Goal: Task Accomplishment & Management: Complete application form

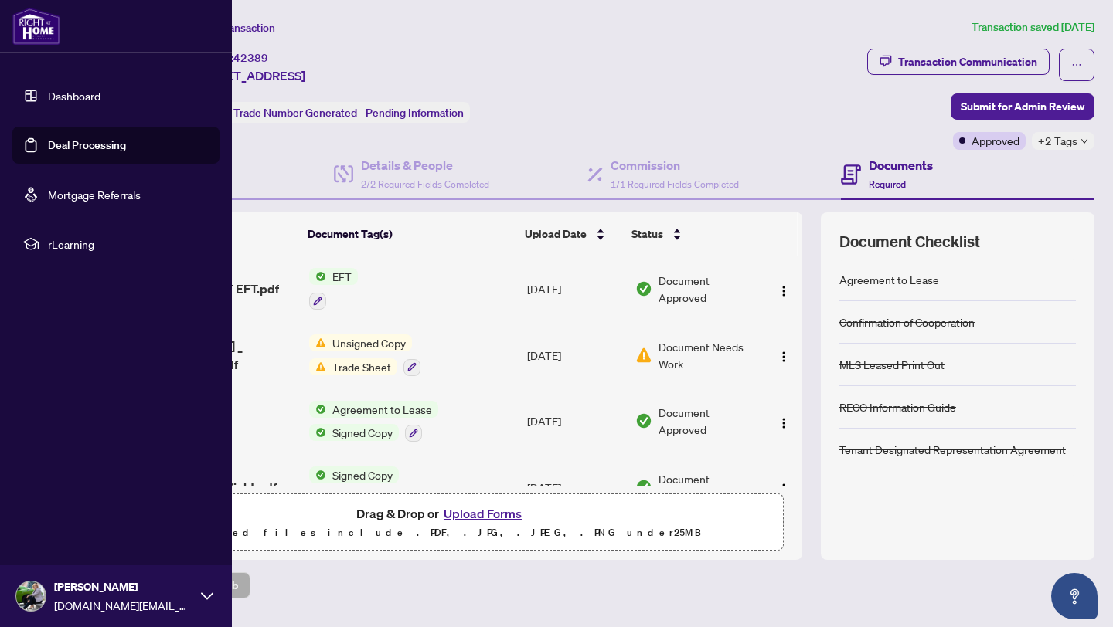
click at [95, 94] on link "Dashboard" at bounding box center [74, 96] width 53 height 14
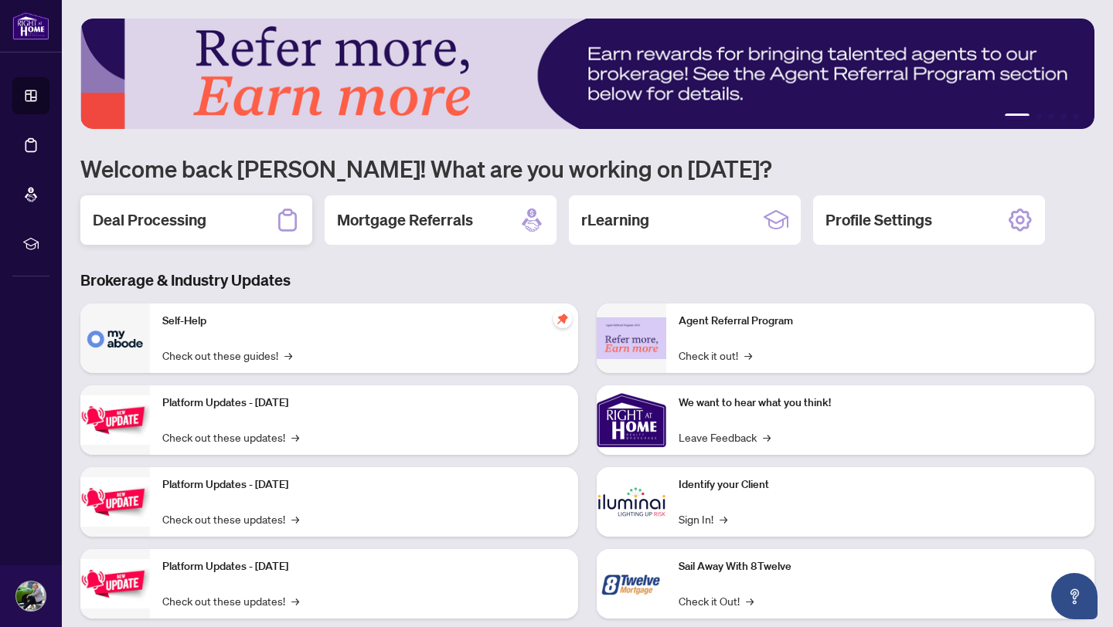
click at [256, 227] on div "Deal Processing" at bounding box center [196, 220] width 232 height 49
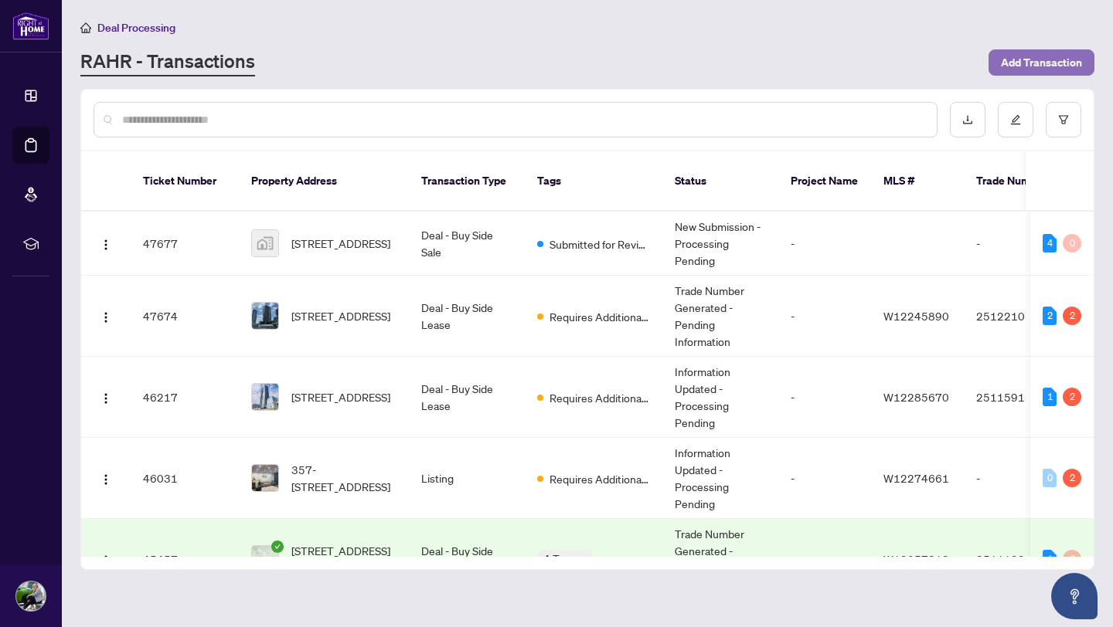
click at [1036, 62] on span "Add Transaction" at bounding box center [1041, 62] width 81 height 25
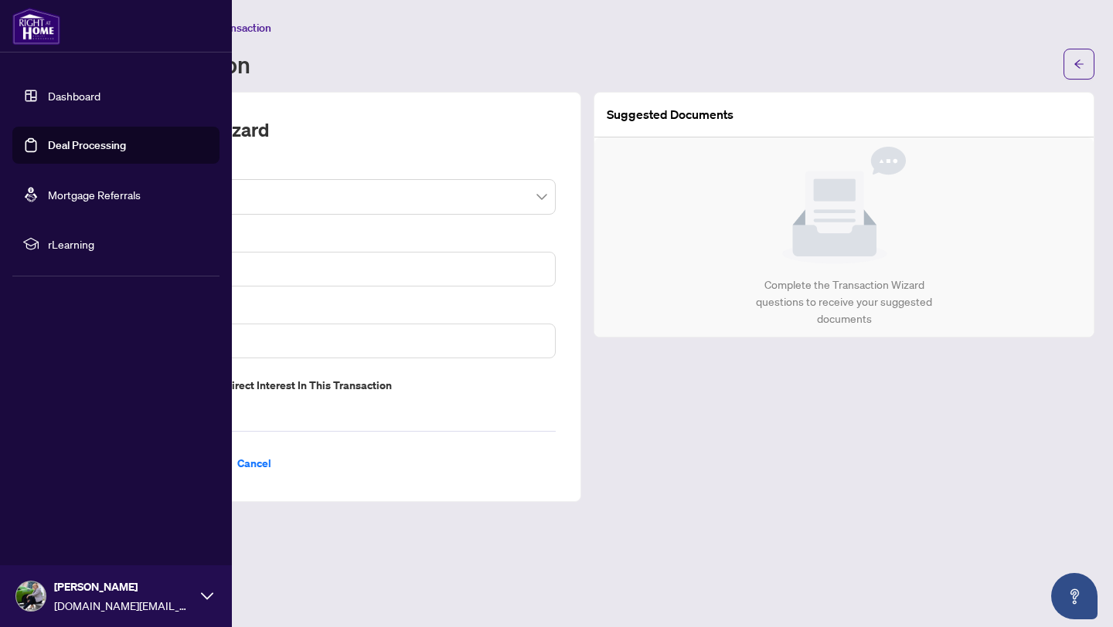
click at [84, 101] on link "Dashboard" at bounding box center [74, 96] width 53 height 14
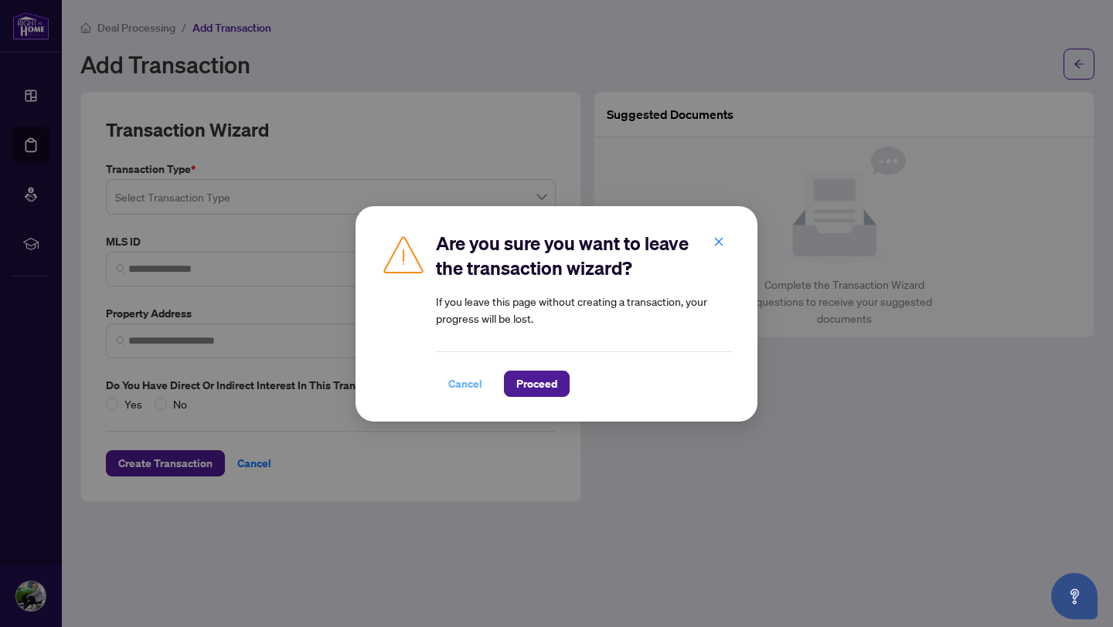
click at [456, 376] on span "Cancel" at bounding box center [465, 384] width 34 height 25
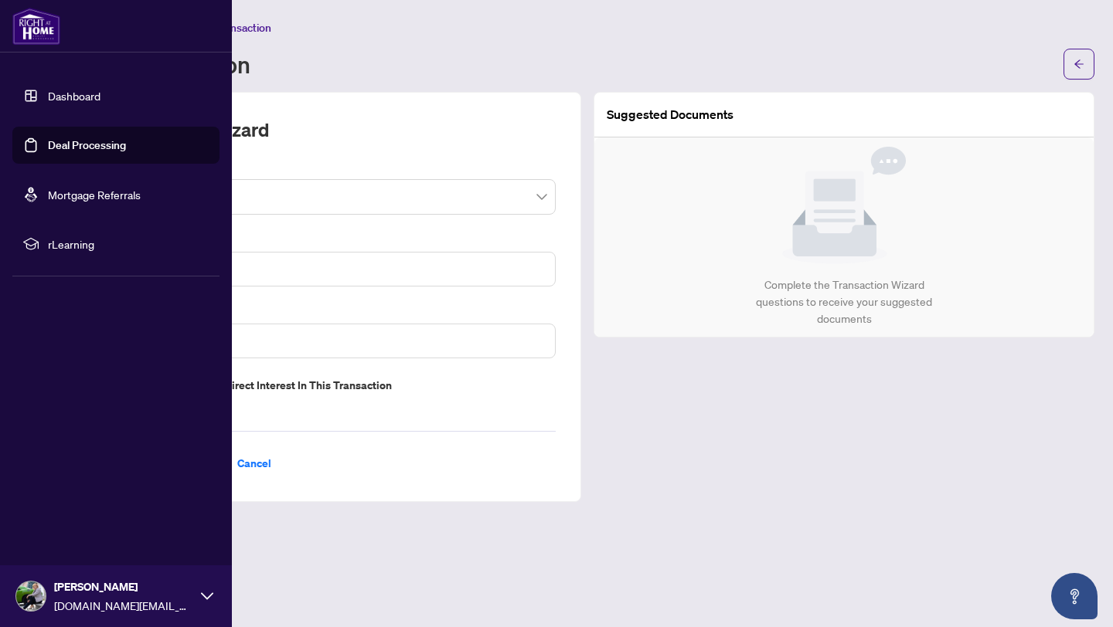
click at [87, 142] on link "Deal Processing" at bounding box center [87, 145] width 78 height 14
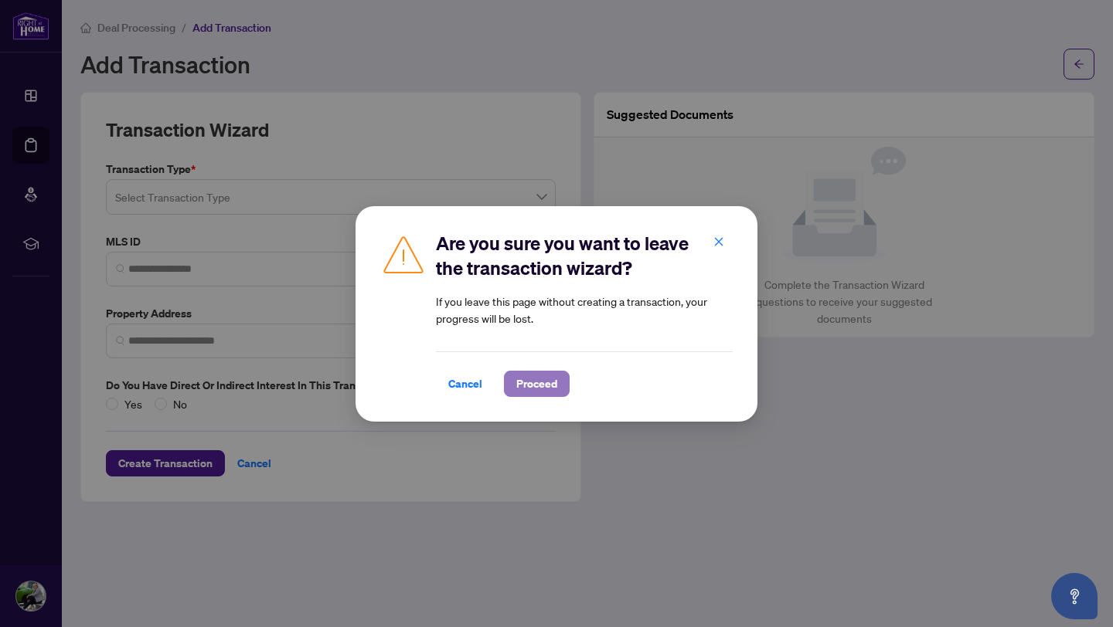
click at [532, 387] on span "Proceed" at bounding box center [536, 384] width 41 height 25
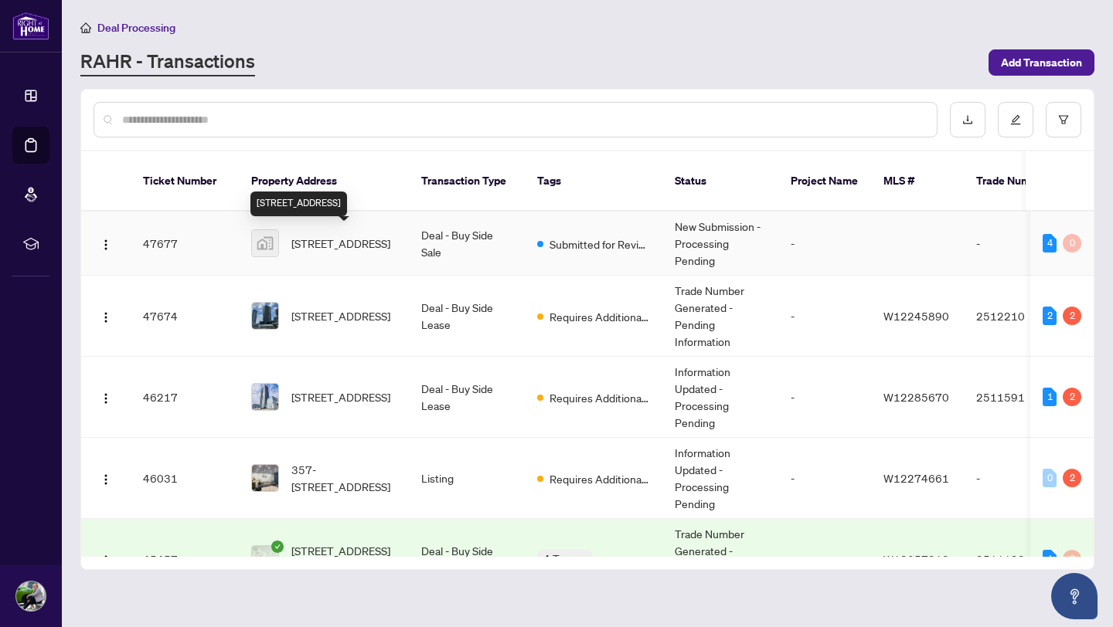
click at [317, 249] on span "[STREET_ADDRESS]" at bounding box center [340, 243] width 99 height 17
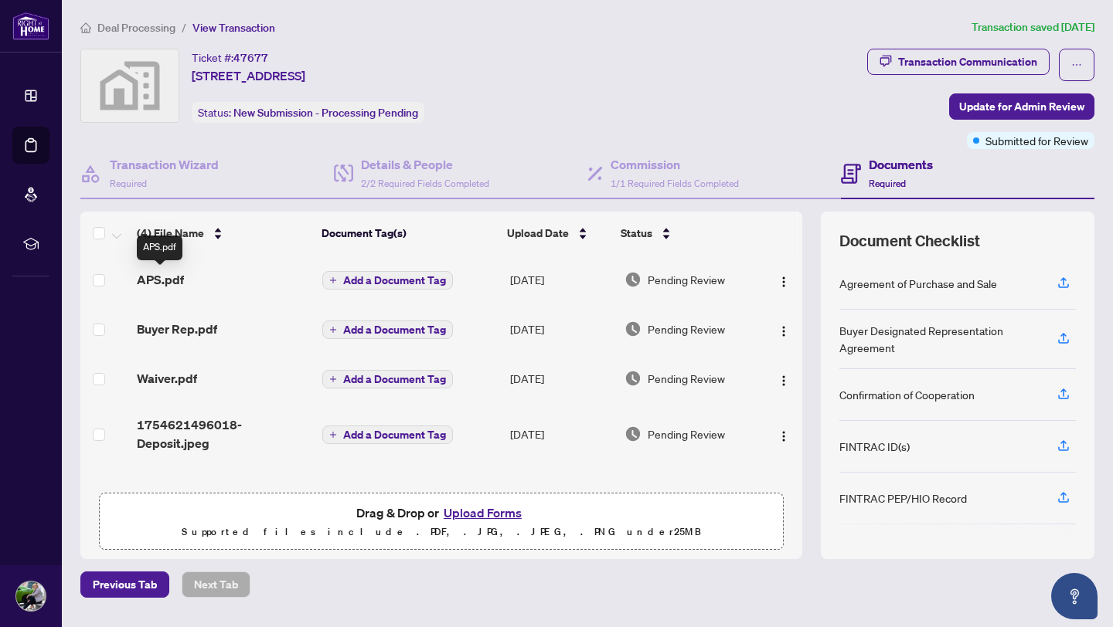
click at [151, 281] on span "APS.pdf" at bounding box center [160, 279] width 47 height 19
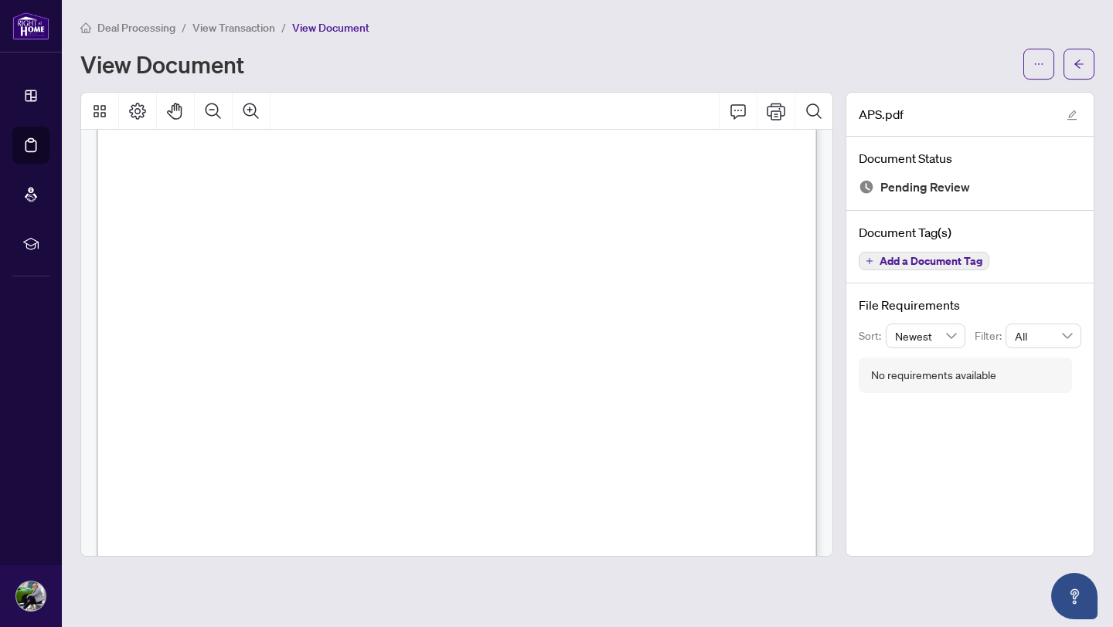
scroll to position [1093, 0]
click at [115, 34] on li "Deal Processing" at bounding box center [127, 28] width 95 height 18
click at [122, 29] on span "Deal Processing" at bounding box center [136, 28] width 78 height 14
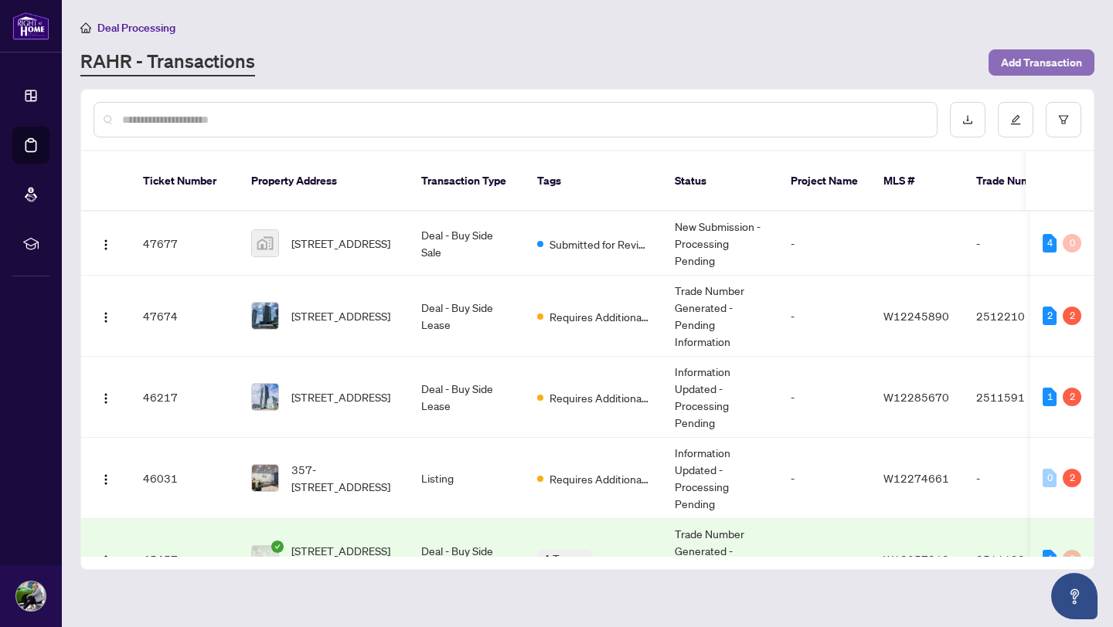
click at [1049, 68] on span "Add Transaction" at bounding box center [1041, 62] width 81 height 25
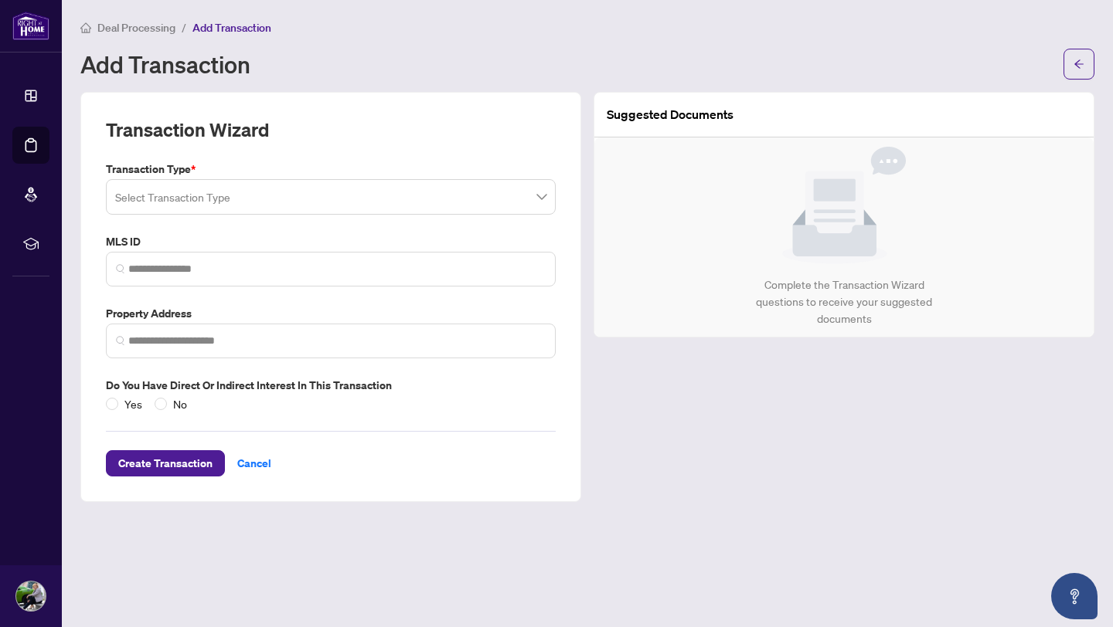
click at [481, 209] on input "search" at bounding box center [323, 199] width 417 height 34
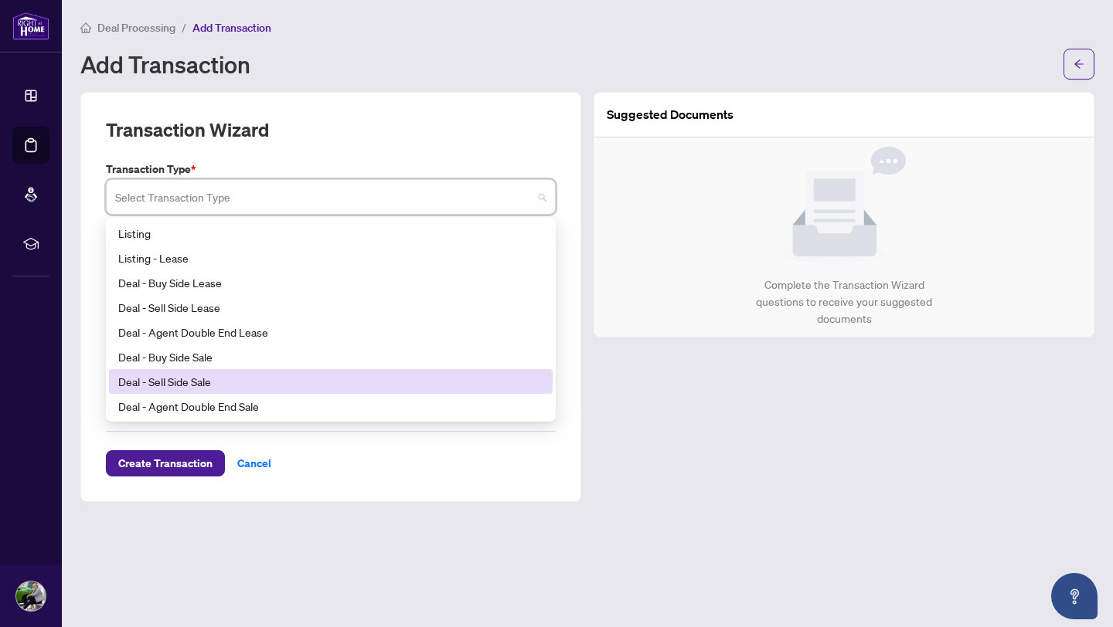
click at [217, 380] on div "Deal - Sell Side Sale" at bounding box center [330, 381] width 425 height 17
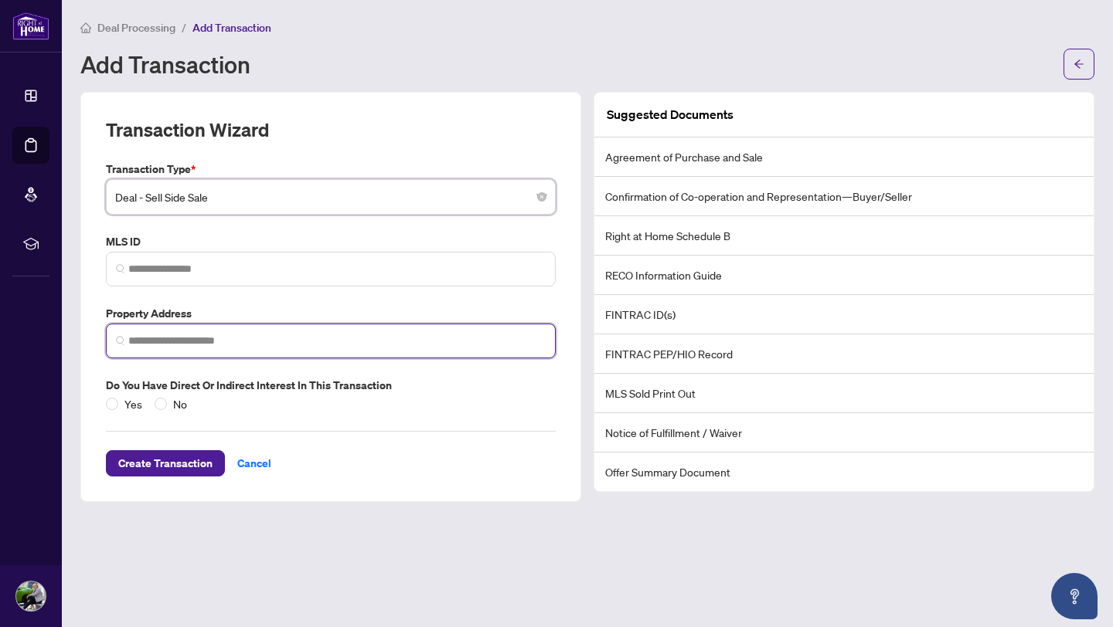
click at [234, 333] on input "search" at bounding box center [336, 341] width 417 height 16
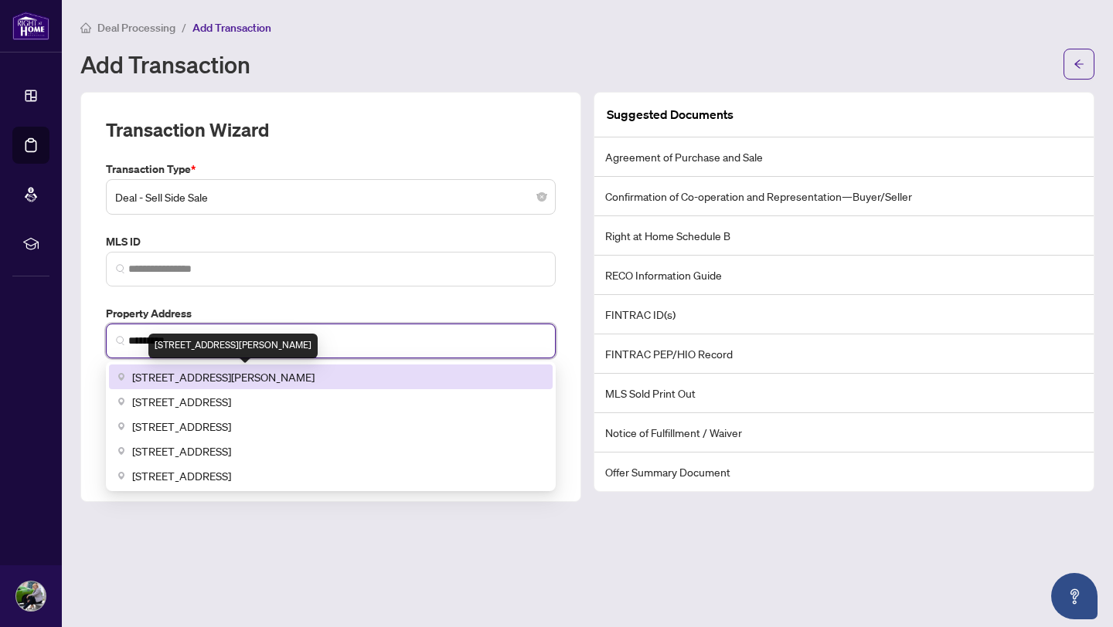
click at [260, 383] on span "[STREET_ADDRESS][PERSON_NAME]" at bounding box center [223, 377] width 182 height 17
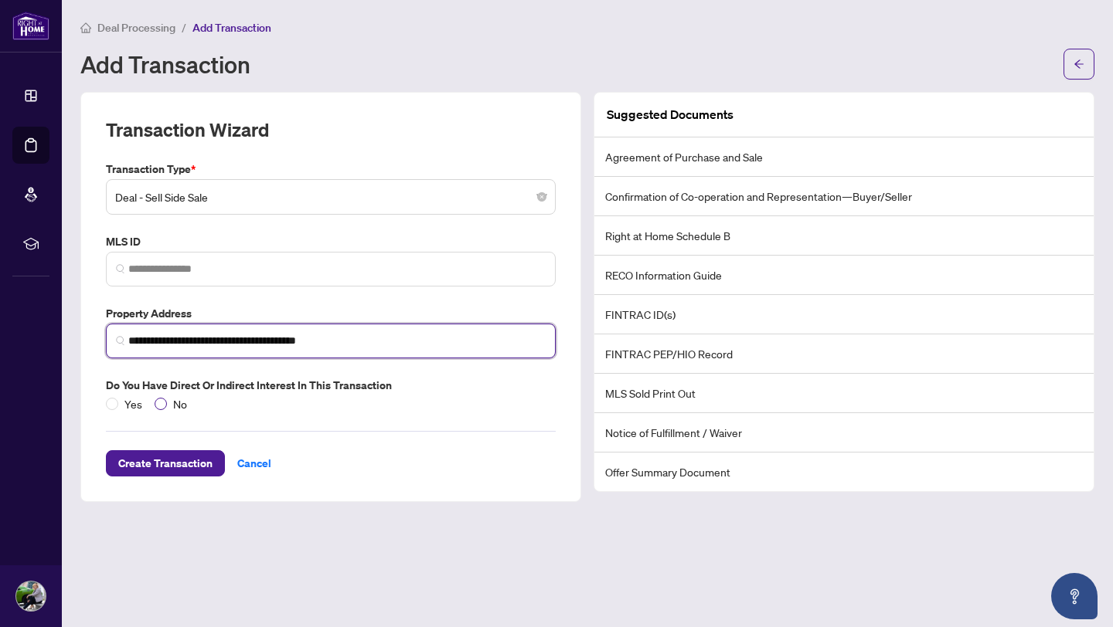
type input "**********"
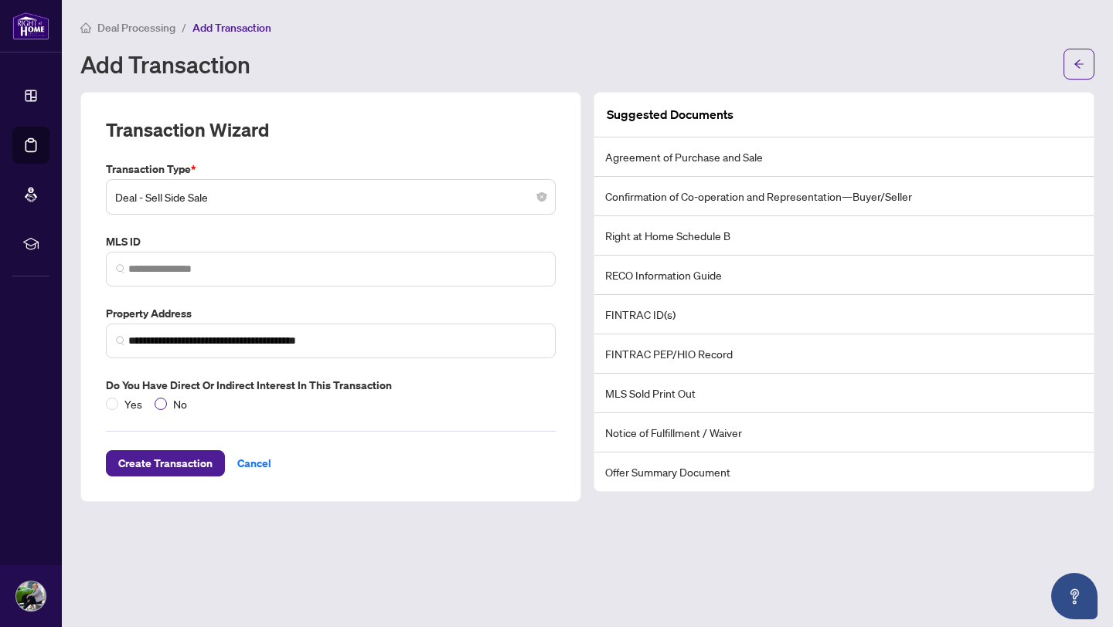
click at [170, 408] on span "No" at bounding box center [180, 404] width 26 height 17
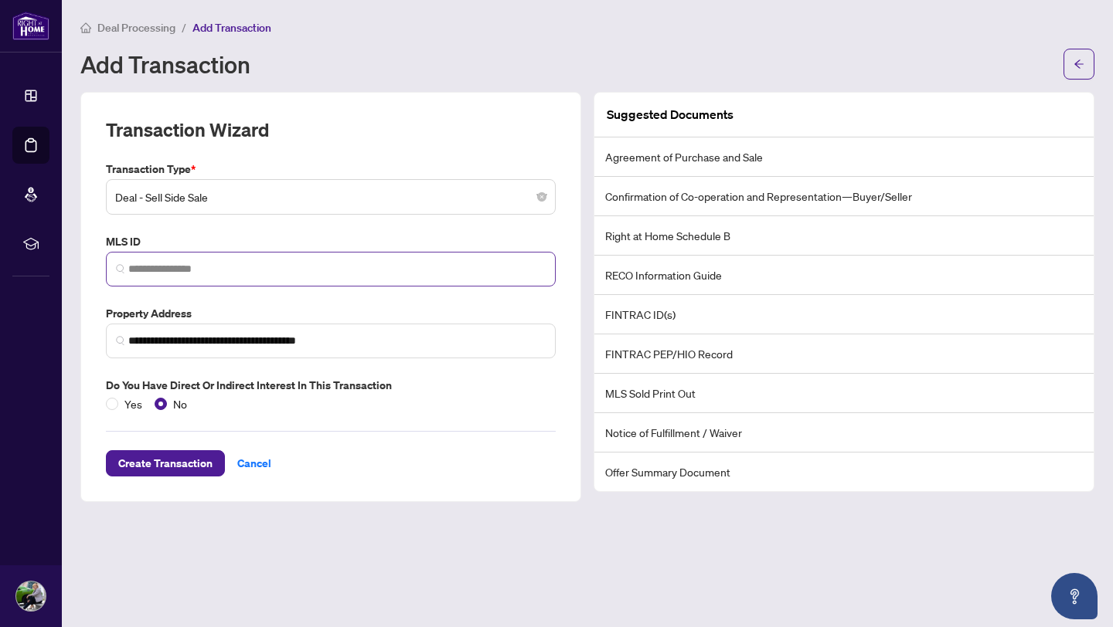
click at [168, 259] on span at bounding box center [331, 269] width 450 height 35
paste input "*********"
type input "*********"
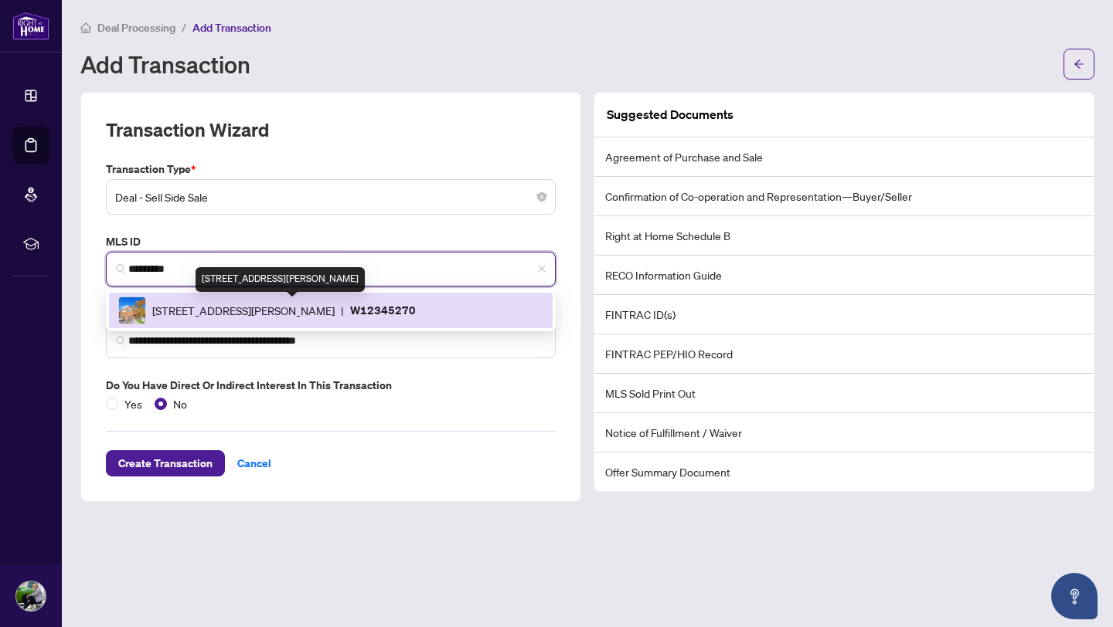
click at [192, 307] on span "[STREET_ADDRESS][PERSON_NAME]" at bounding box center [243, 310] width 182 height 17
type input "**********"
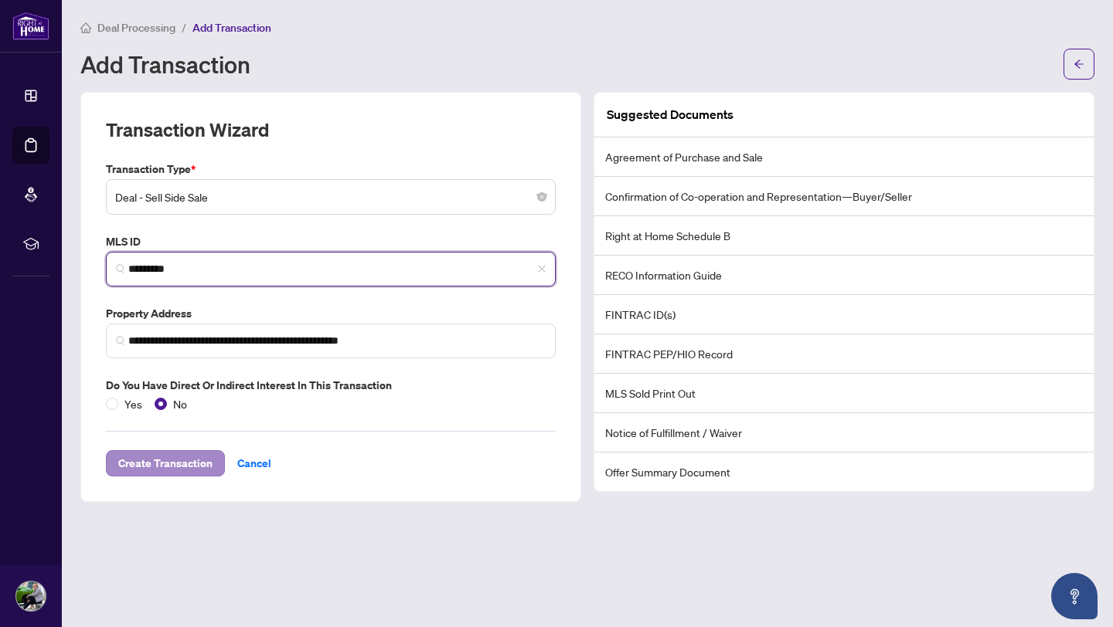
type input "*********"
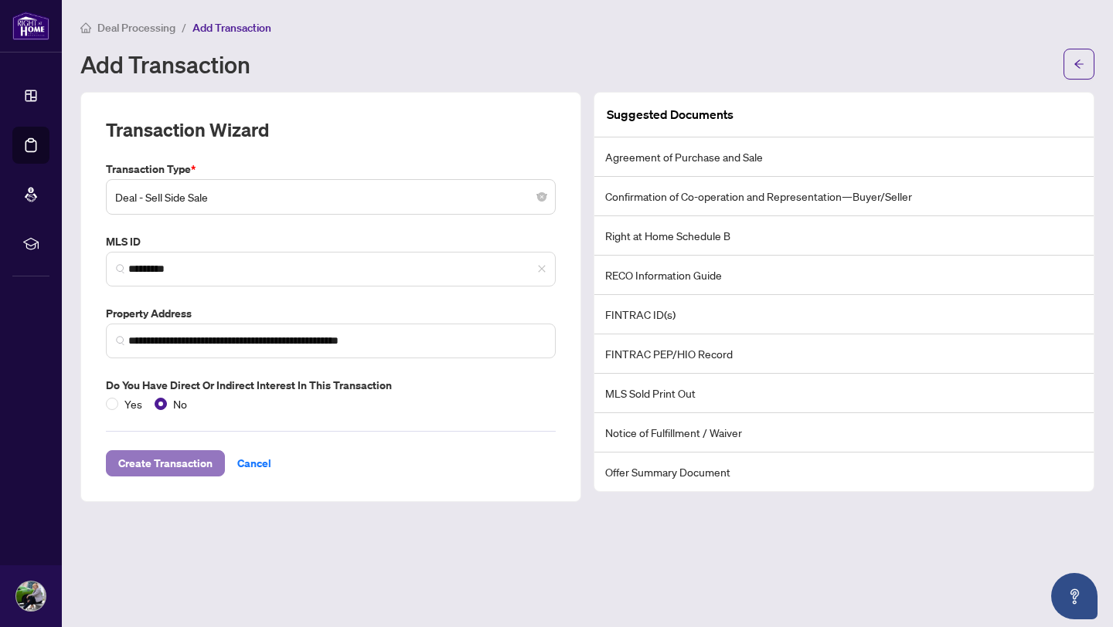
click at [163, 466] on span "Create Transaction" at bounding box center [165, 463] width 94 height 25
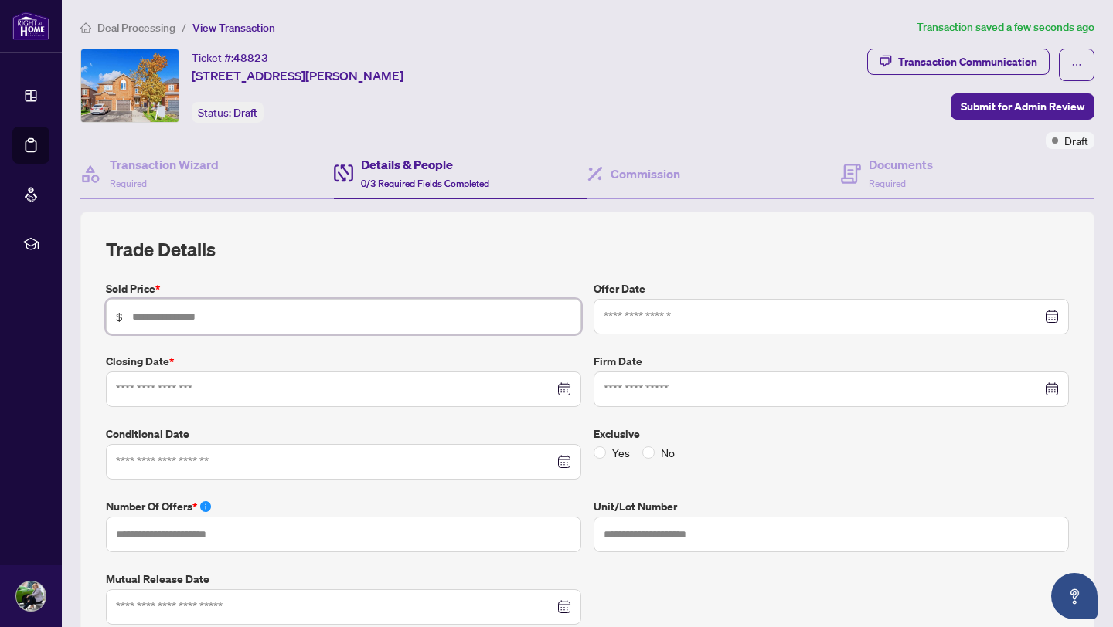
click at [169, 316] on input "text" at bounding box center [351, 316] width 439 height 17
type input "*********"
click at [647, 318] on input at bounding box center [823, 316] width 438 height 17
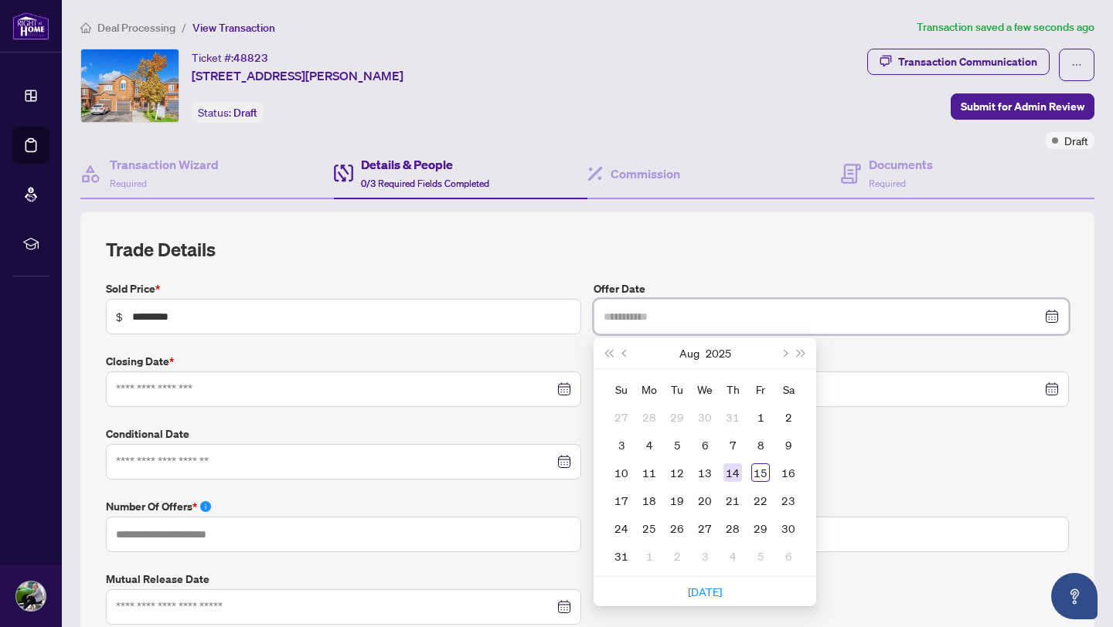
type input "**********"
click at [735, 476] on div "14" at bounding box center [732, 473] width 19 height 19
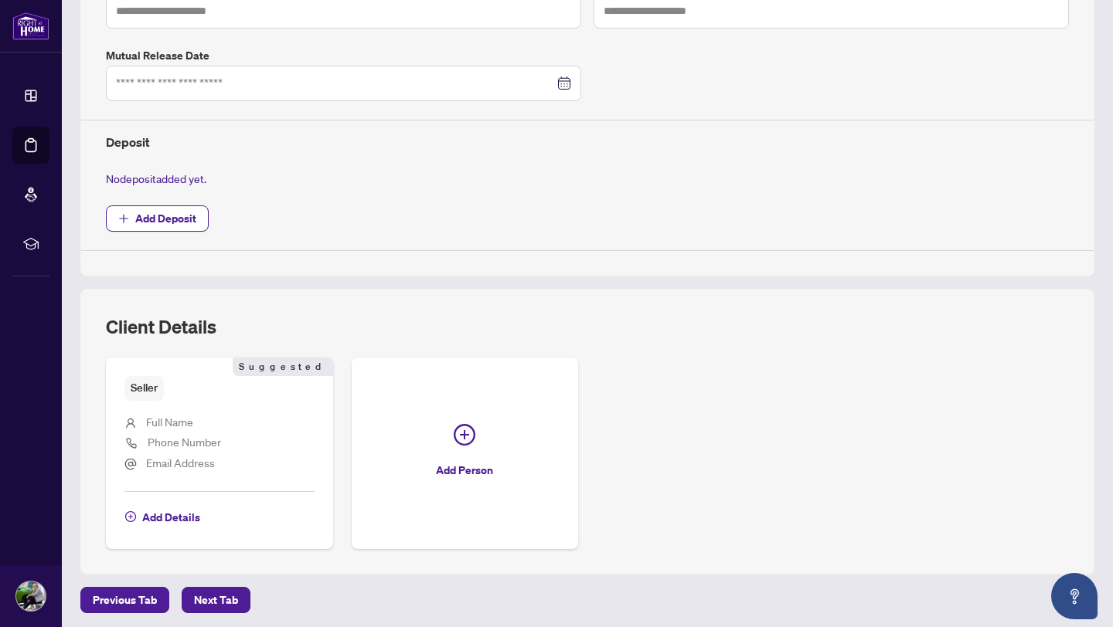
scroll to position [582, 0]
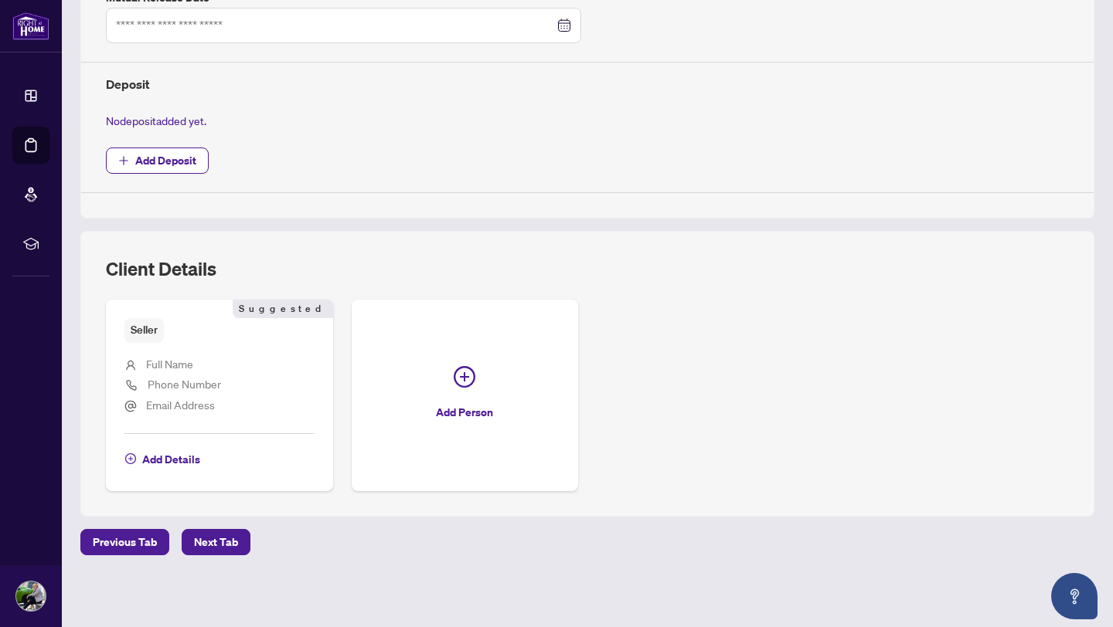
click at [161, 362] on span "Full Name" at bounding box center [169, 364] width 47 height 14
click at [162, 468] on span "Add Details" at bounding box center [171, 459] width 58 height 25
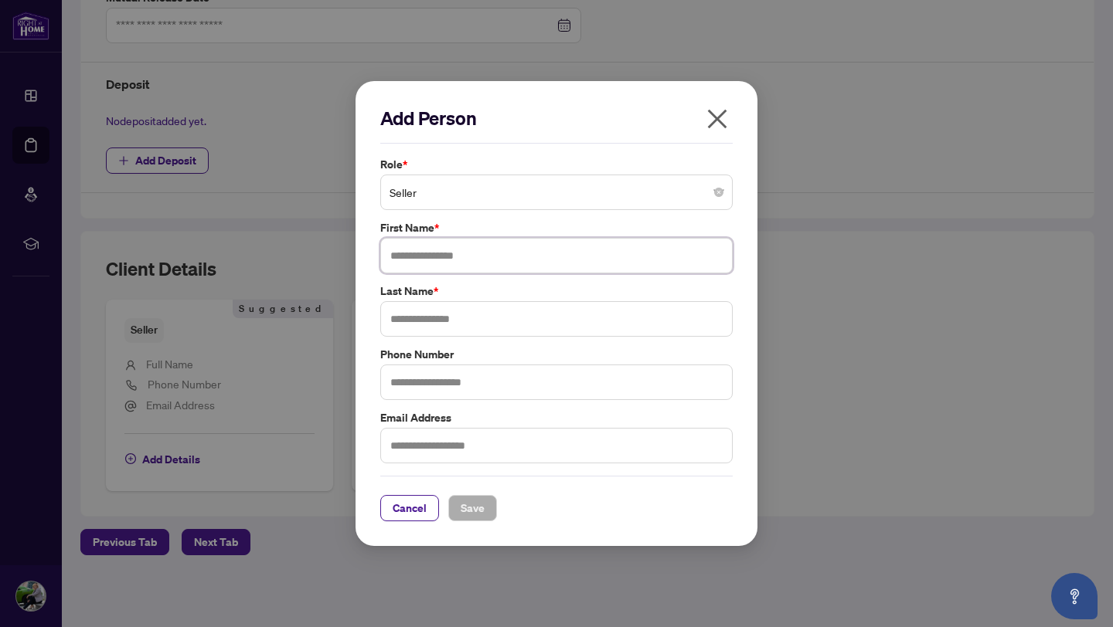
click at [411, 257] on input "text" at bounding box center [556, 256] width 352 height 36
type input "******"
click at [423, 312] on input "text" at bounding box center [556, 319] width 352 height 36
type input "**********"
click at [471, 513] on span "Save" at bounding box center [473, 508] width 24 height 25
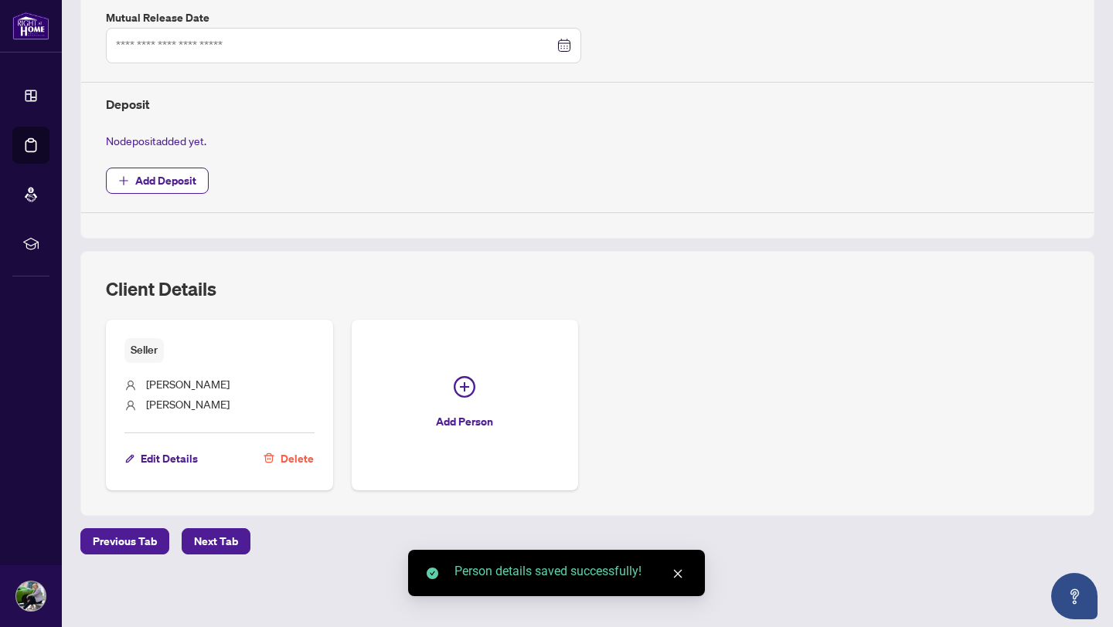
scroll to position [561, 0]
click at [201, 548] on span "Next Tab" at bounding box center [216, 542] width 44 height 25
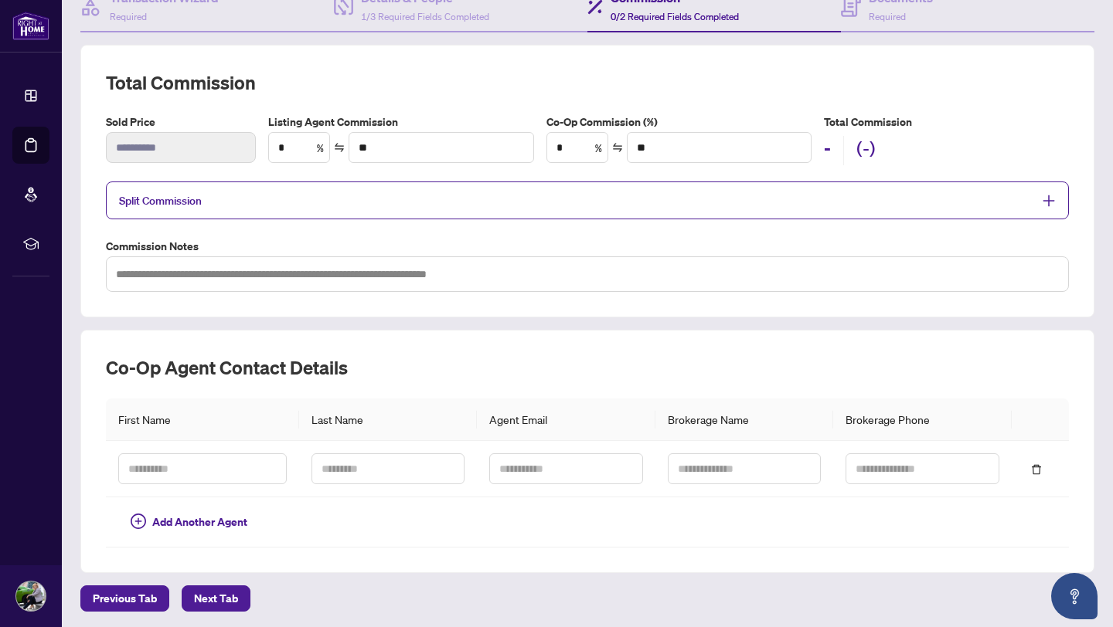
scroll to position [162, 0]
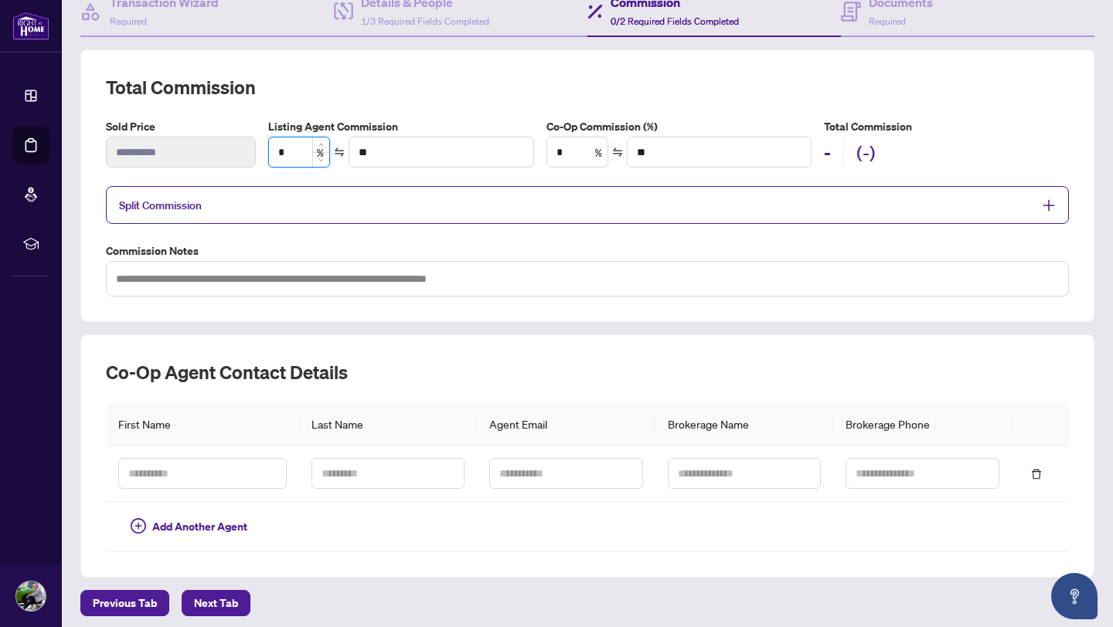
click at [290, 151] on input "*" at bounding box center [299, 152] width 60 height 29
type input "**"
type input "*******"
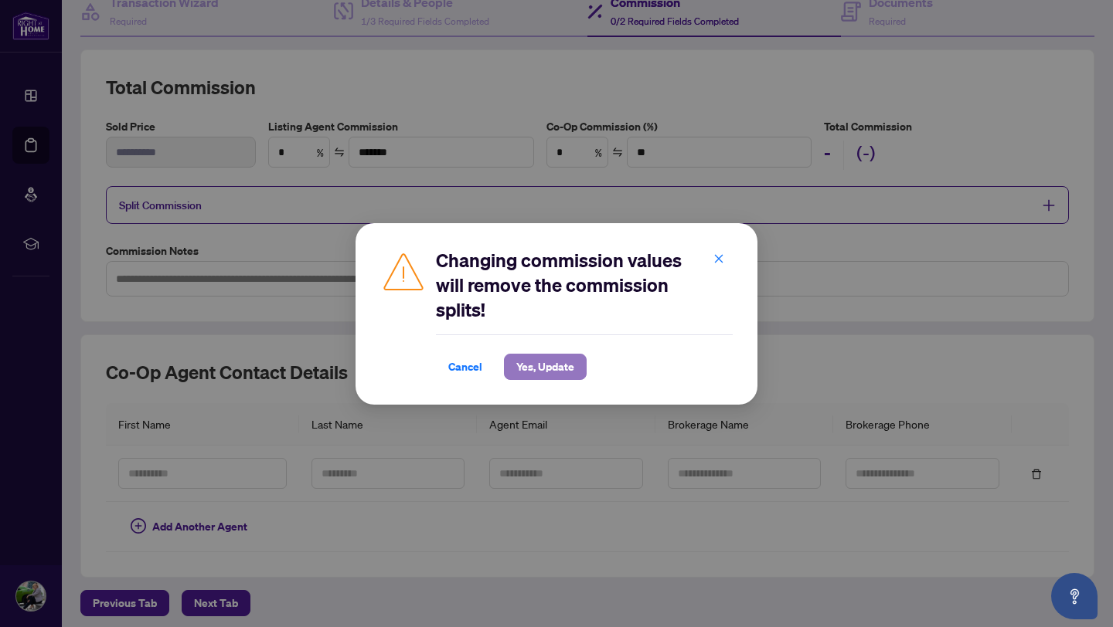
click at [532, 355] on span "Yes, Update" at bounding box center [545, 367] width 58 height 25
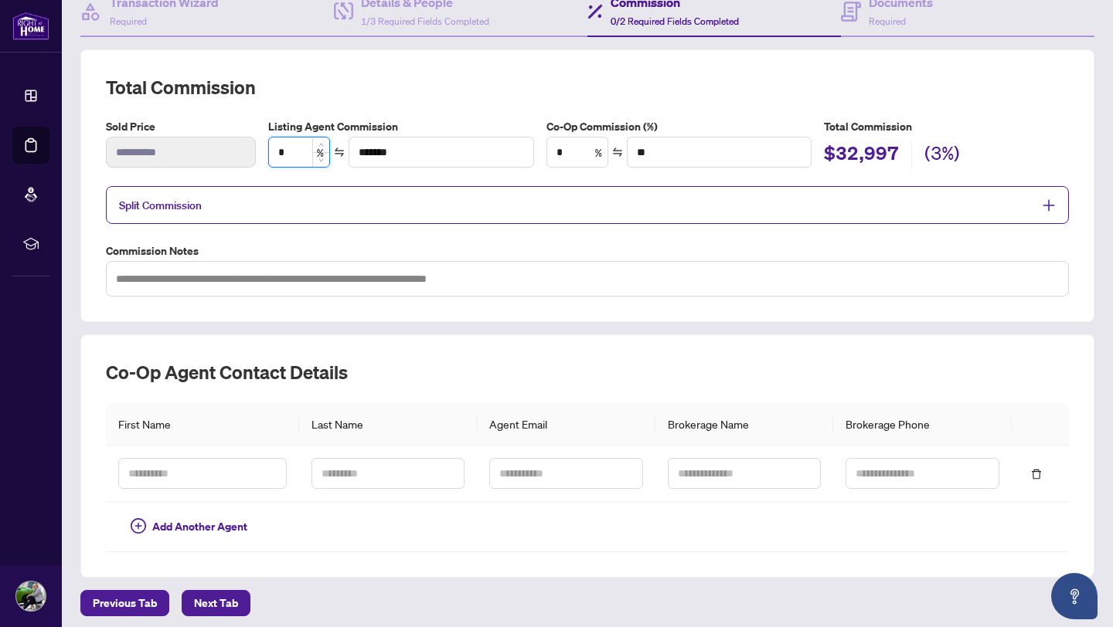
click at [291, 157] on input "*" at bounding box center [299, 152] width 60 height 29
type input "***"
type input "*********"
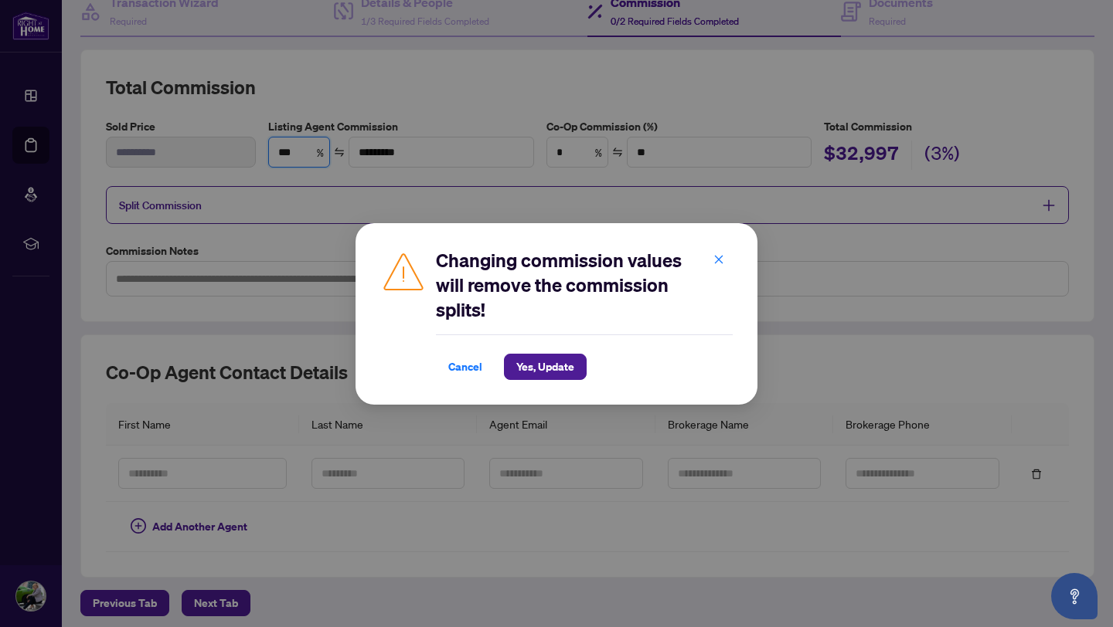
type input "***"
click at [528, 357] on span "Yes, Update" at bounding box center [545, 367] width 58 height 25
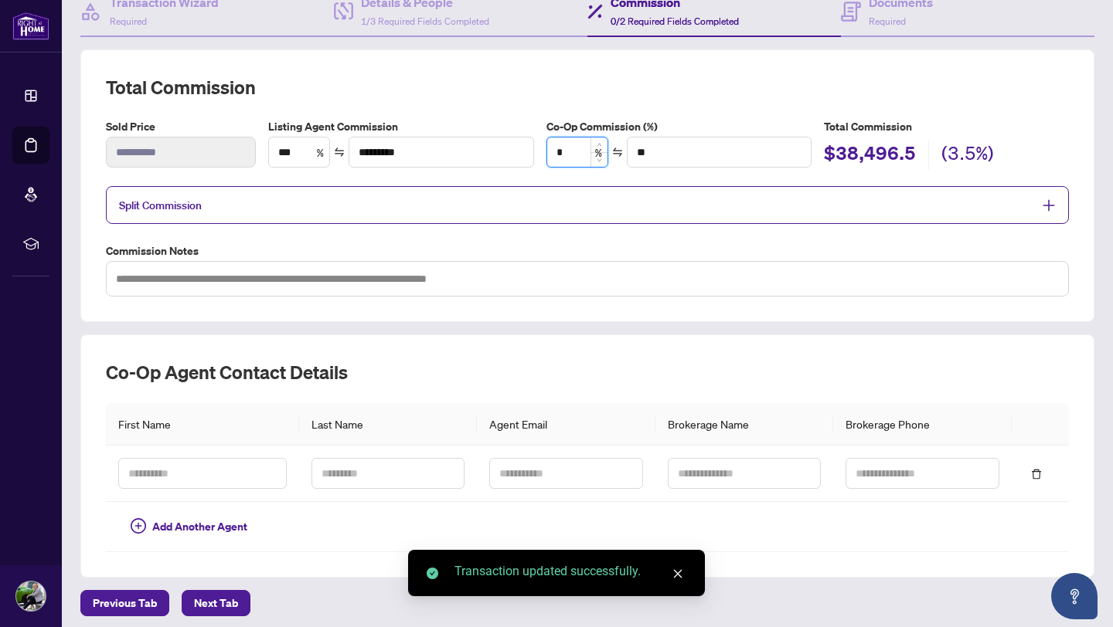
drag, startPoint x: 575, startPoint y: 151, endPoint x: 555, endPoint y: 151, distance: 20.1
click at [556, 151] on input "*" at bounding box center [577, 152] width 60 height 29
type input "*"
type input "*******"
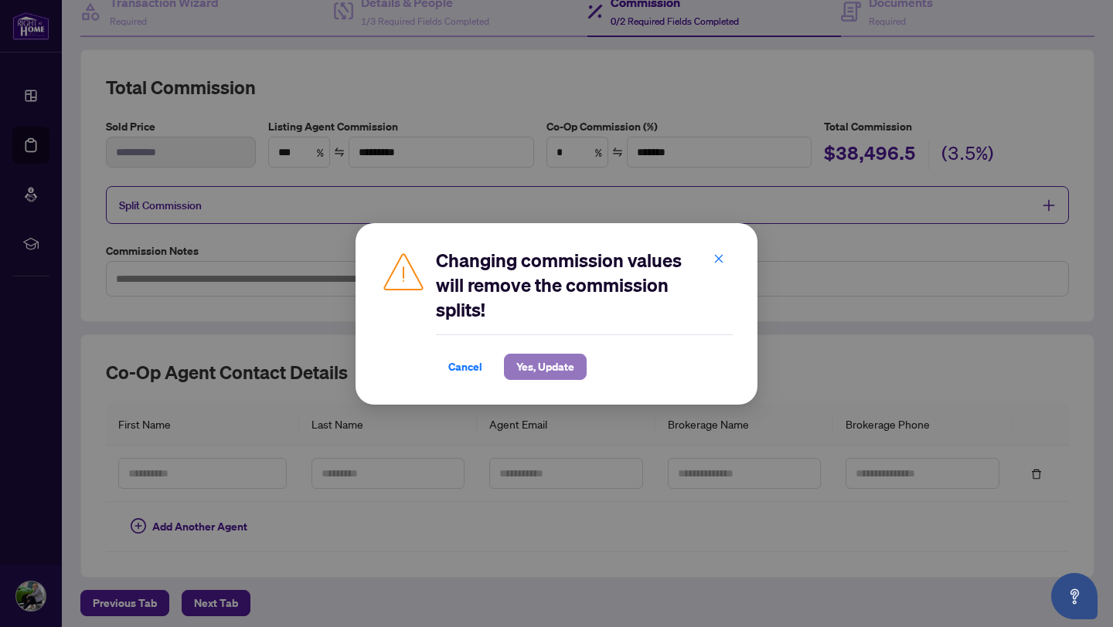
click at [524, 355] on span "Yes, Update" at bounding box center [545, 367] width 58 height 25
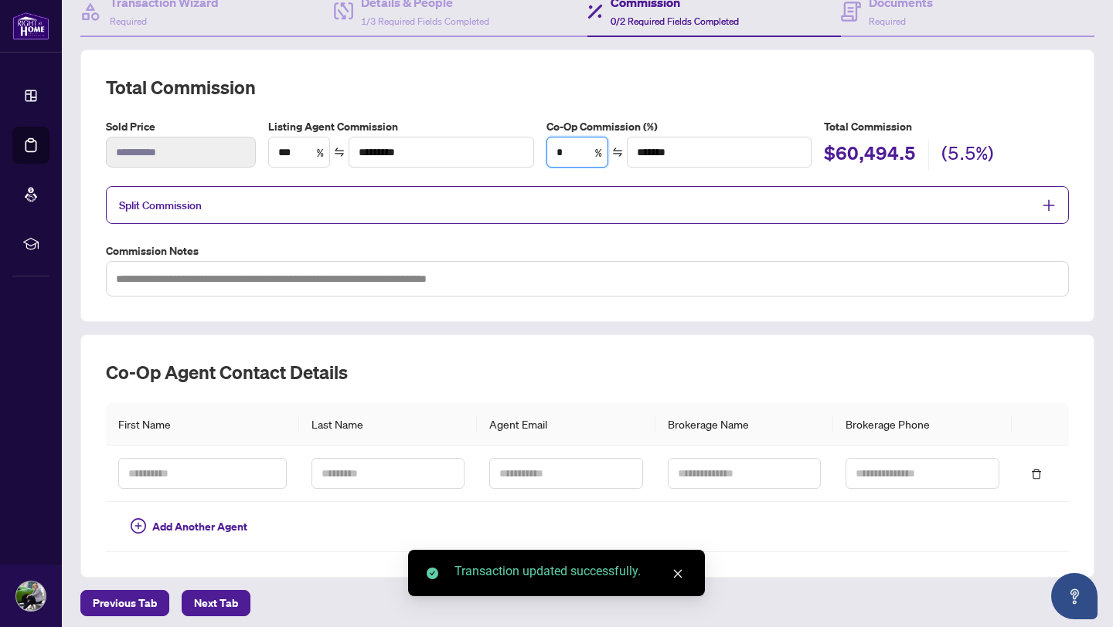
click at [572, 154] on input "*" at bounding box center [577, 152] width 60 height 29
type input "***"
type input "*********"
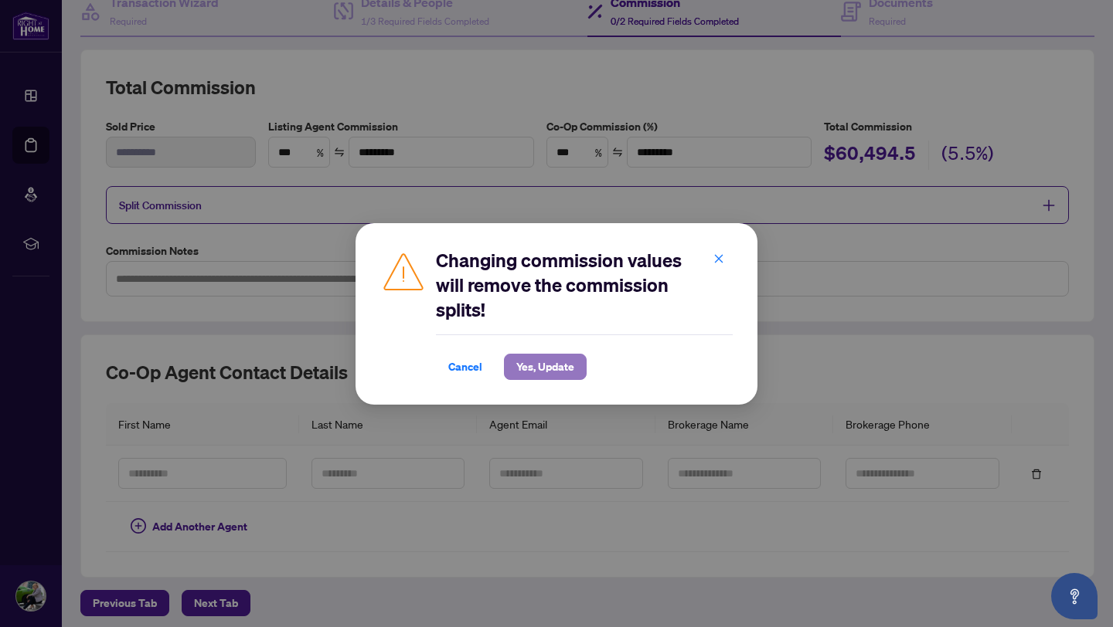
click at [543, 355] on span "Yes, Update" at bounding box center [545, 367] width 58 height 25
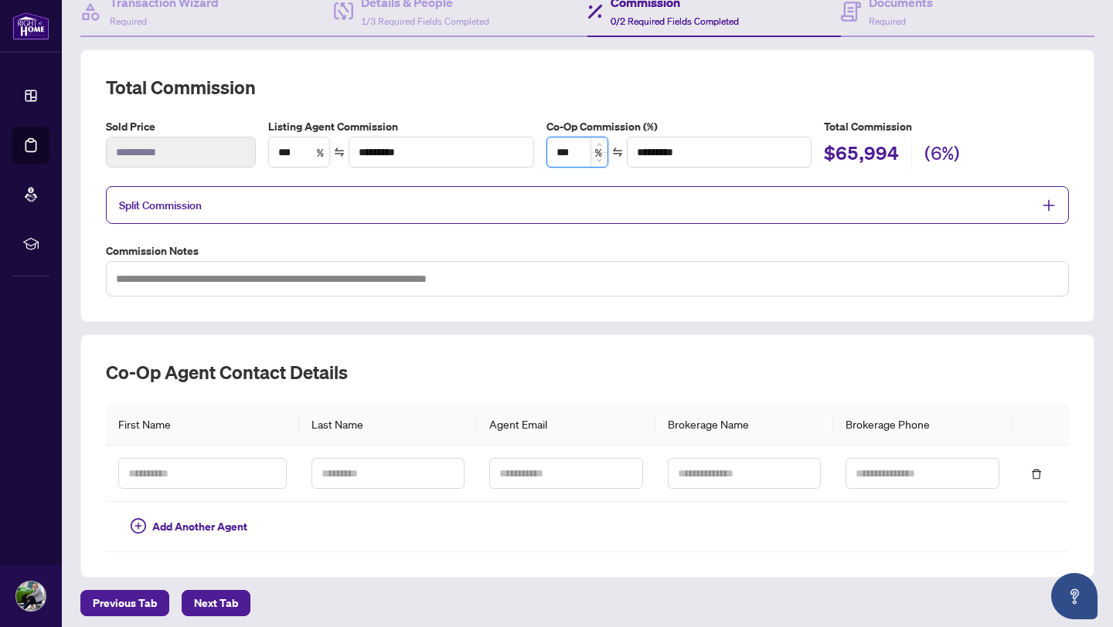
type input "**"
type input "*******"
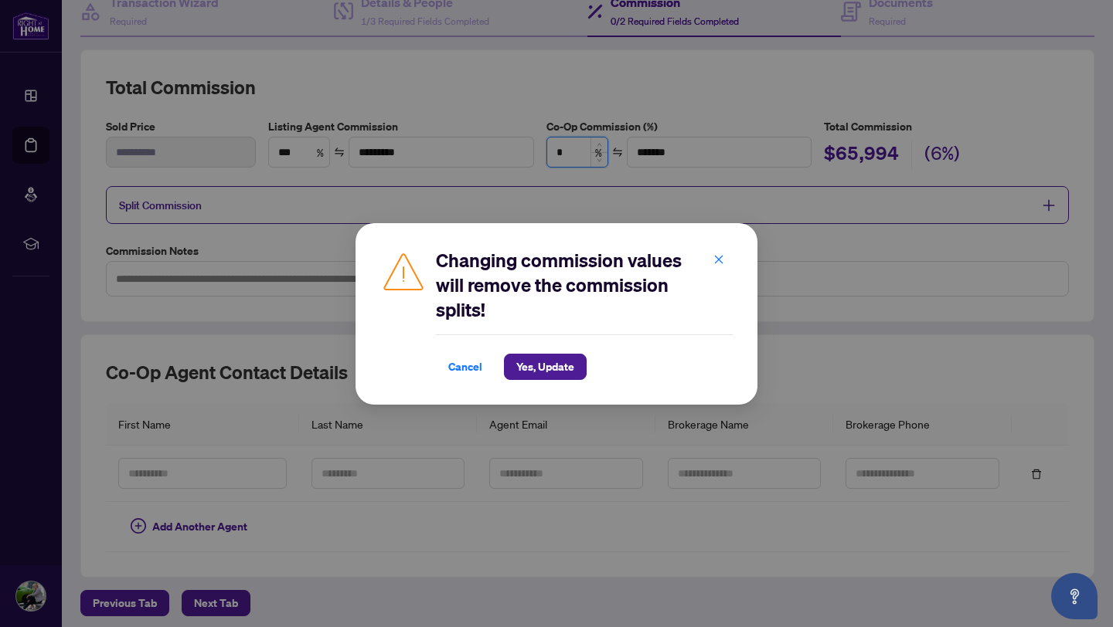
type input "*"
type input "**"
type input "*"
click at [534, 359] on span "Yes, Update" at bounding box center [545, 367] width 58 height 25
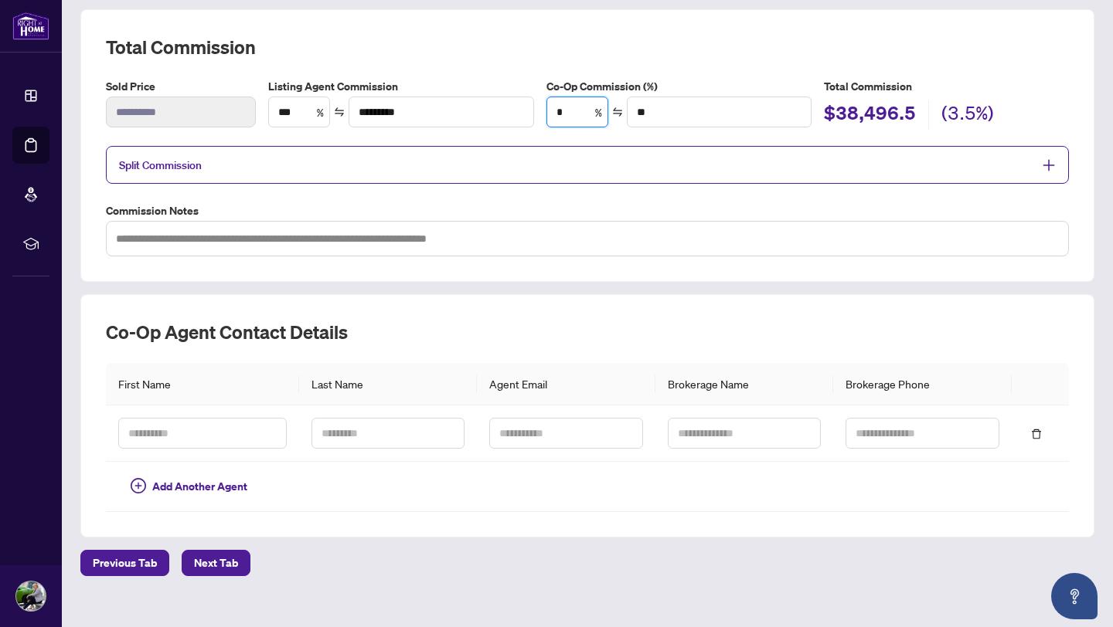
scroll to position [223, 0]
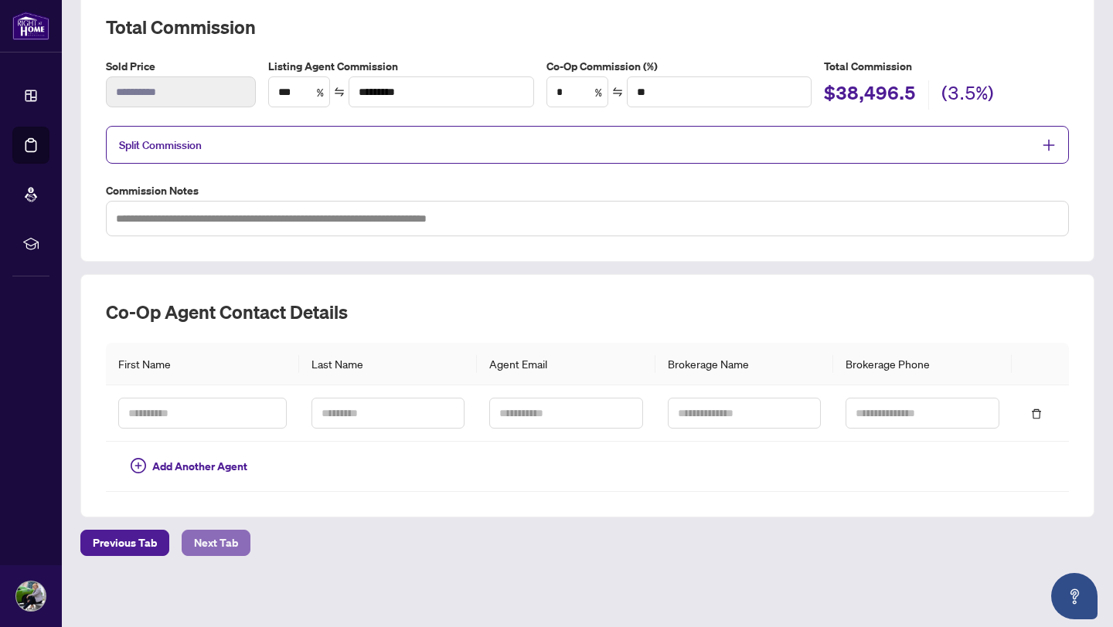
click at [206, 542] on span "Next Tab" at bounding box center [216, 543] width 44 height 25
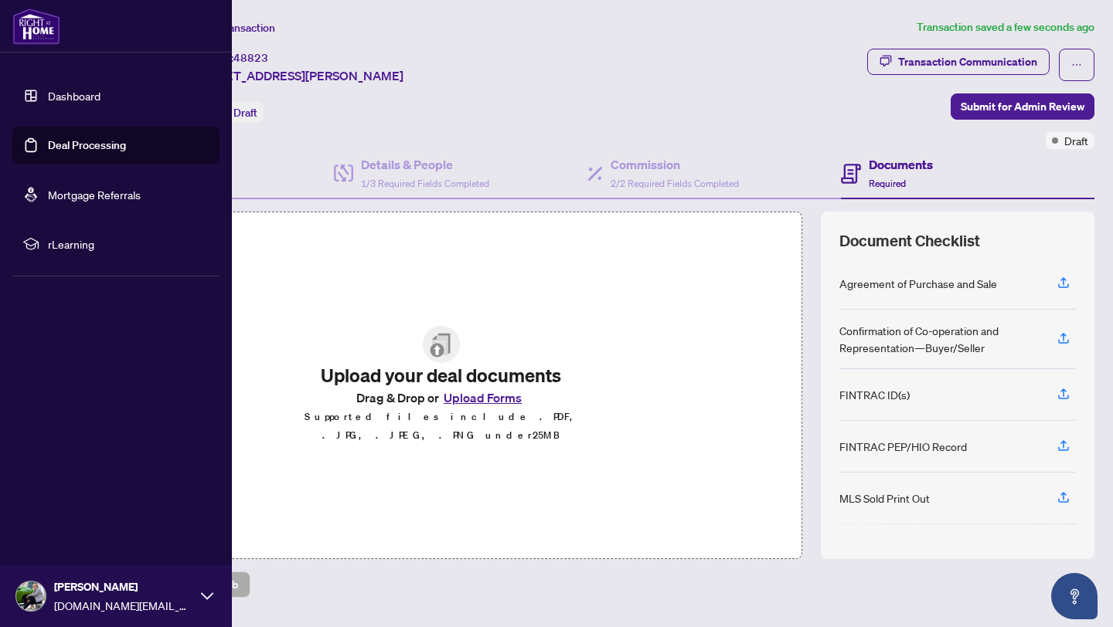
click at [84, 97] on link "Dashboard" at bounding box center [74, 96] width 53 height 14
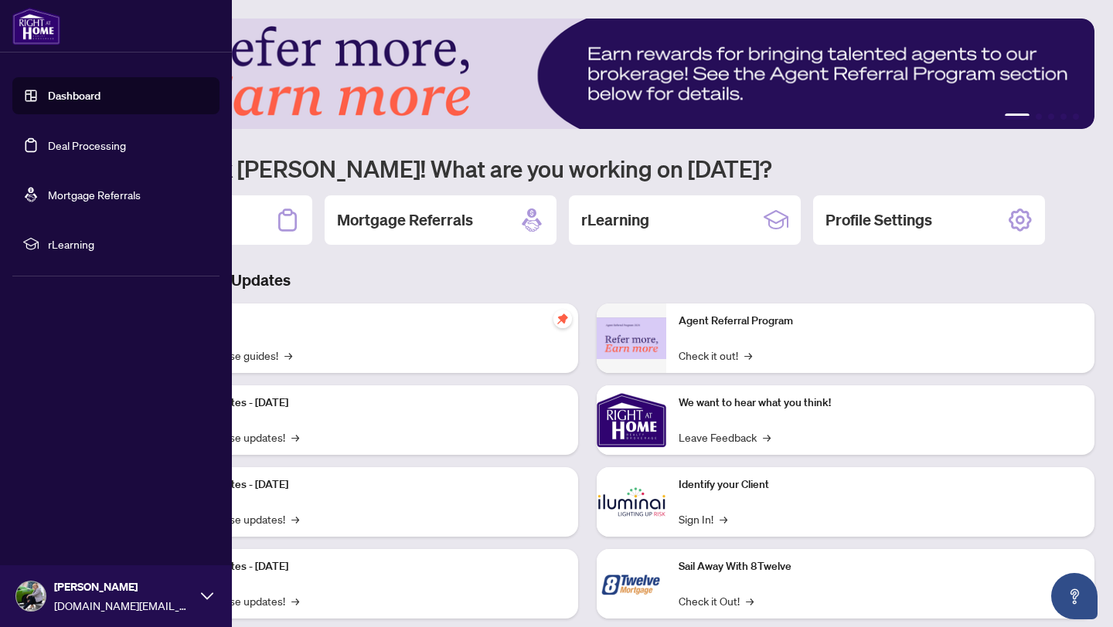
click at [88, 149] on link "Deal Processing" at bounding box center [87, 145] width 78 height 14
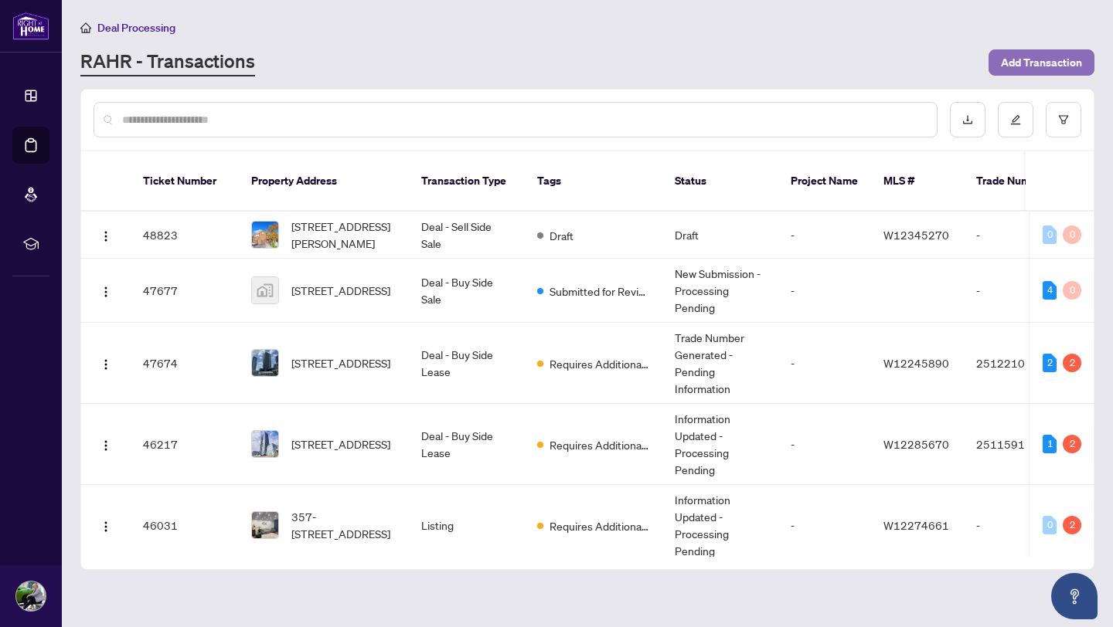
click at [1032, 60] on span "Add Transaction" at bounding box center [1041, 62] width 81 height 25
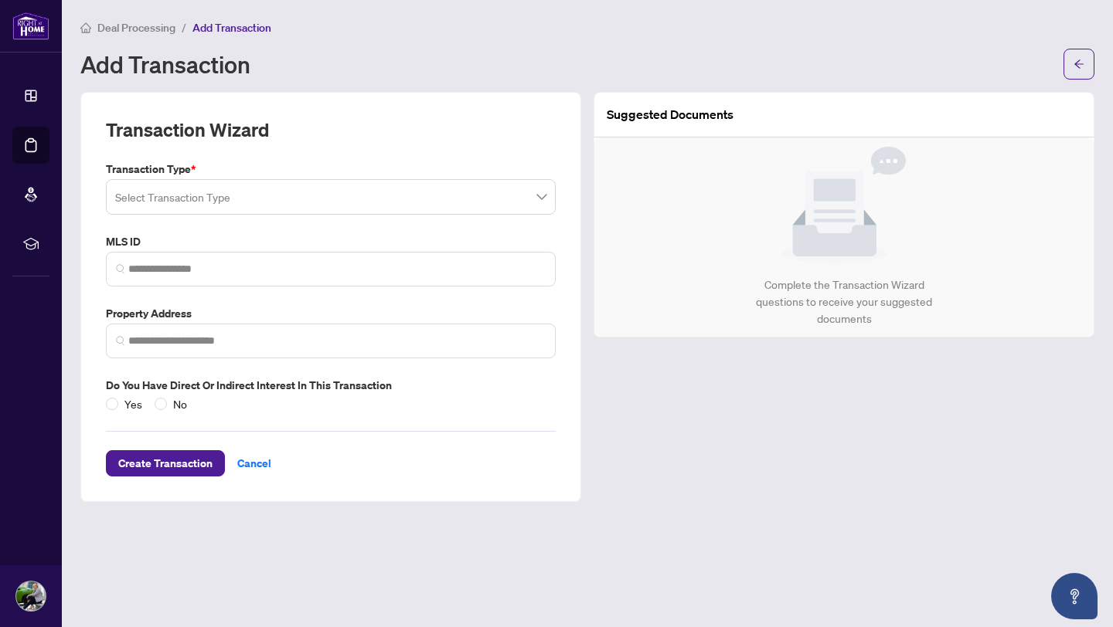
click at [151, 27] on span "Deal Processing" at bounding box center [136, 28] width 78 height 14
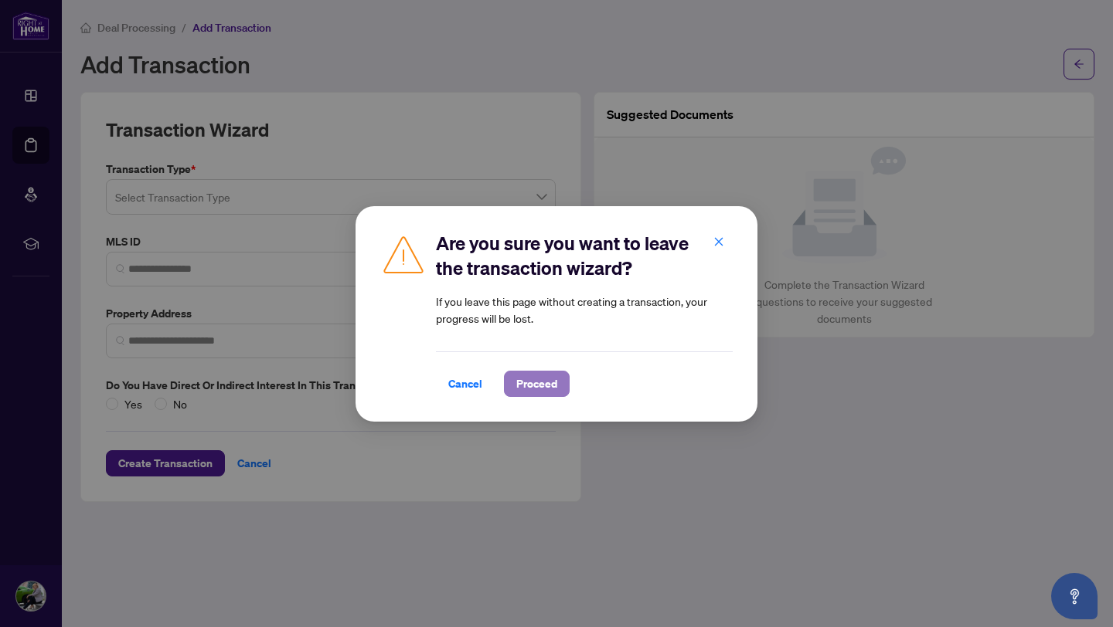
click at [523, 387] on span "Proceed" at bounding box center [536, 384] width 41 height 25
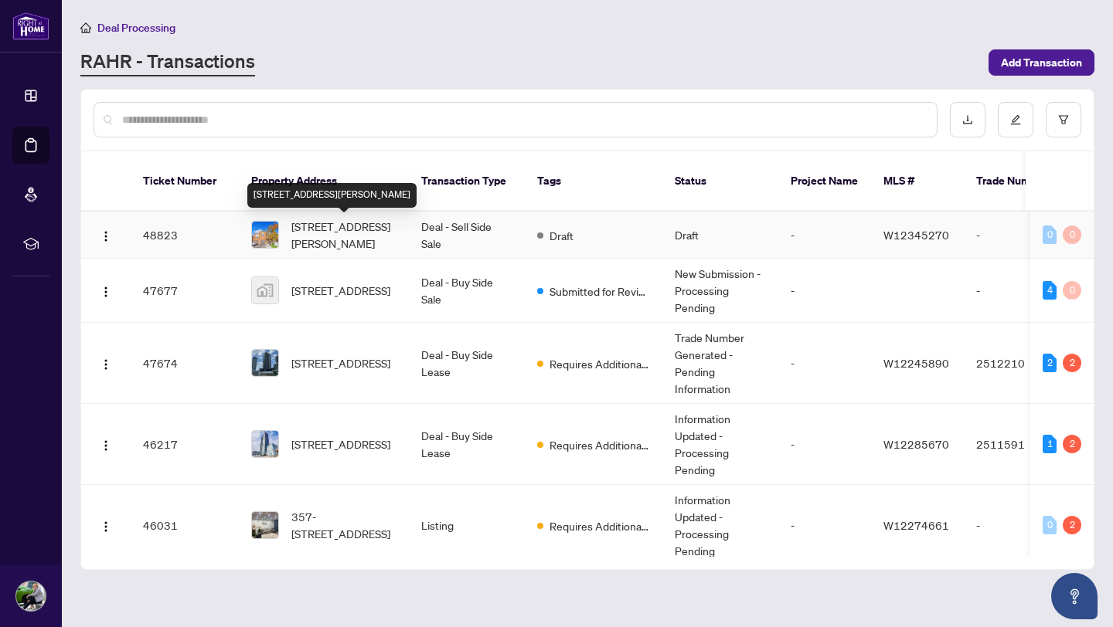
click at [362, 236] on span "[STREET_ADDRESS][PERSON_NAME]" at bounding box center [343, 235] width 105 height 34
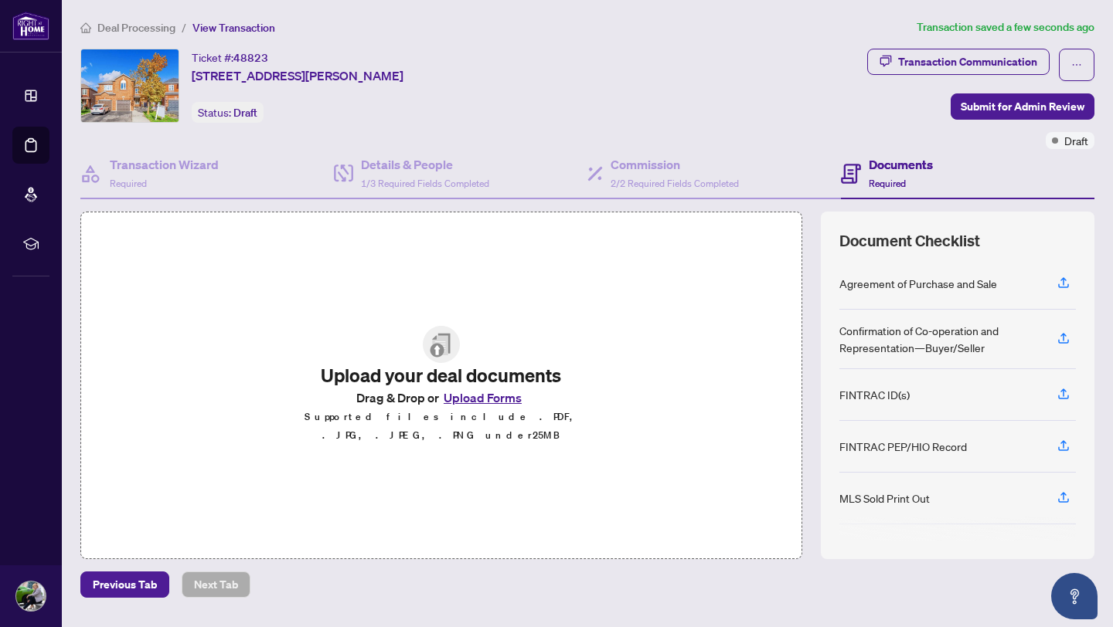
click at [133, 32] on span "Deal Processing" at bounding box center [136, 28] width 78 height 14
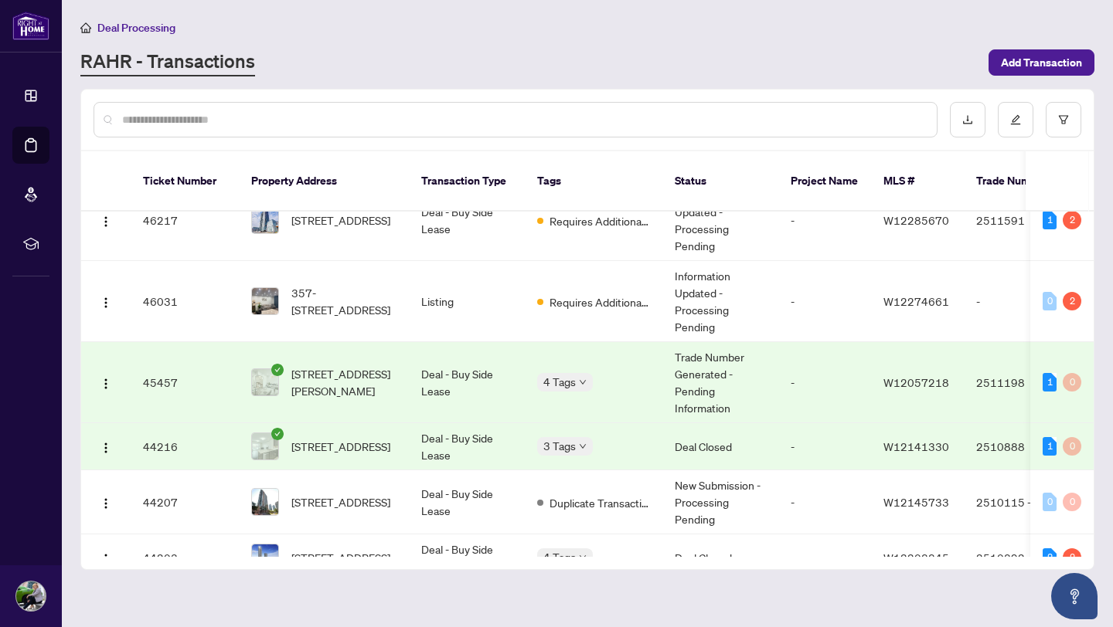
scroll to position [223, 0]
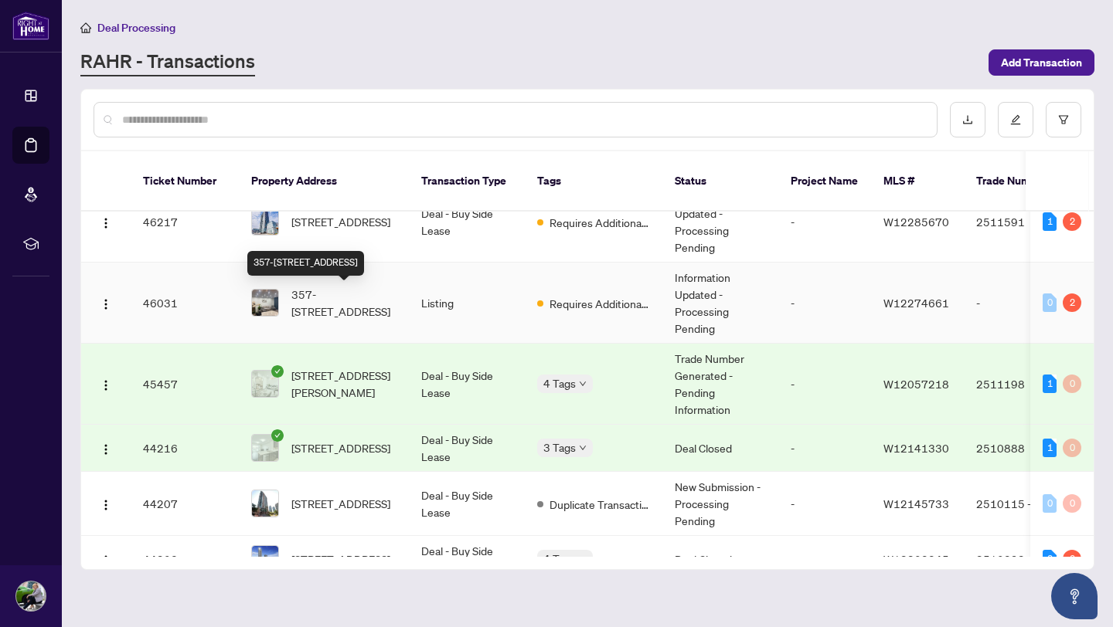
click at [326, 315] on span "357-[STREET_ADDRESS]" at bounding box center [343, 303] width 105 height 34
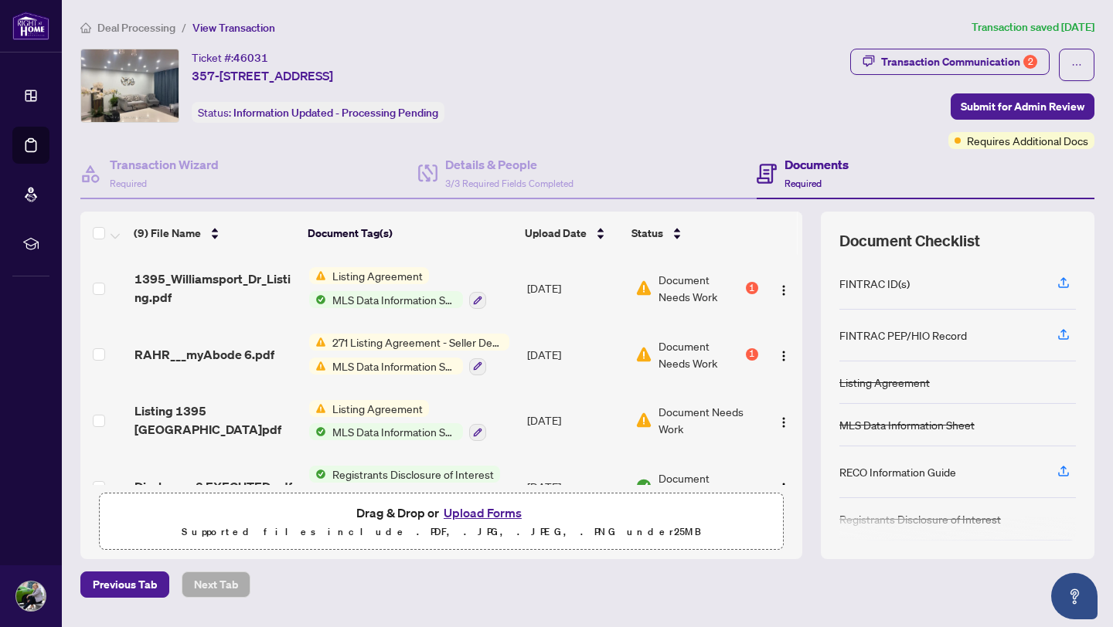
click at [349, 277] on span "Listing Agreement" at bounding box center [377, 275] width 103 height 17
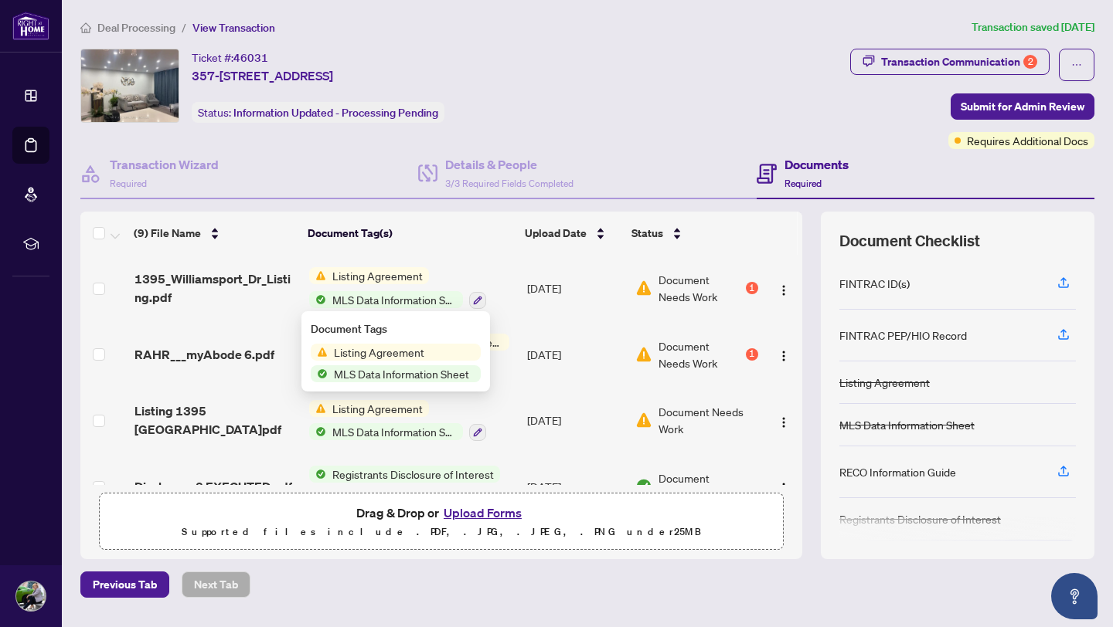
click at [383, 351] on span "Listing Agreement" at bounding box center [379, 352] width 103 height 17
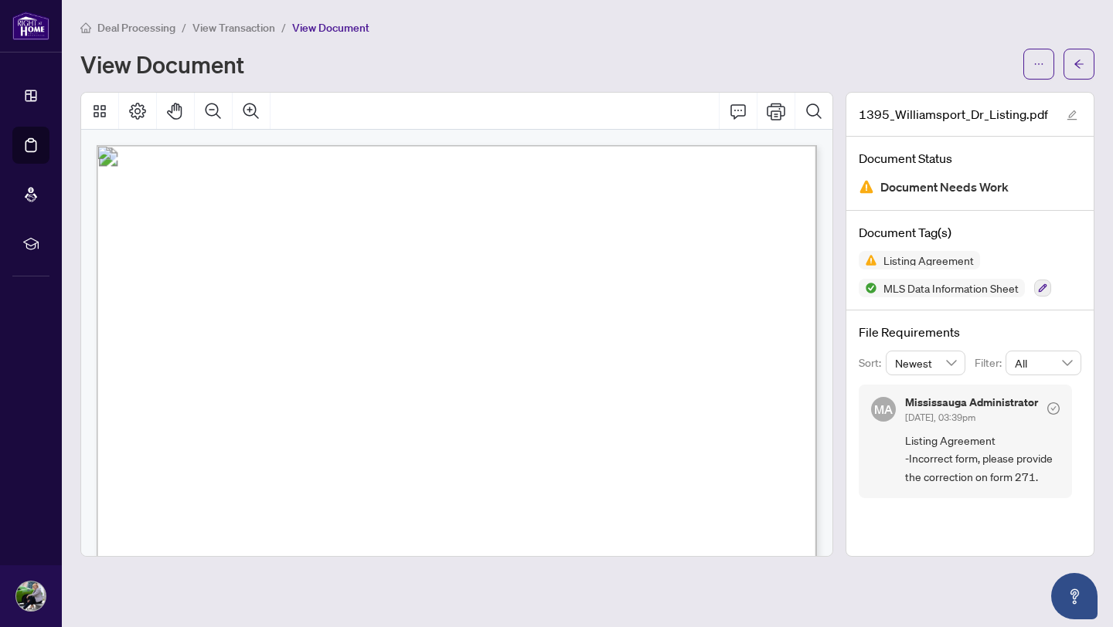
scroll to position [5, 0]
click at [216, 25] on span "View Transaction" at bounding box center [233, 28] width 83 height 14
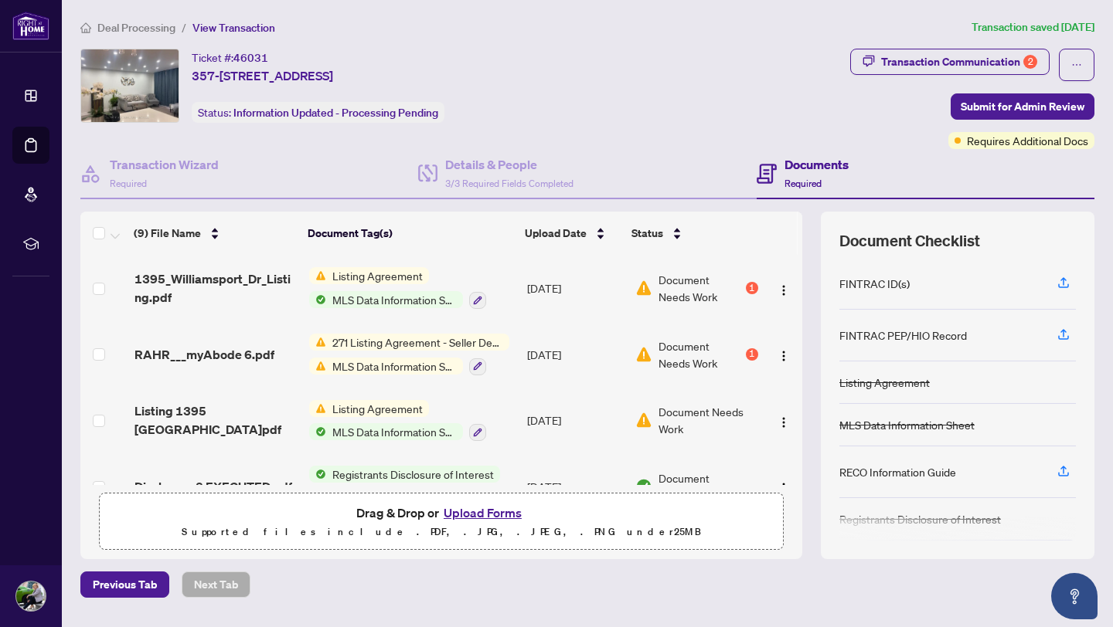
scroll to position [43, 0]
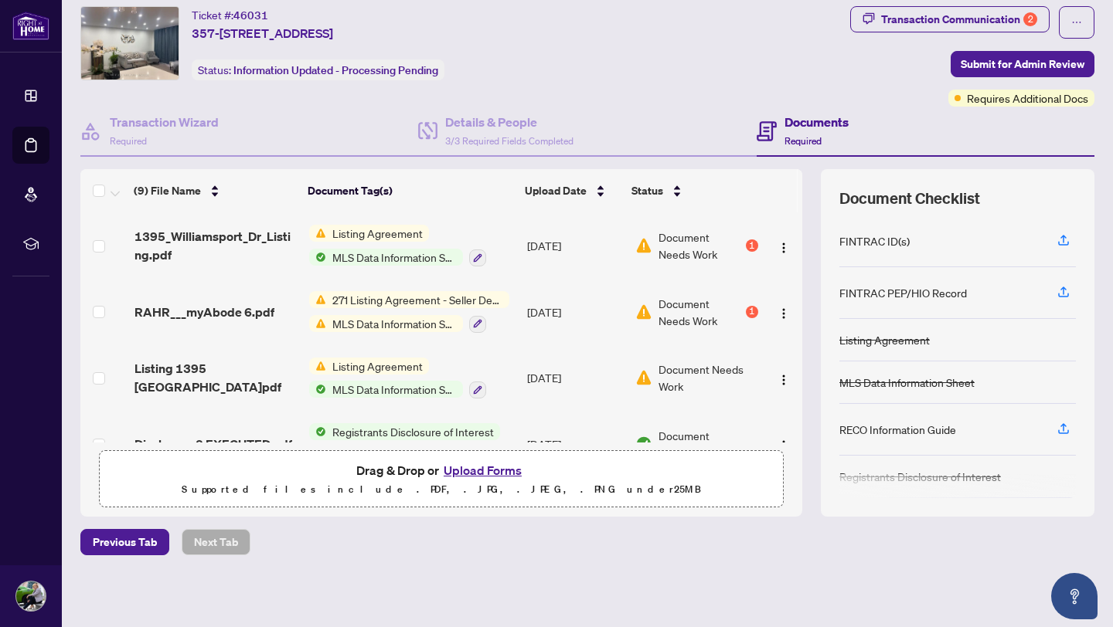
click at [497, 465] on button "Upload Forms" at bounding box center [482, 471] width 87 height 20
click at [488, 470] on button "Upload Forms" at bounding box center [482, 471] width 87 height 20
click at [496, 472] on button "Upload Forms" at bounding box center [482, 471] width 87 height 20
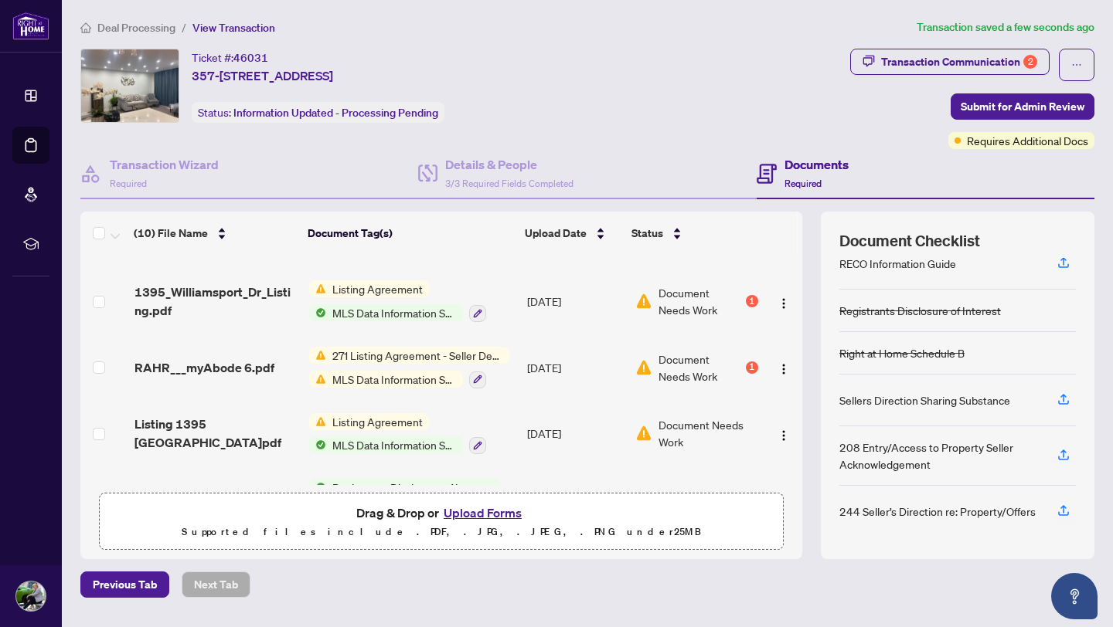
scroll to position [57, 0]
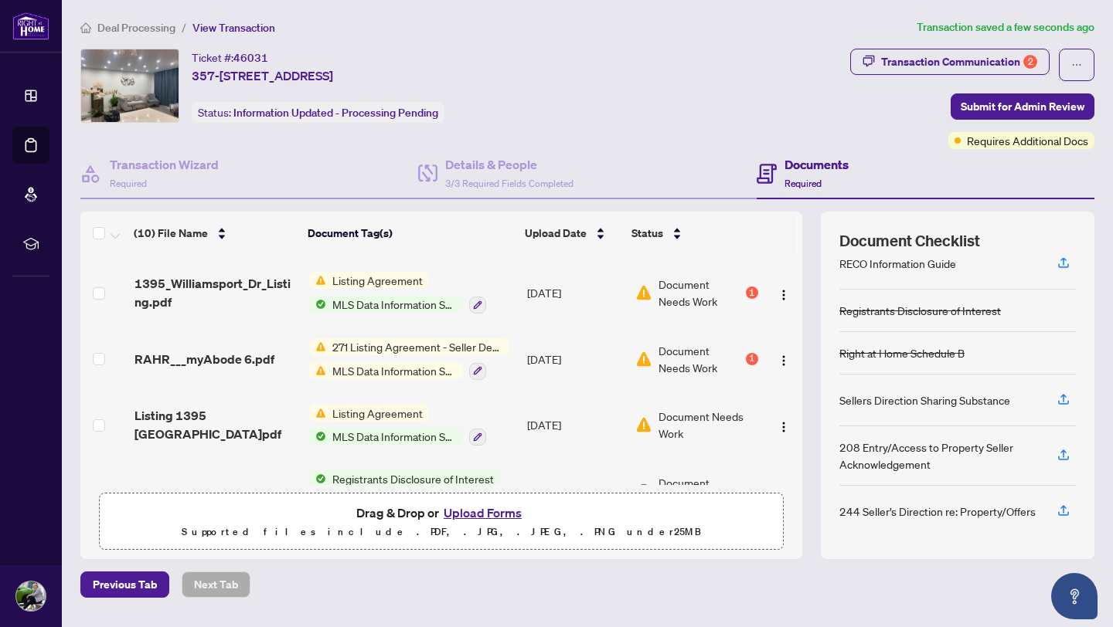
click at [391, 346] on span "271 Listing Agreement - Seller Designated Representation Agreement Authority to…" at bounding box center [417, 346] width 183 height 17
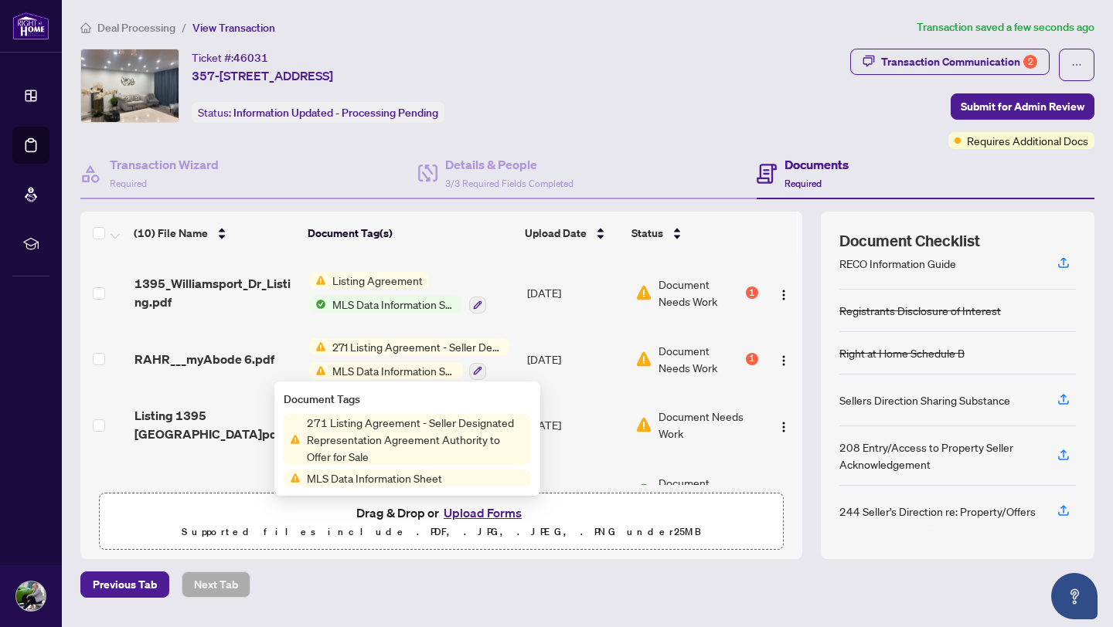
click at [420, 423] on span "271 Listing Agreement - Seller Designated Representation Agreement Authority to…" at bounding box center [416, 439] width 230 height 51
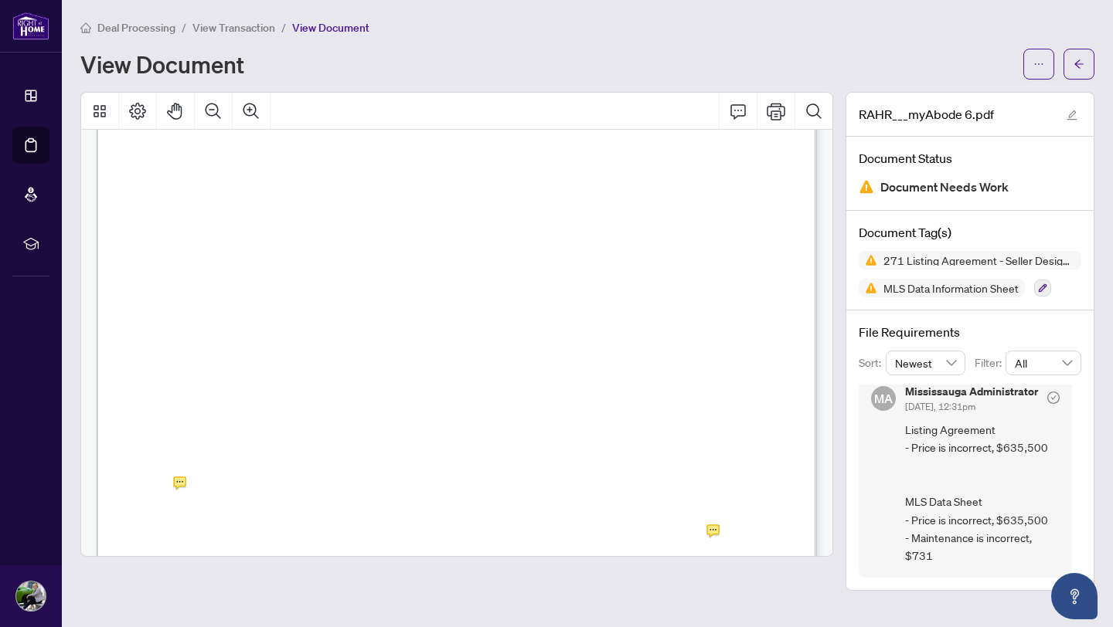
scroll to position [6430, 0]
click at [780, 112] on icon "Print" at bounding box center [776, 111] width 19 height 17
click at [622, 44] on div "Deal Processing / View Transaction / View Document View Document" at bounding box center [587, 49] width 1014 height 61
click at [240, 26] on span "View Transaction" at bounding box center [233, 28] width 83 height 14
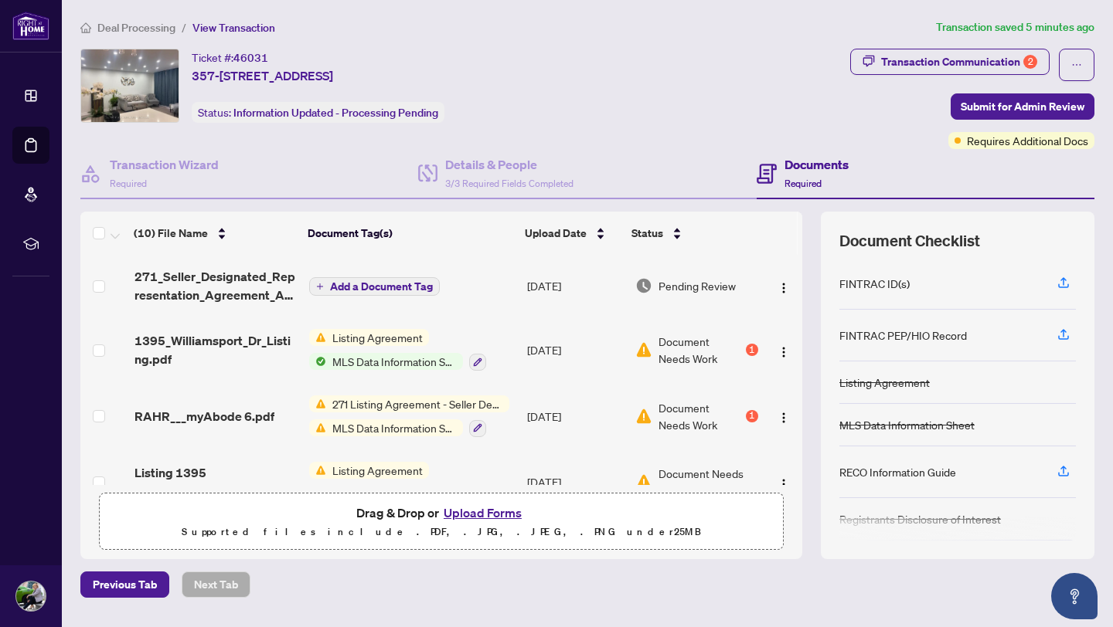
click at [481, 511] on button "Upload Forms" at bounding box center [482, 513] width 87 height 20
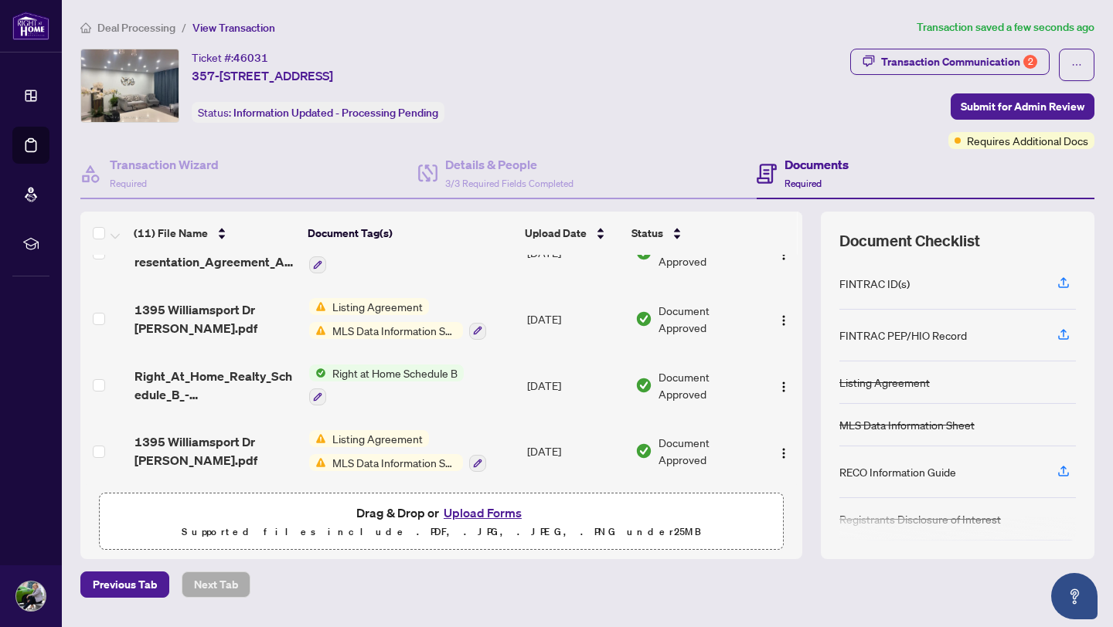
scroll to position [43, 0]
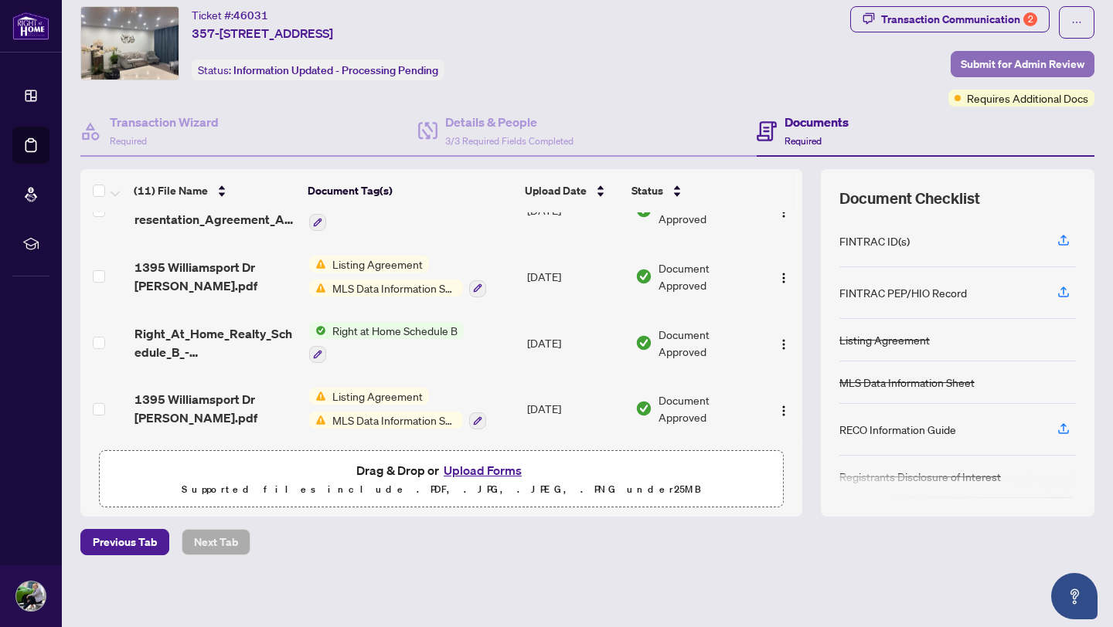
click at [1020, 66] on span "Submit for Admin Review" at bounding box center [1023, 64] width 124 height 25
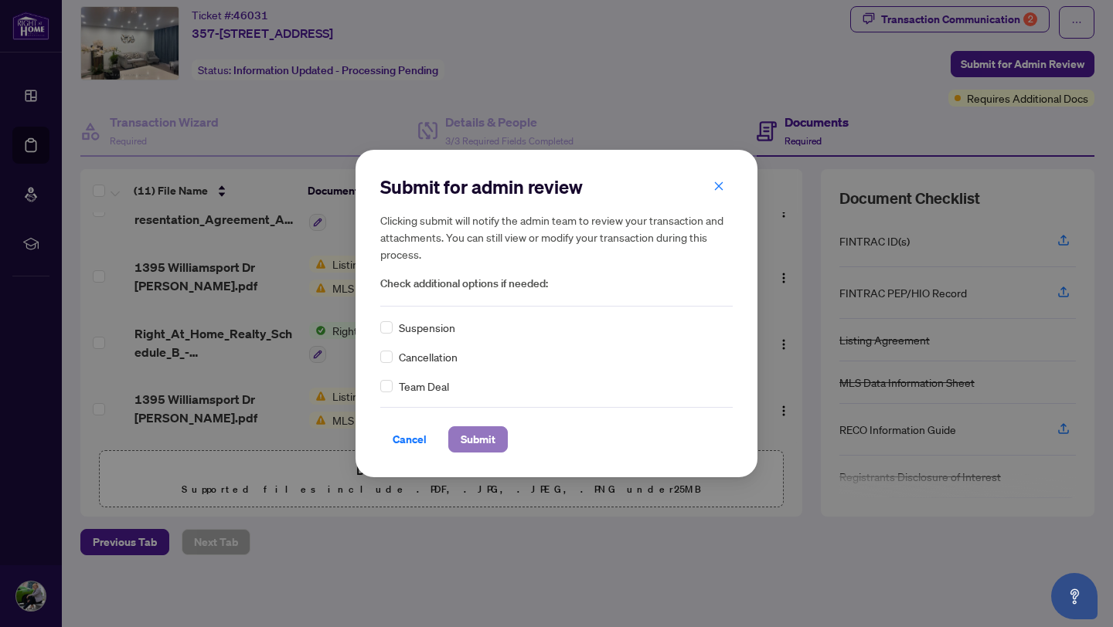
click at [476, 439] on span "Submit" at bounding box center [478, 439] width 35 height 25
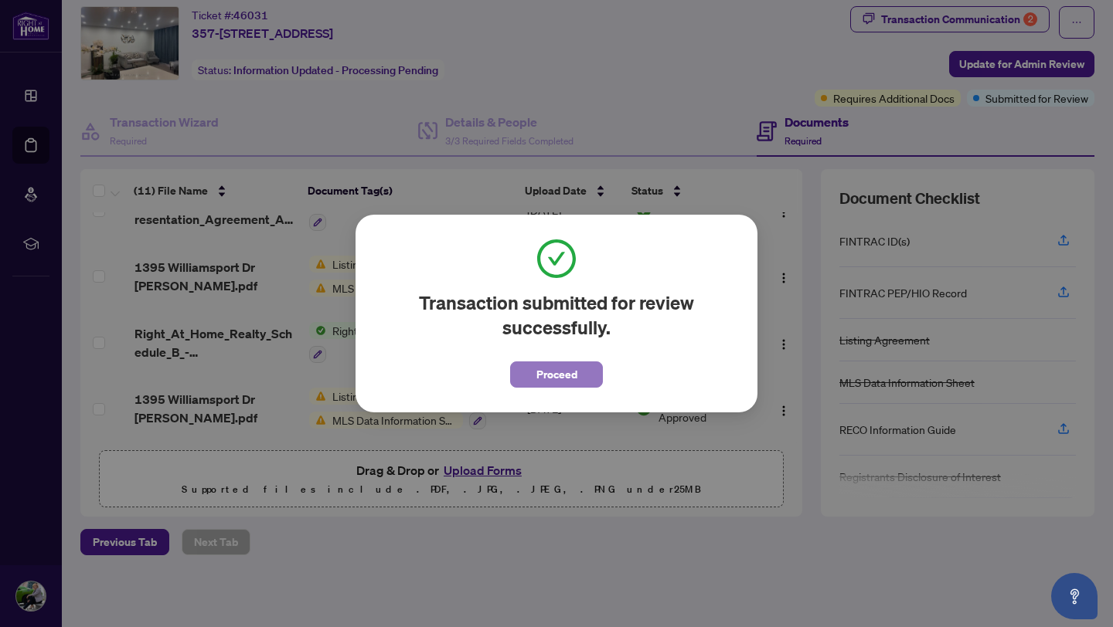
click at [560, 375] on span "Proceed" at bounding box center [556, 374] width 41 height 25
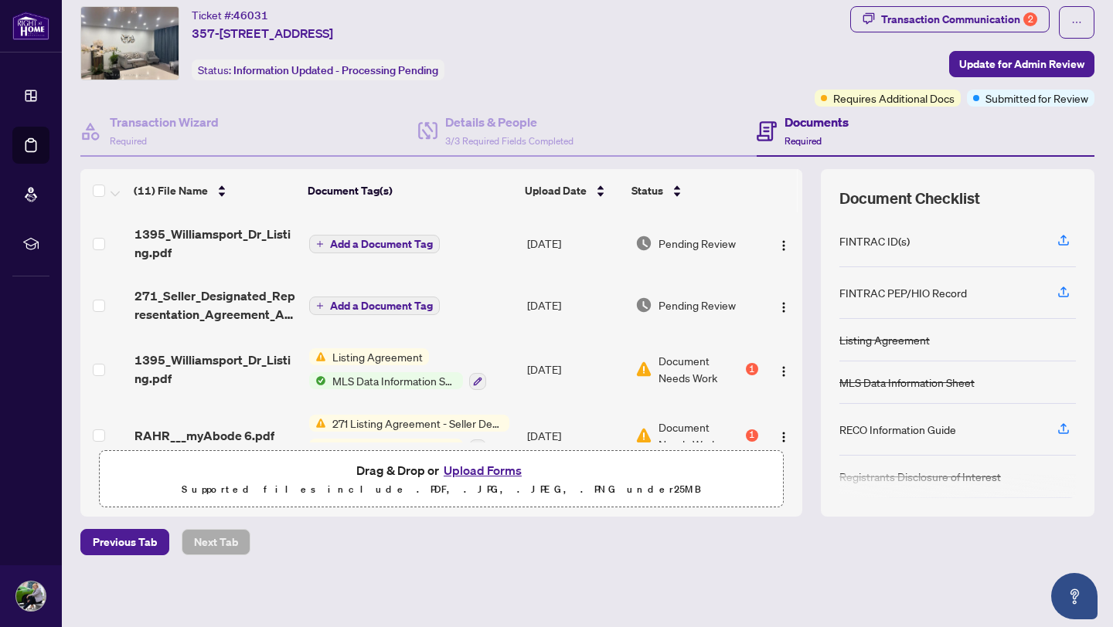
scroll to position [0, 0]
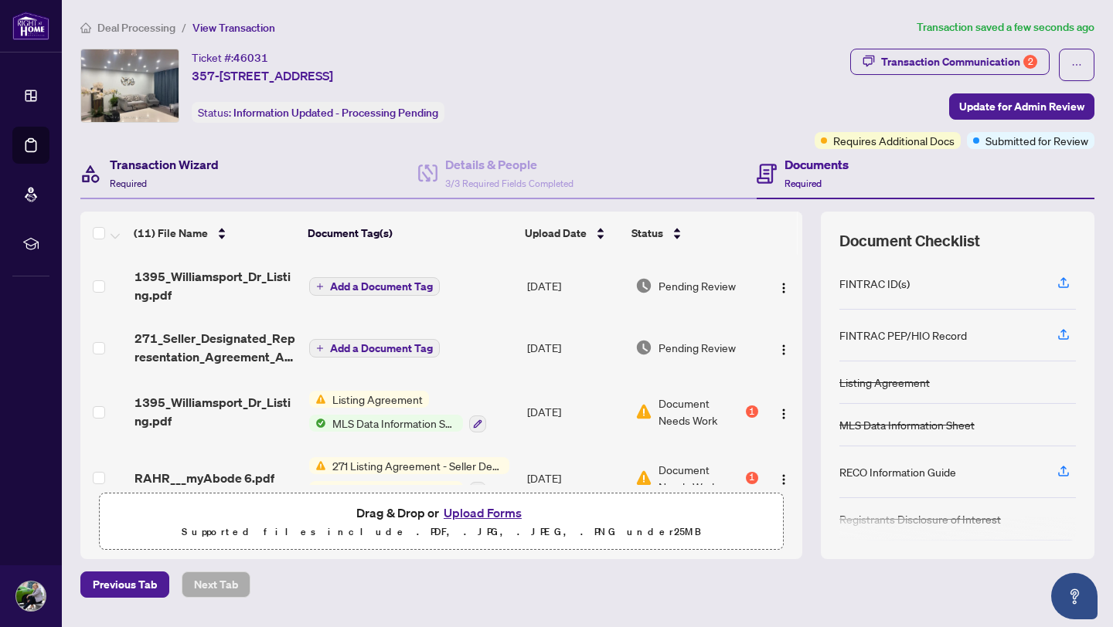
click at [185, 167] on h4 "Transaction Wizard" at bounding box center [164, 164] width 109 height 19
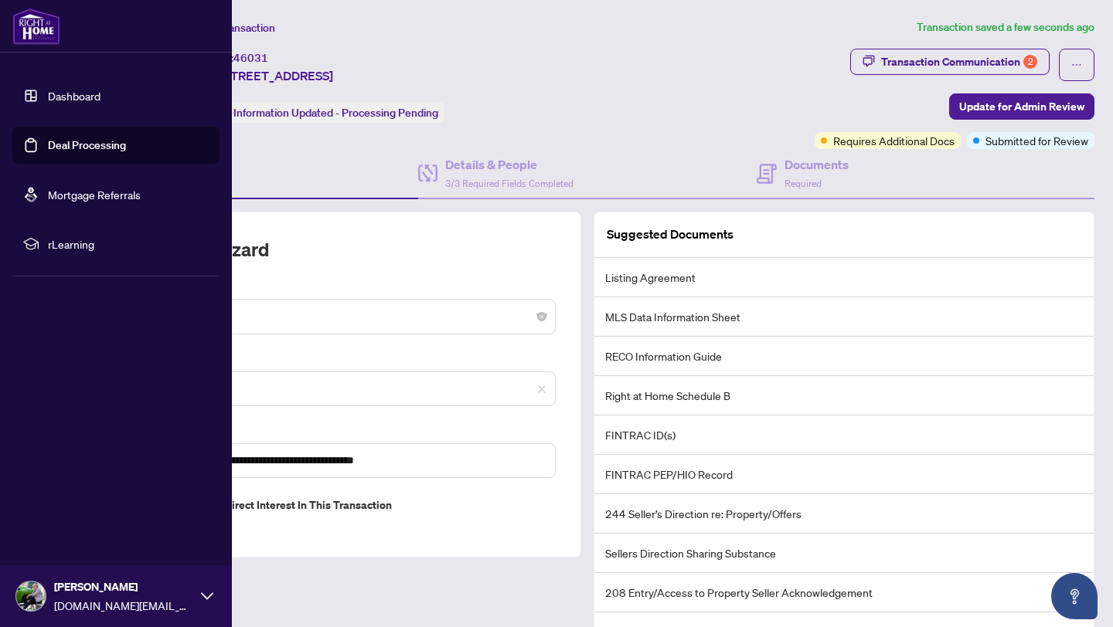
click at [90, 97] on link "Dashboard" at bounding box center [74, 96] width 53 height 14
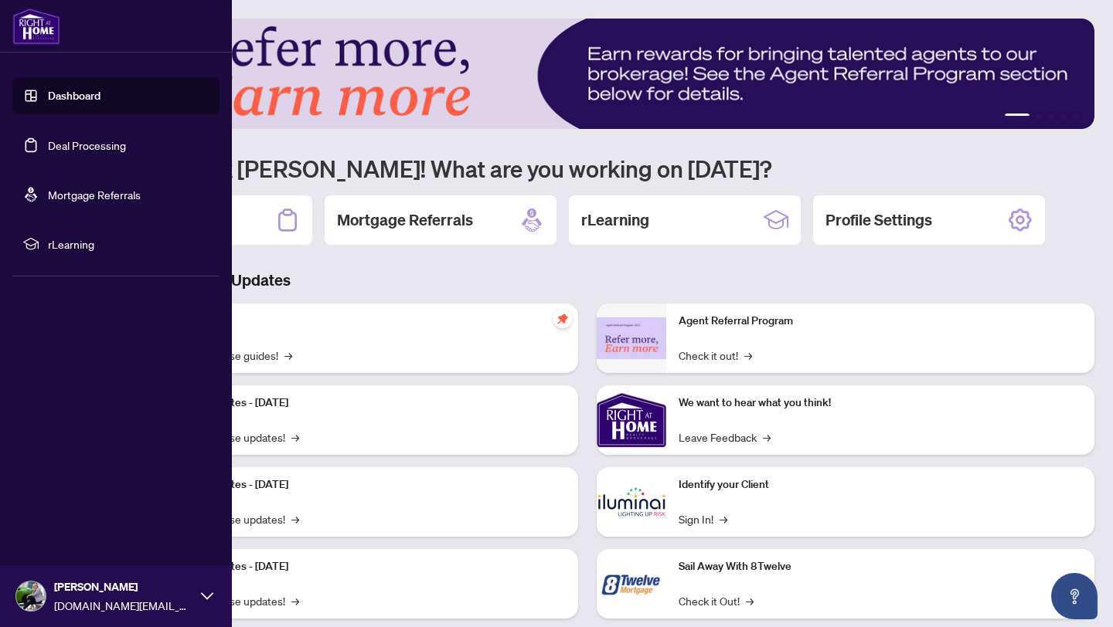
click at [92, 145] on link "Deal Processing" at bounding box center [87, 145] width 78 height 14
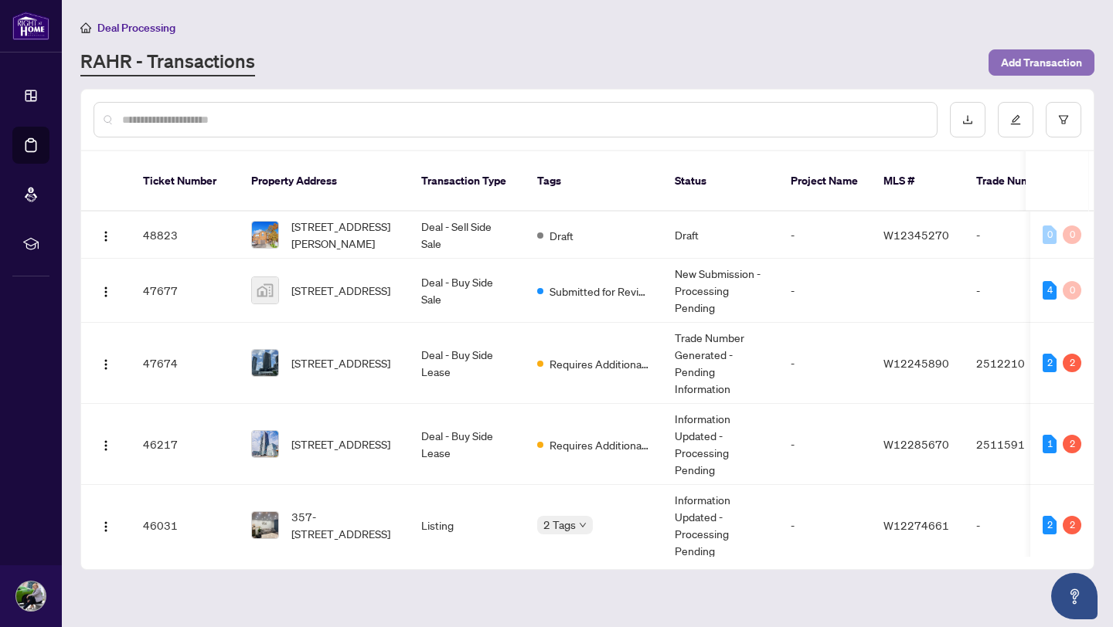
click at [1030, 60] on span "Add Transaction" at bounding box center [1041, 62] width 81 height 25
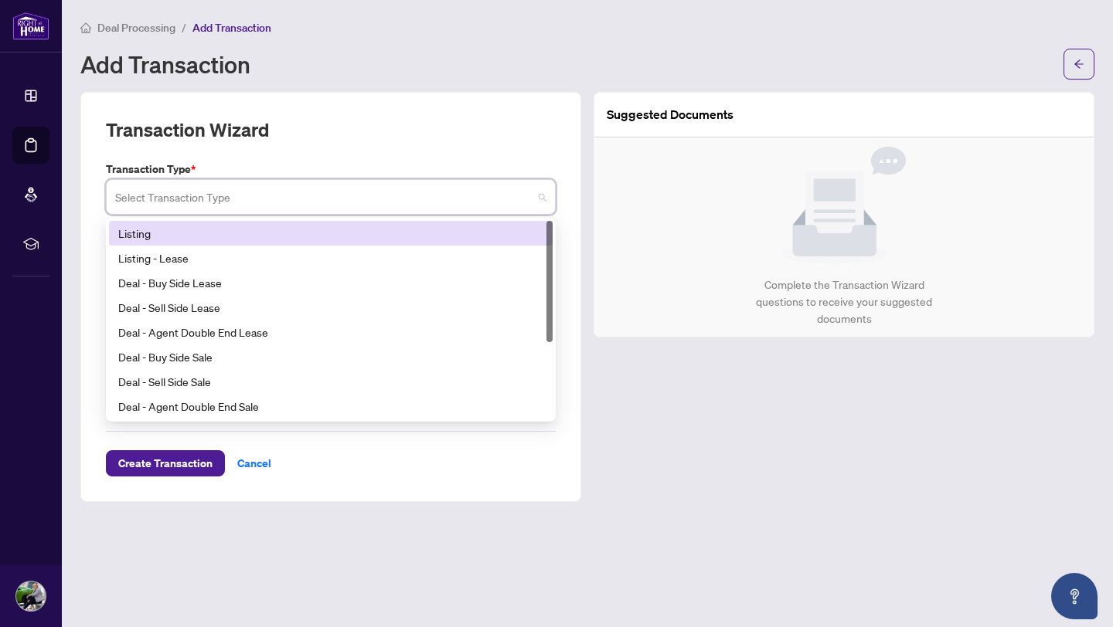
click at [356, 202] on input "search" at bounding box center [323, 199] width 417 height 34
click at [161, 230] on div "Listing" at bounding box center [330, 233] width 425 height 17
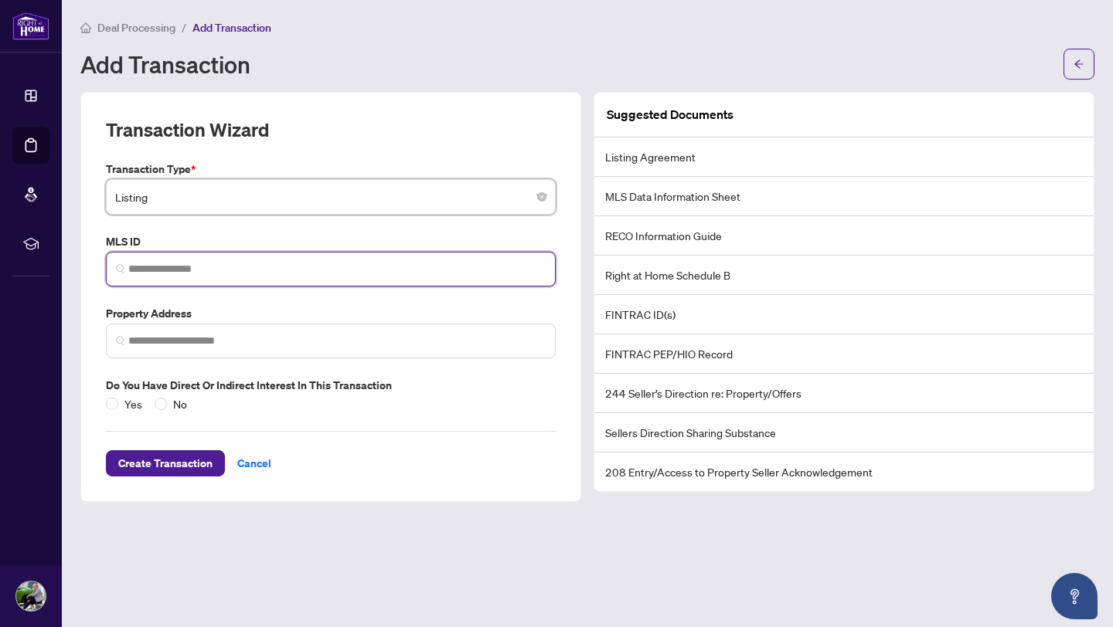
click at [132, 264] on input "search" at bounding box center [336, 269] width 417 height 16
paste input "*********"
type input "*********"
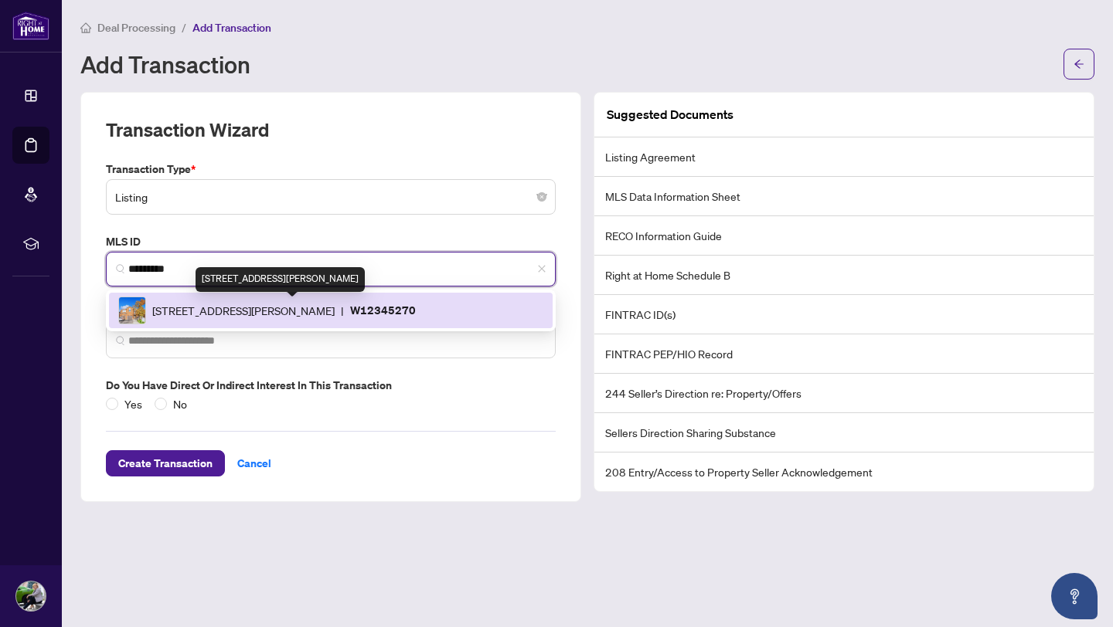
click at [175, 315] on span "[STREET_ADDRESS][PERSON_NAME]" at bounding box center [243, 310] width 182 height 17
type input "**********"
type input "*********"
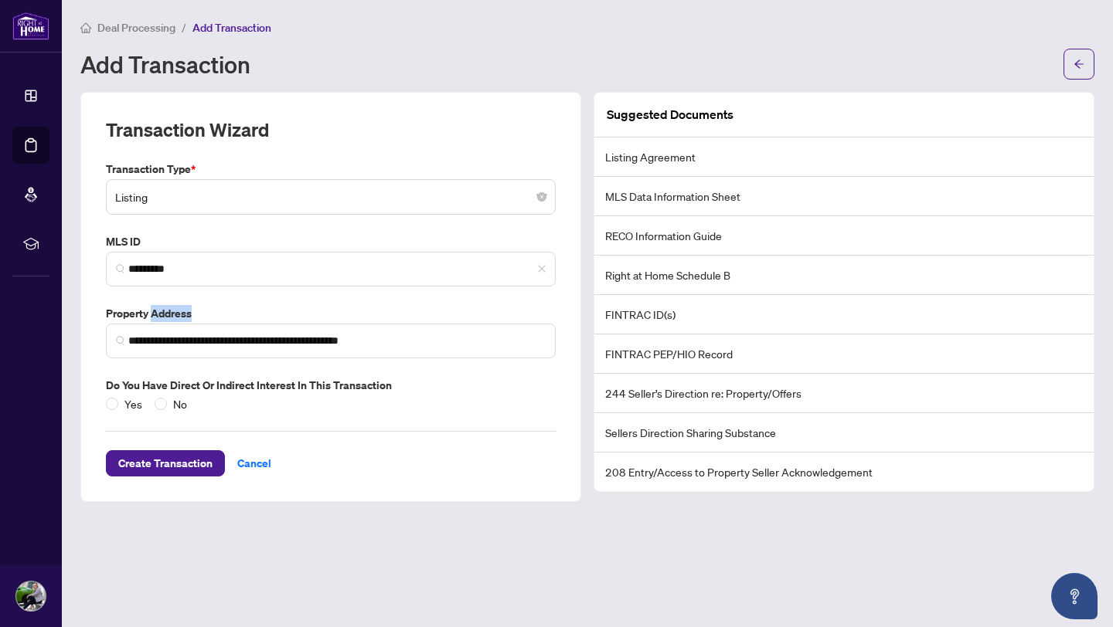
click at [175, 315] on label "Property Address" at bounding box center [331, 313] width 450 height 17
click at [165, 464] on span "Create Transaction" at bounding box center [165, 463] width 94 height 25
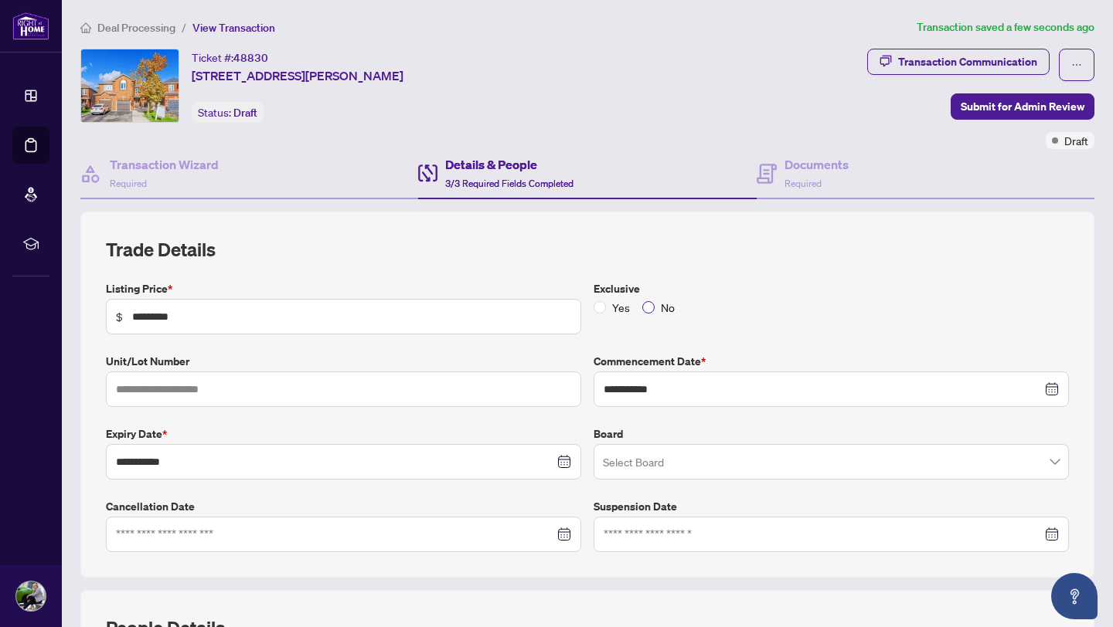
click at [655, 306] on span "No" at bounding box center [668, 307] width 26 height 17
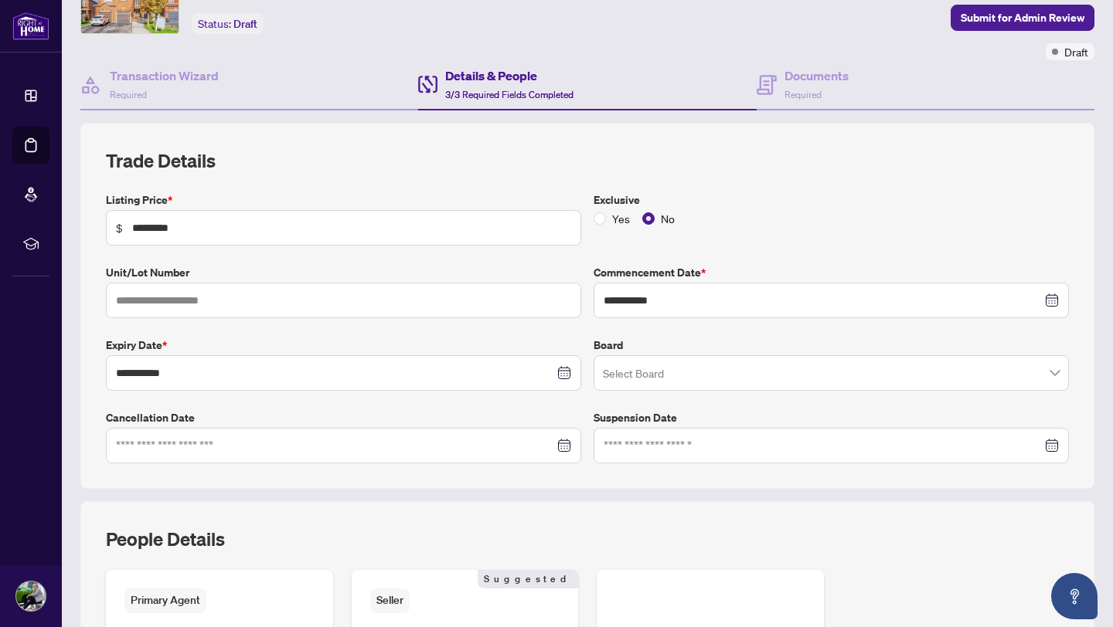
scroll to position [106, 0]
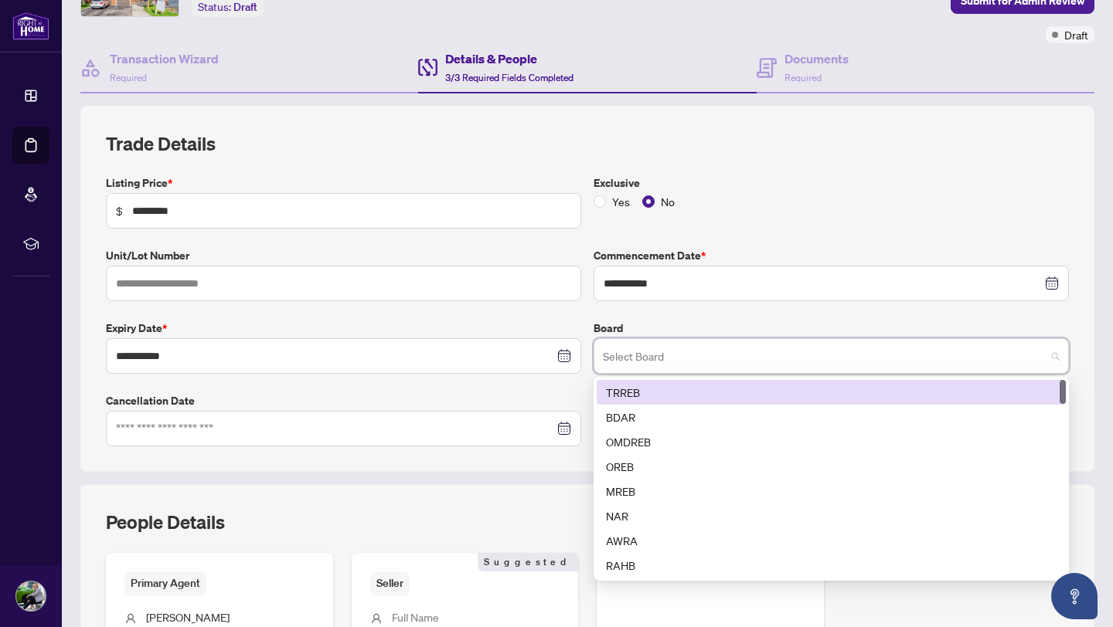
click at [702, 351] on input "search" at bounding box center [824, 359] width 443 height 34
click at [655, 388] on div "TRREB" at bounding box center [831, 392] width 451 height 17
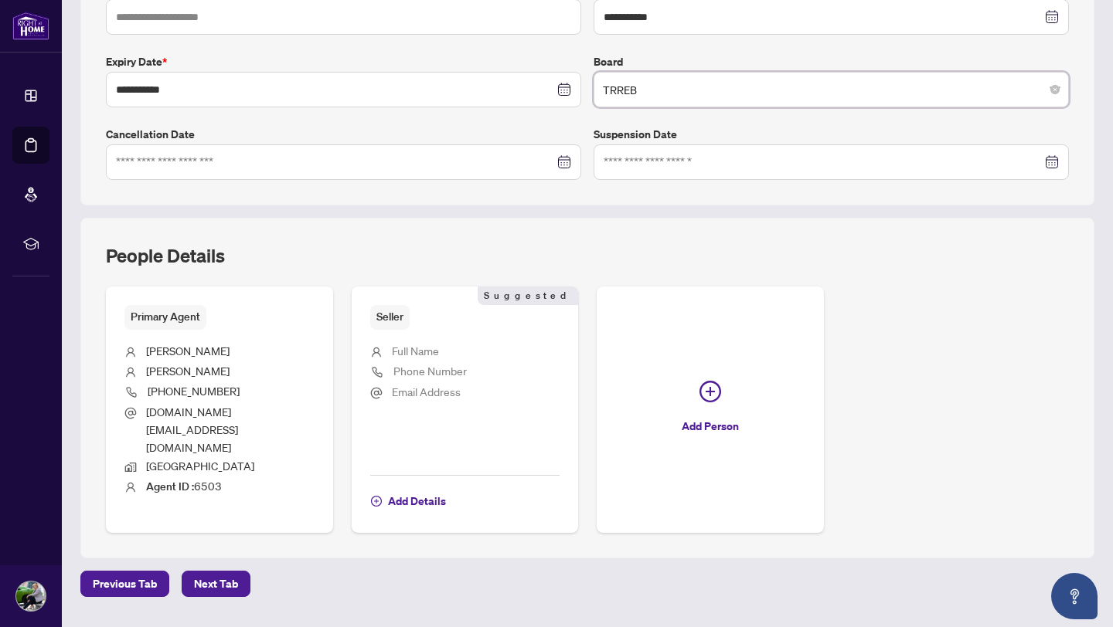
scroll to position [380, 0]
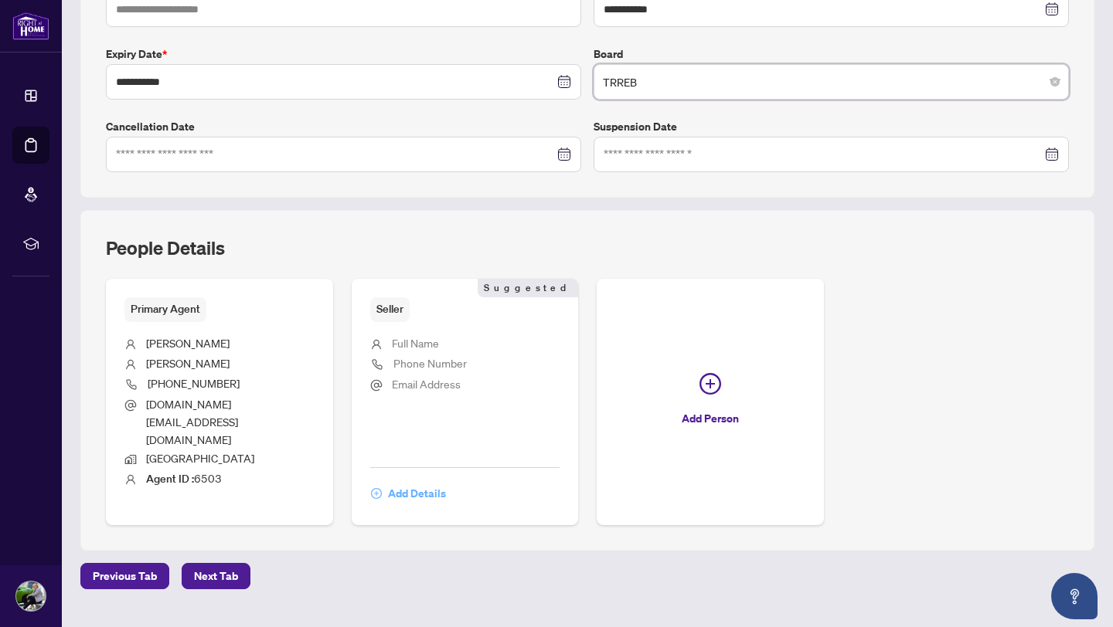
click at [417, 481] on span "Add Details" at bounding box center [417, 493] width 58 height 25
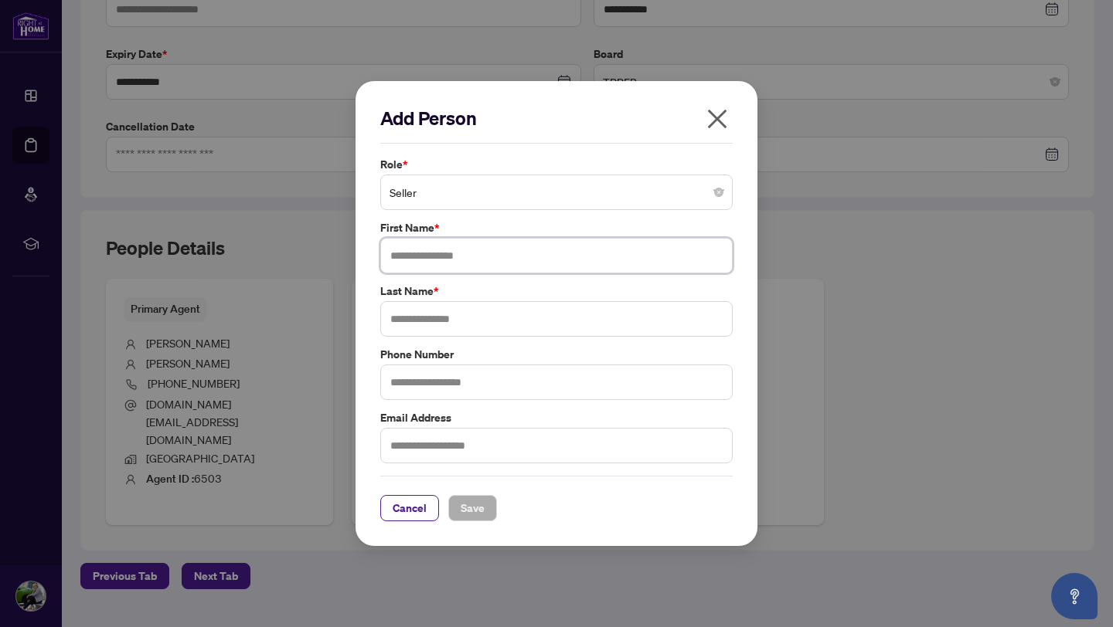
click at [403, 263] on input "text" at bounding box center [556, 256] width 352 height 36
type input "******"
click at [428, 320] on input "text" at bounding box center [556, 319] width 352 height 36
type input "**********"
click at [470, 502] on span "Save" at bounding box center [473, 508] width 24 height 25
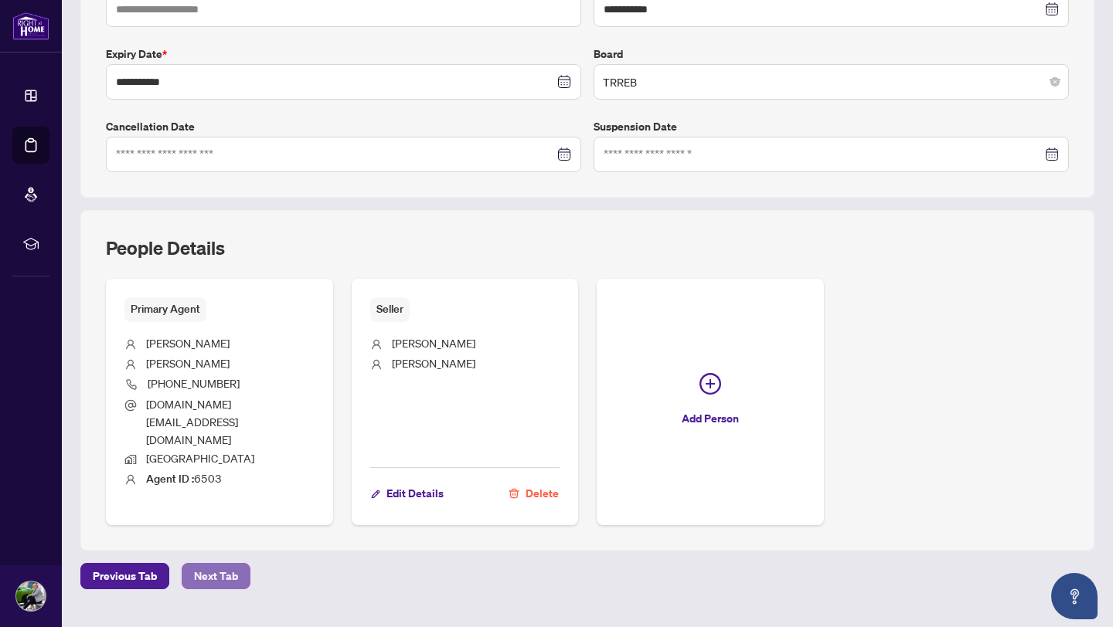
click at [226, 564] on span "Next Tab" at bounding box center [216, 576] width 44 height 25
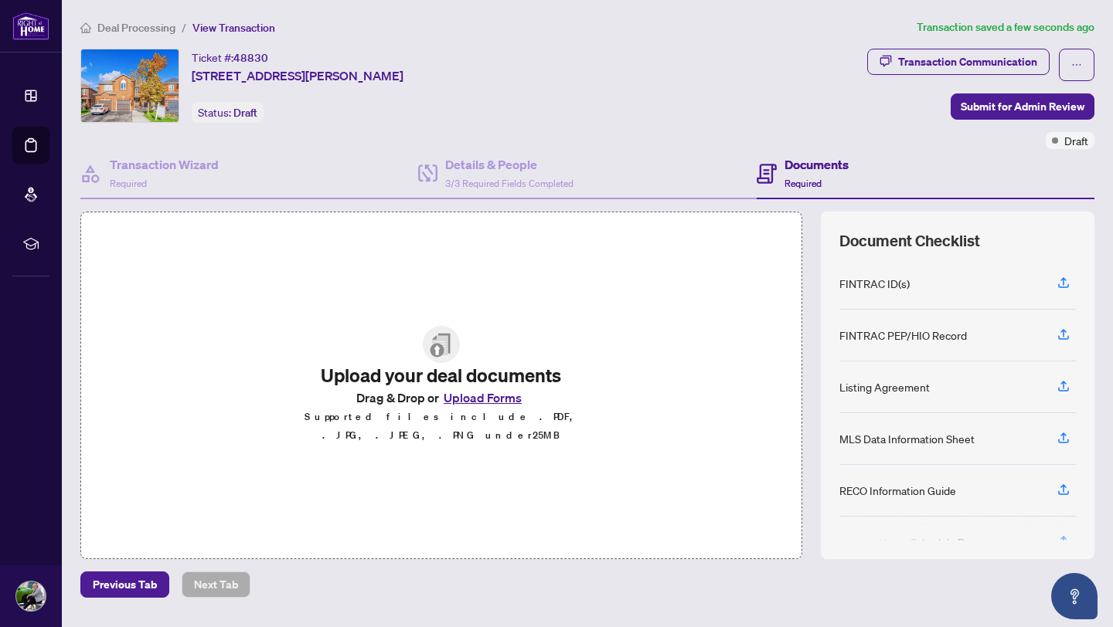
click at [491, 403] on button "Upload Forms" at bounding box center [482, 398] width 87 height 20
click at [480, 408] on button "Upload Forms" at bounding box center [482, 398] width 87 height 20
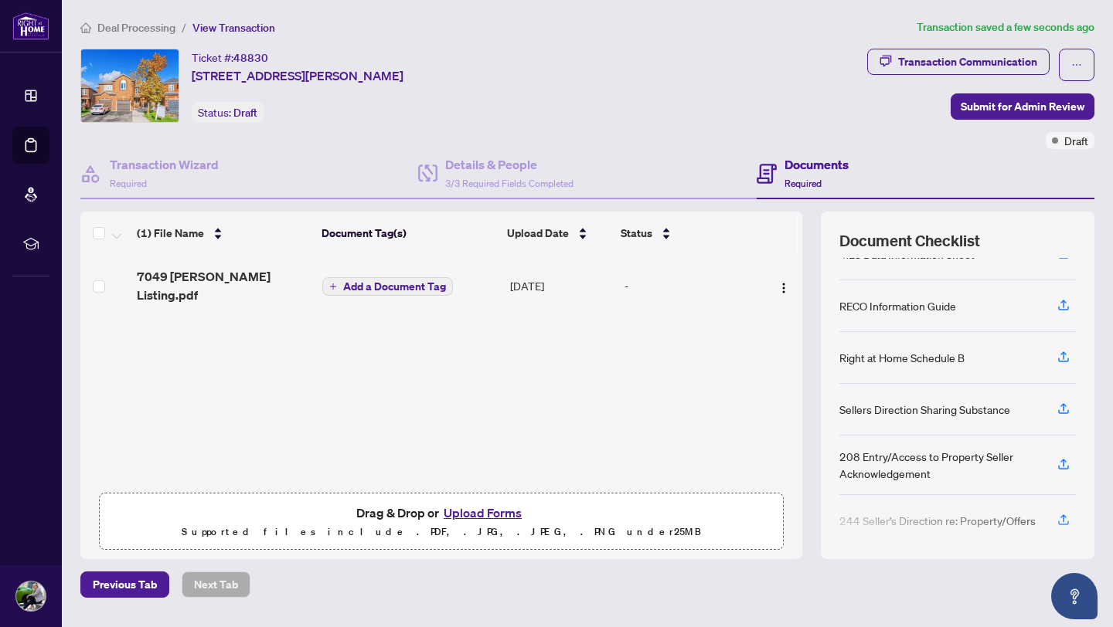
scroll to position [196, 0]
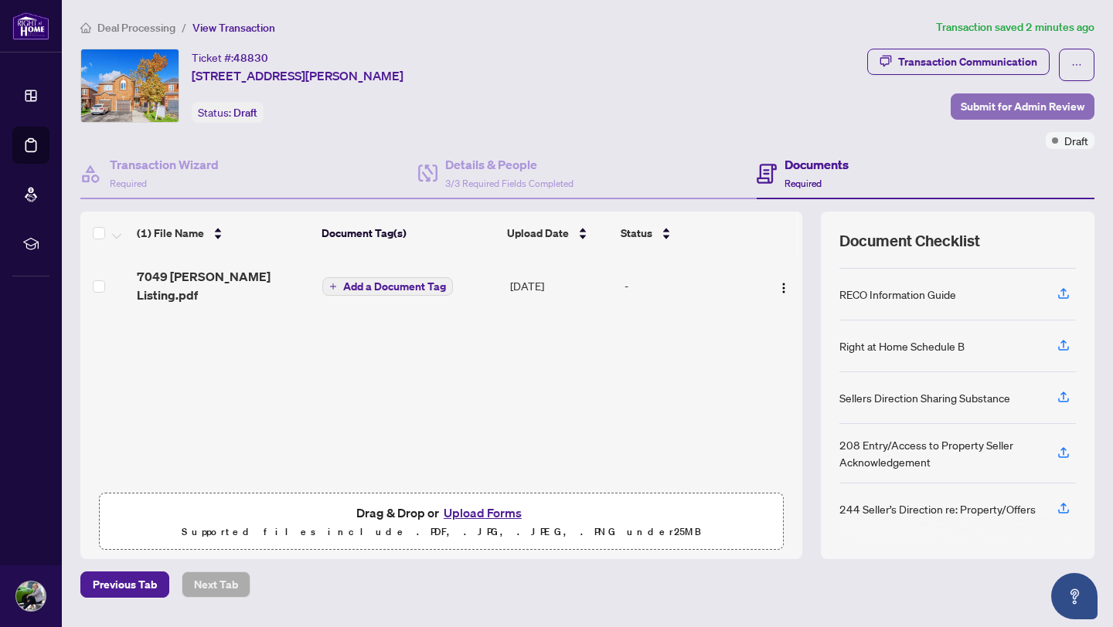
click at [1008, 108] on span "Submit for Admin Review" at bounding box center [1023, 106] width 124 height 25
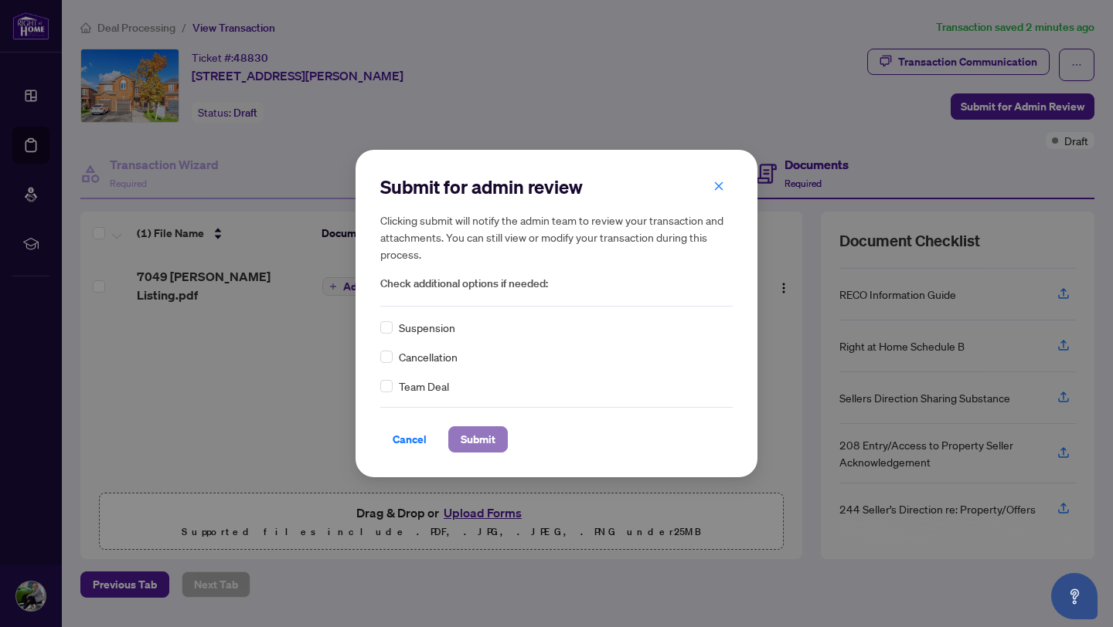
click at [468, 437] on span "Submit" at bounding box center [478, 439] width 35 height 25
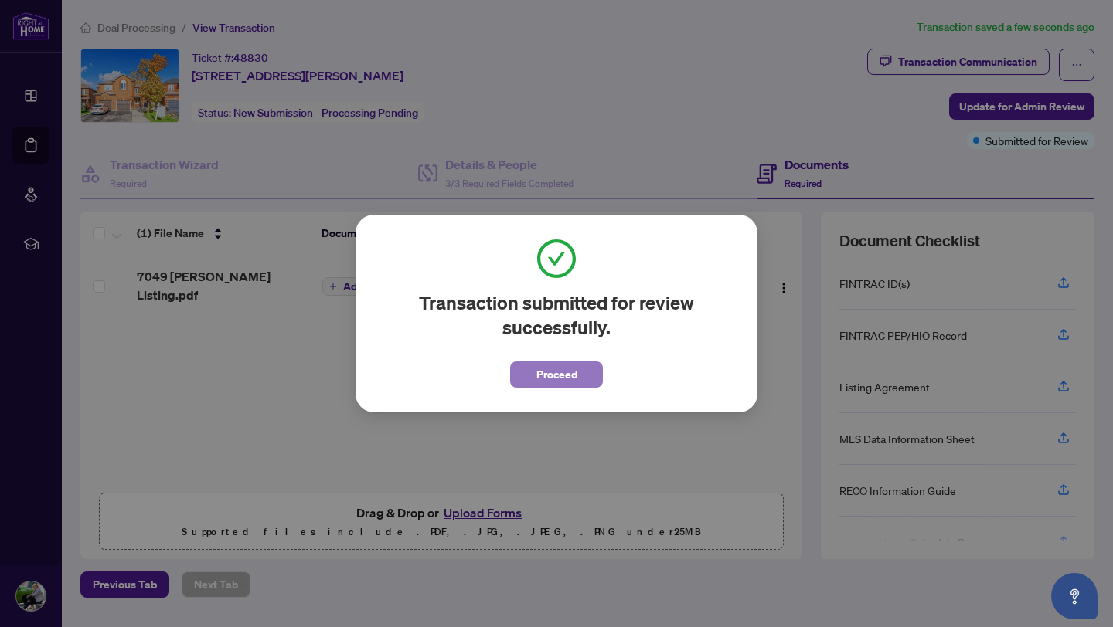
click at [568, 376] on span "Proceed" at bounding box center [556, 374] width 41 height 25
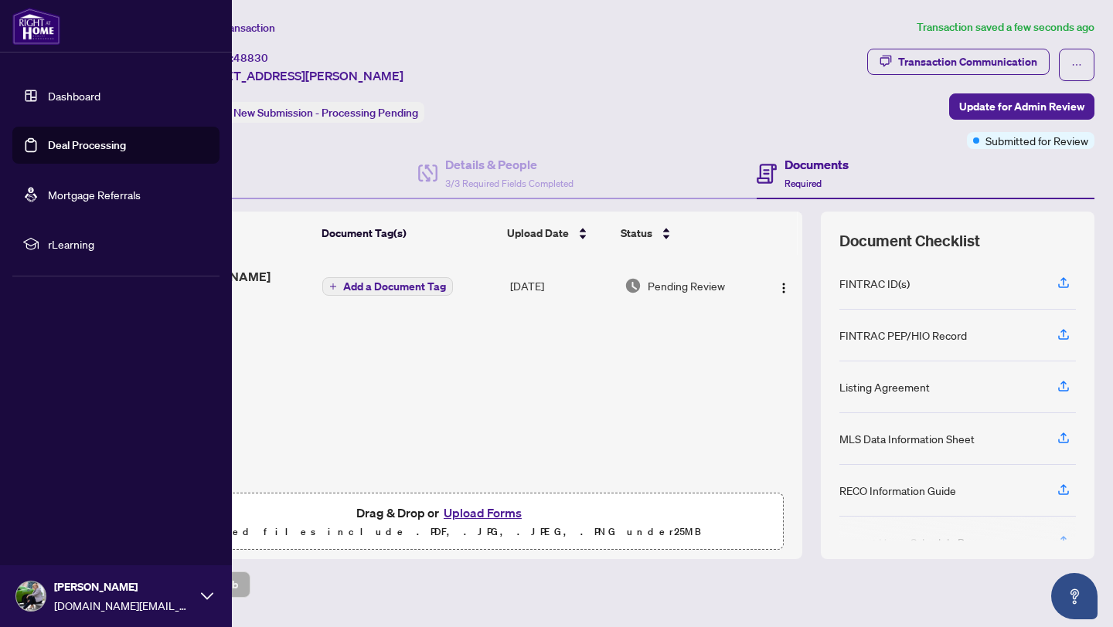
click at [90, 145] on link "Deal Processing" at bounding box center [87, 145] width 78 height 14
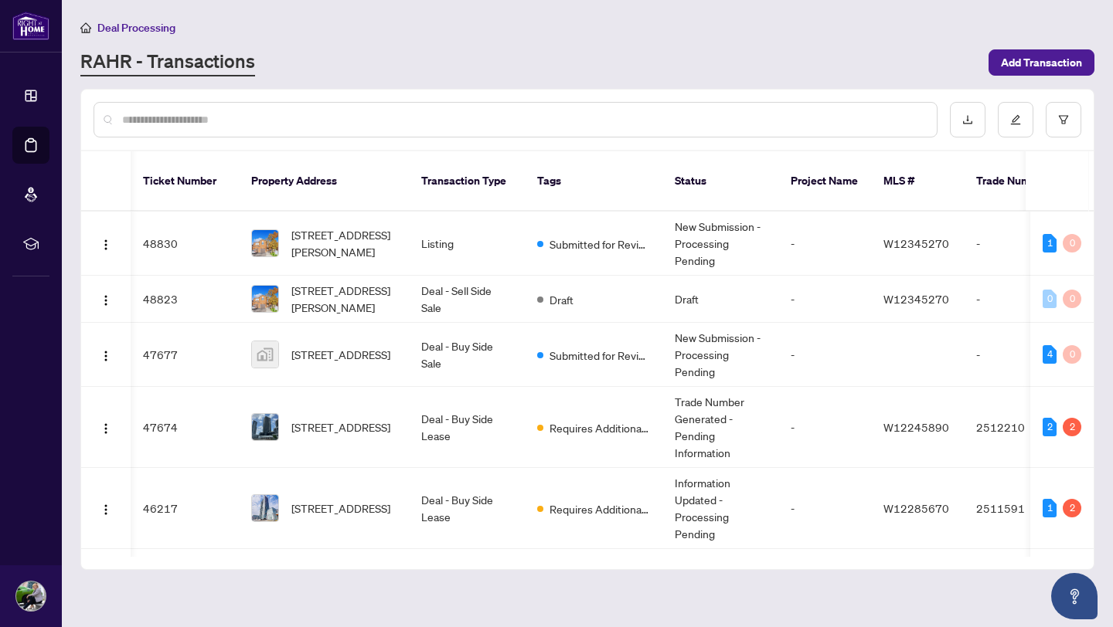
scroll to position [0, 2]
click at [238, 171] on th "Property Address" at bounding box center [322, 181] width 170 height 60
click at [97, 301] on button "button" at bounding box center [106, 299] width 25 height 25
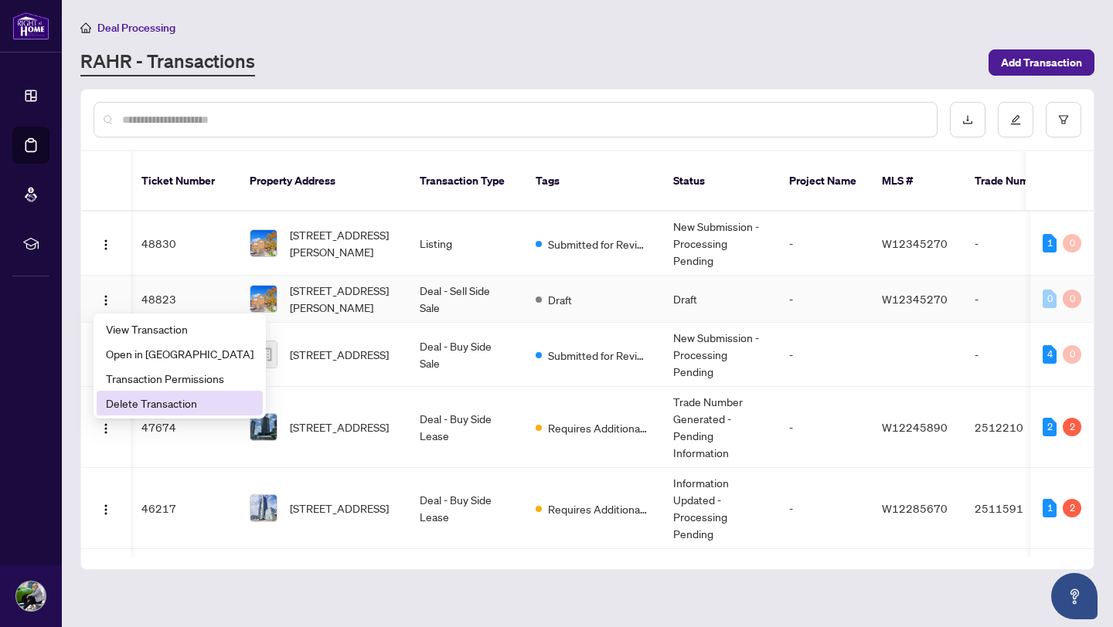
click at [139, 400] on span "Delete Transaction" at bounding box center [180, 403] width 148 height 17
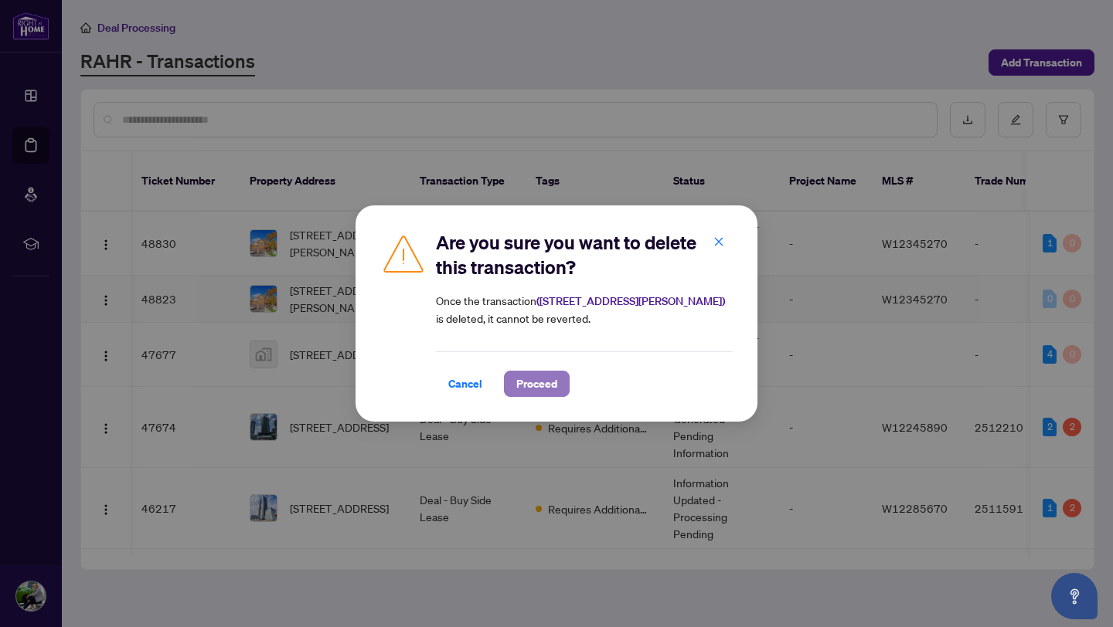
click at [537, 382] on span "Proceed" at bounding box center [536, 384] width 41 height 25
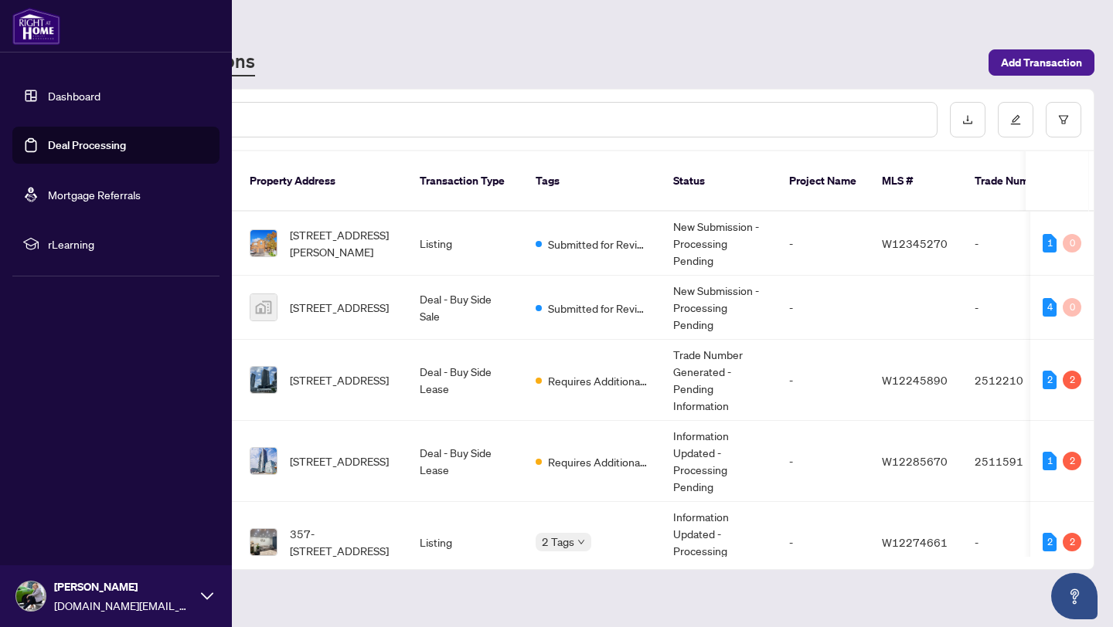
click at [92, 148] on link "Deal Processing" at bounding box center [87, 145] width 78 height 14
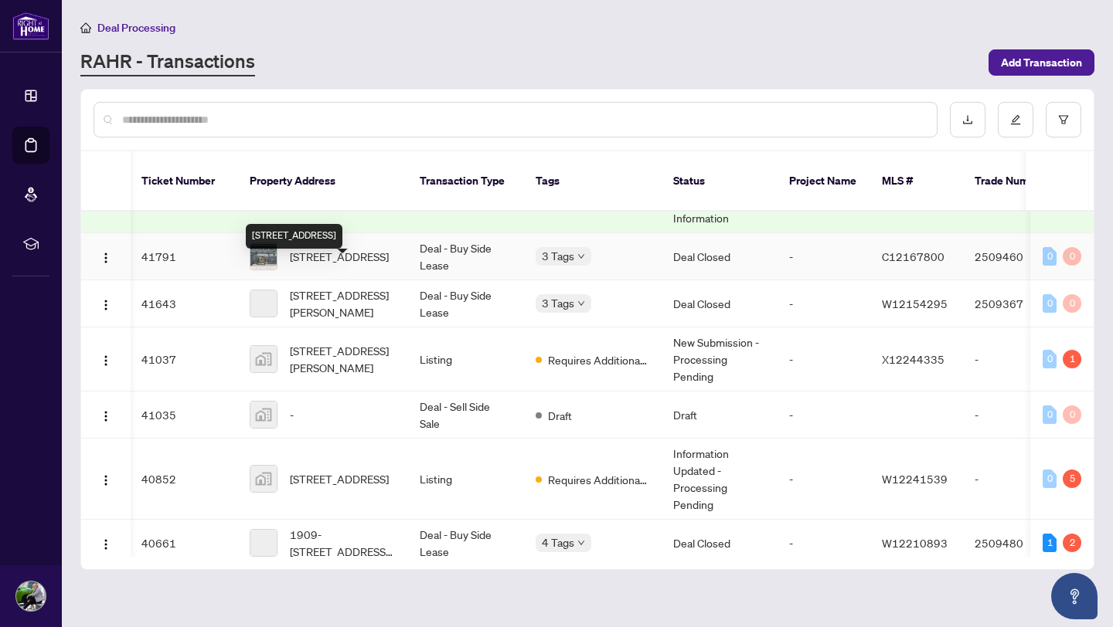
scroll to position [675, 2]
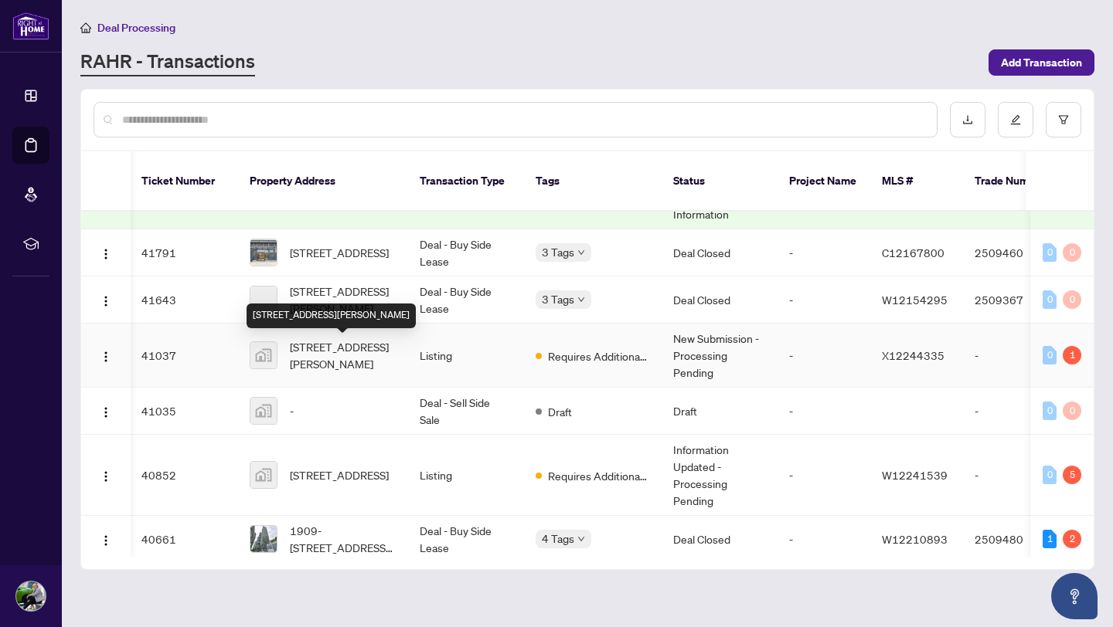
click at [329, 367] on span "[STREET_ADDRESS][PERSON_NAME]" at bounding box center [342, 355] width 105 height 34
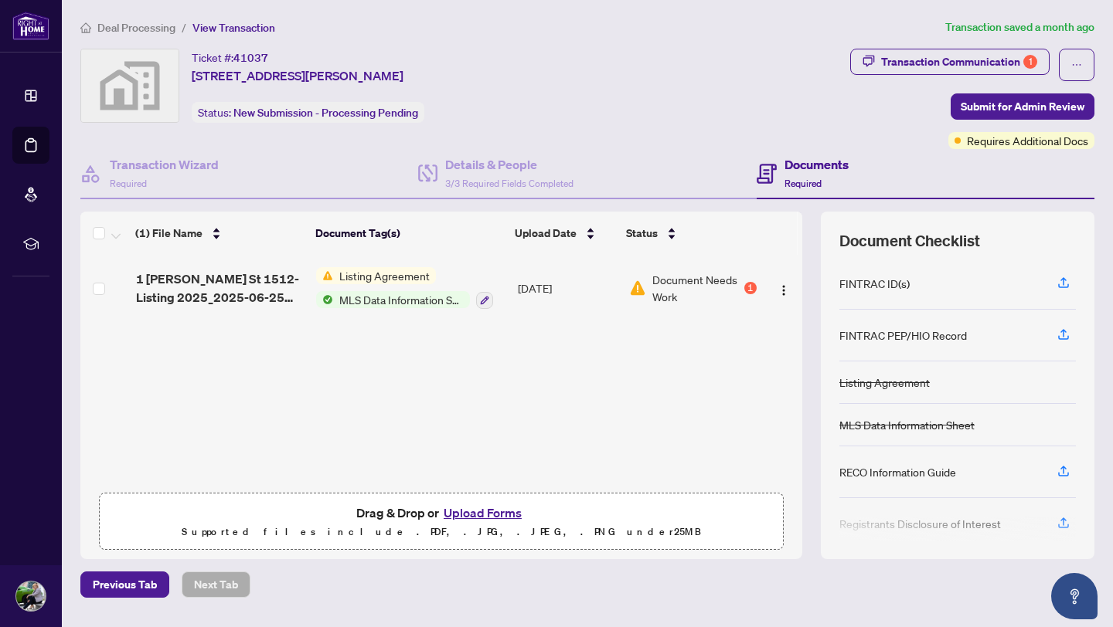
click at [387, 275] on span "Listing Agreement" at bounding box center [384, 275] width 103 height 17
click at [417, 348] on span "Listing Agreement" at bounding box center [386, 352] width 103 height 17
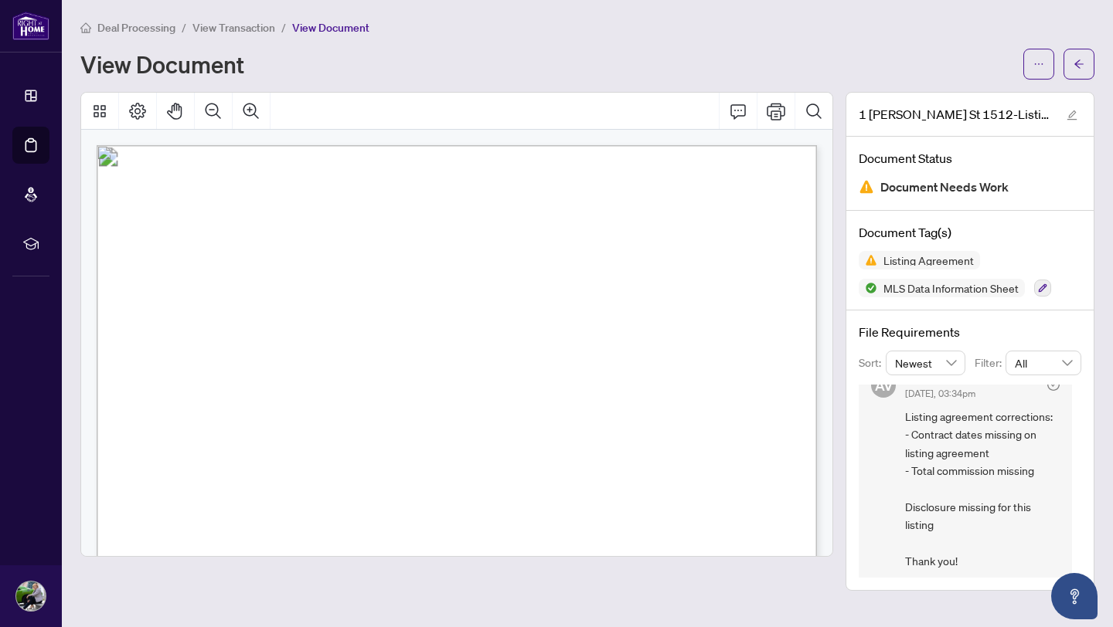
scroll to position [29, 0]
click at [775, 117] on icon "Print" at bounding box center [776, 111] width 19 height 19
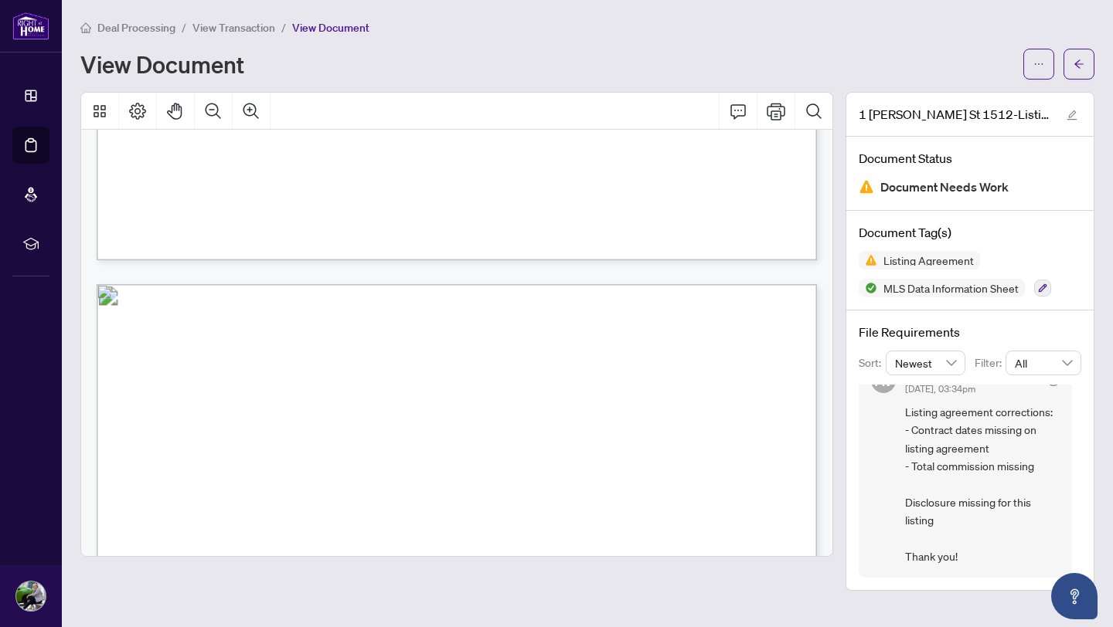
scroll to position [2460, 0]
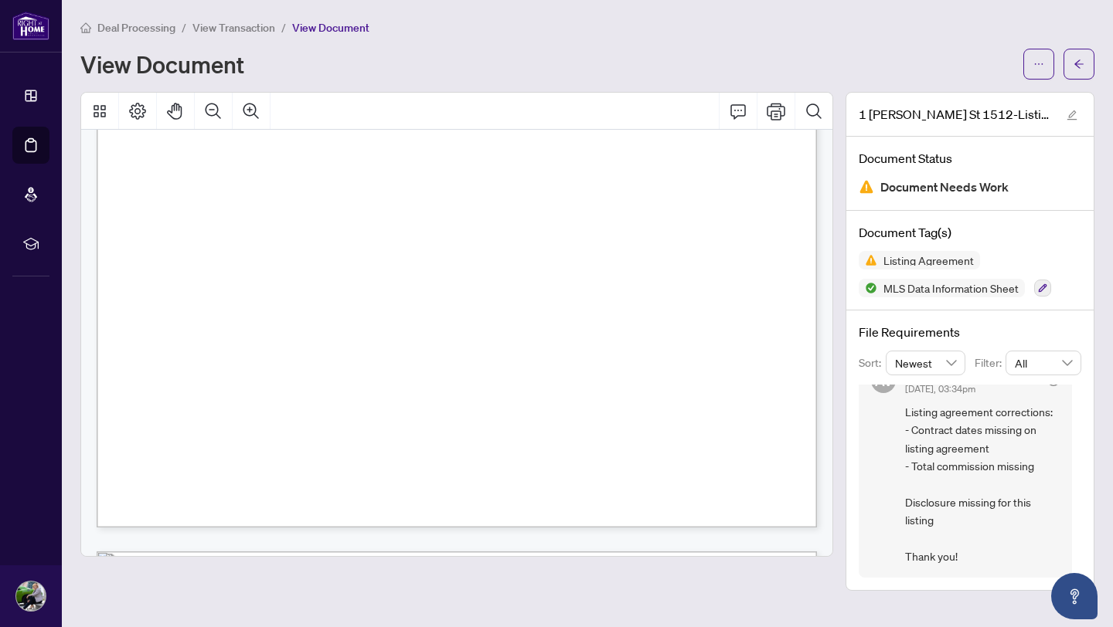
click at [236, 23] on span "View Transaction" at bounding box center [233, 28] width 83 height 14
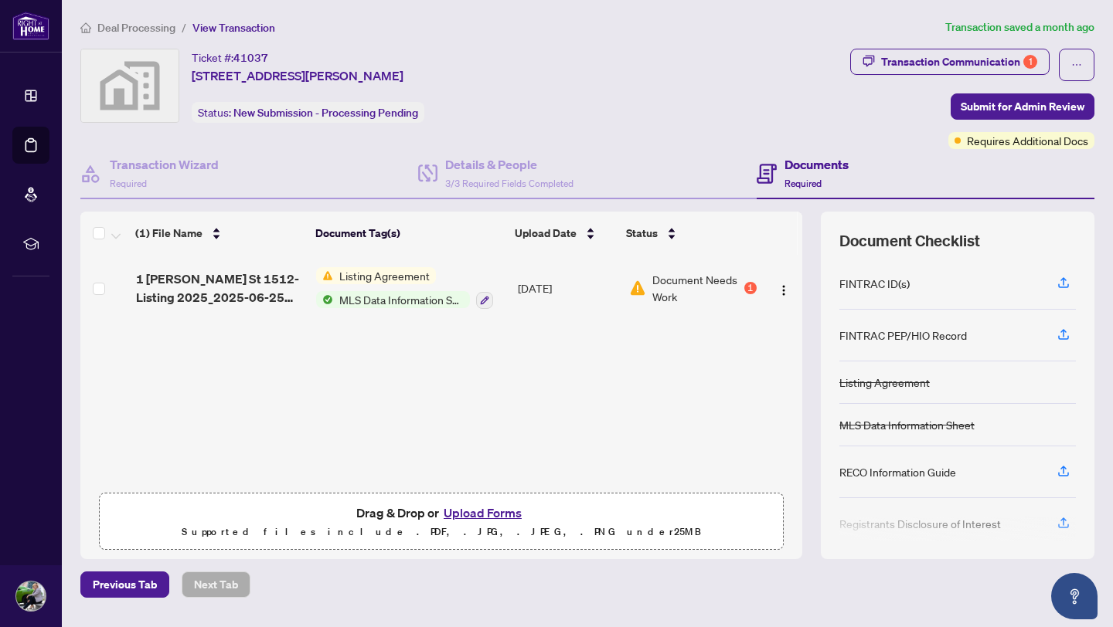
click at [474, 509] on button "Upload Forms" at bounding box center [482, 513] width 87 height 20
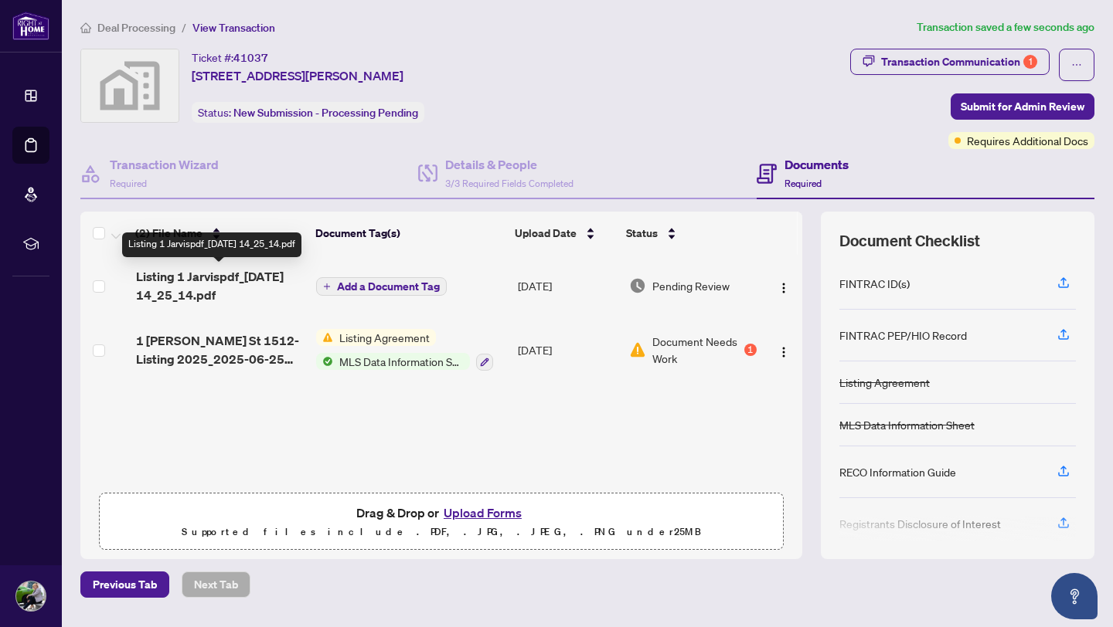
click at [196, 268] on span "Listing 1 Jarvispdf_[DATE] 14_25_14.pdf" at bounding box center [220, 285] width 168 height 37
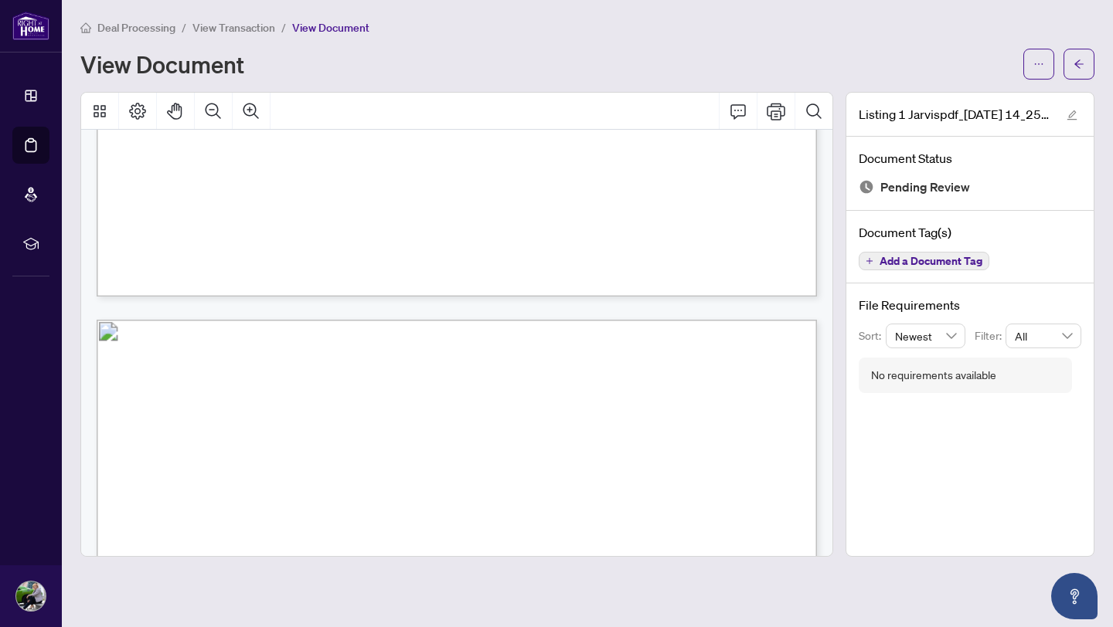
scroll to position [1741, 0]
click at [135, 29] on span "Deal Processing" at bounding box center [136, 28] width 78 height 14
